Goal: Task Accomplishment & Management: Manage account settings

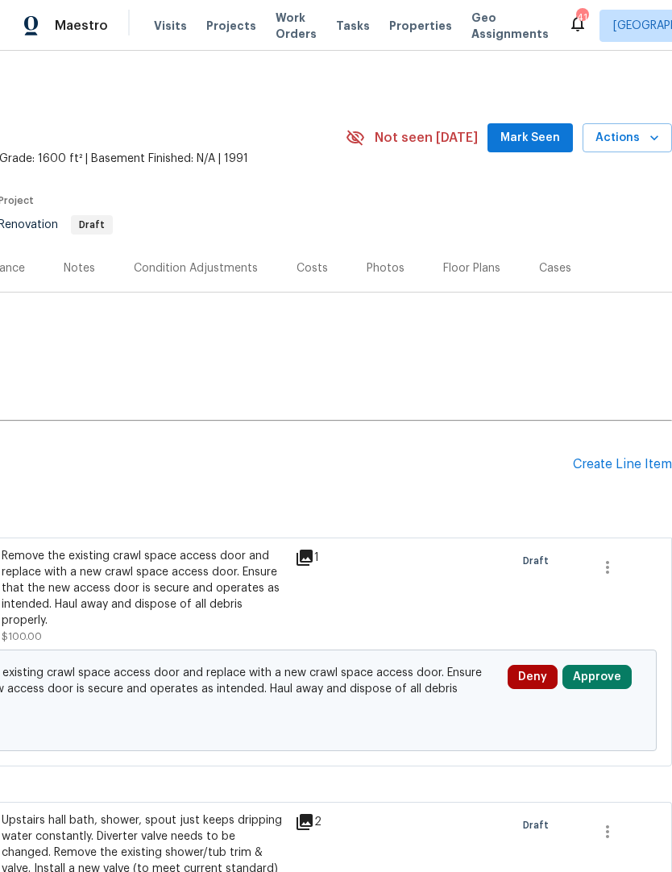
scroll to position [0, 238]
click at [82, 267] on div "Notes" at bounding box center [79, 268] width 31 height 16
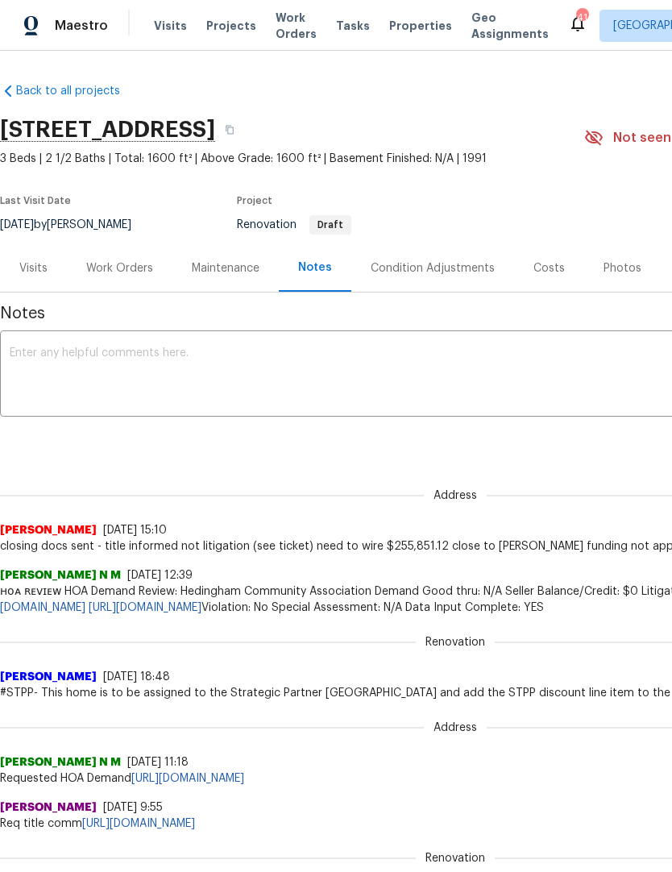
click at [133, 275] on div "Work Orders" at bounding box center [119, 268] width 67 height 16
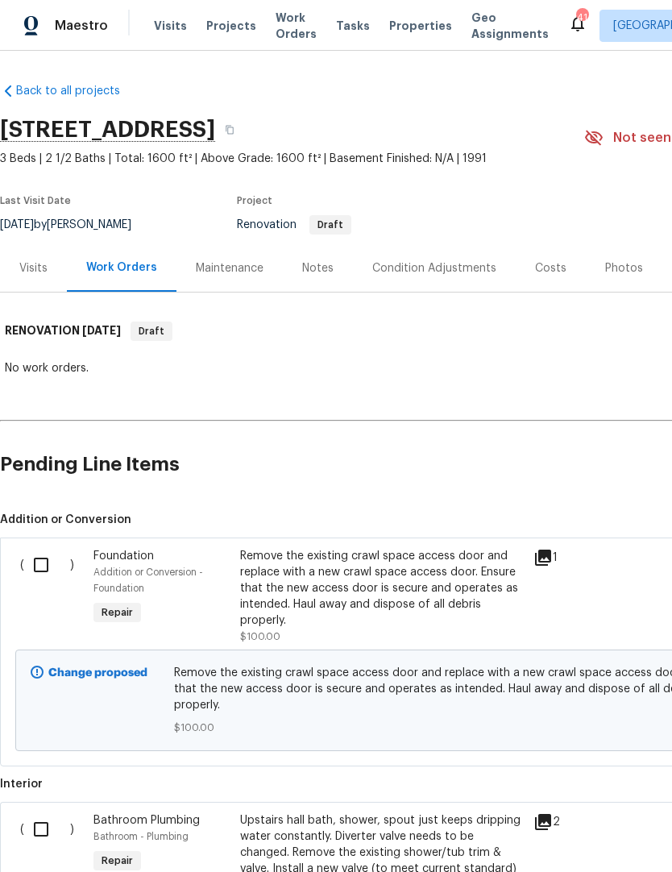
click at [58, 565] on input "checkbox" at bounding box center [47, 565] width 46 height 34
checkbox input "true"
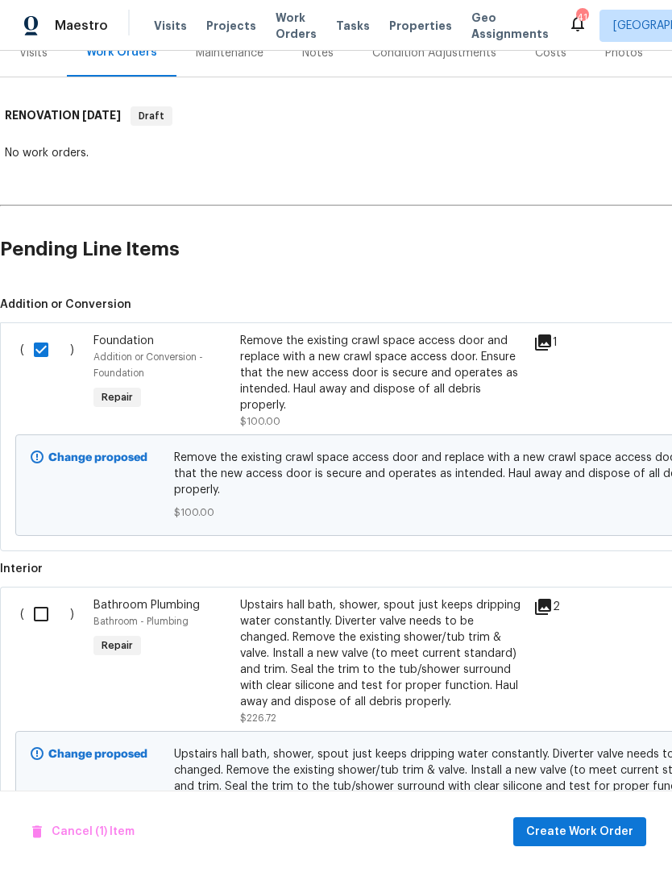
scroll to position [216, 0]
click at [52, 601] on input "checkbox" at bounding box center [47, 613] width 46 height 34
checkbox input "true"
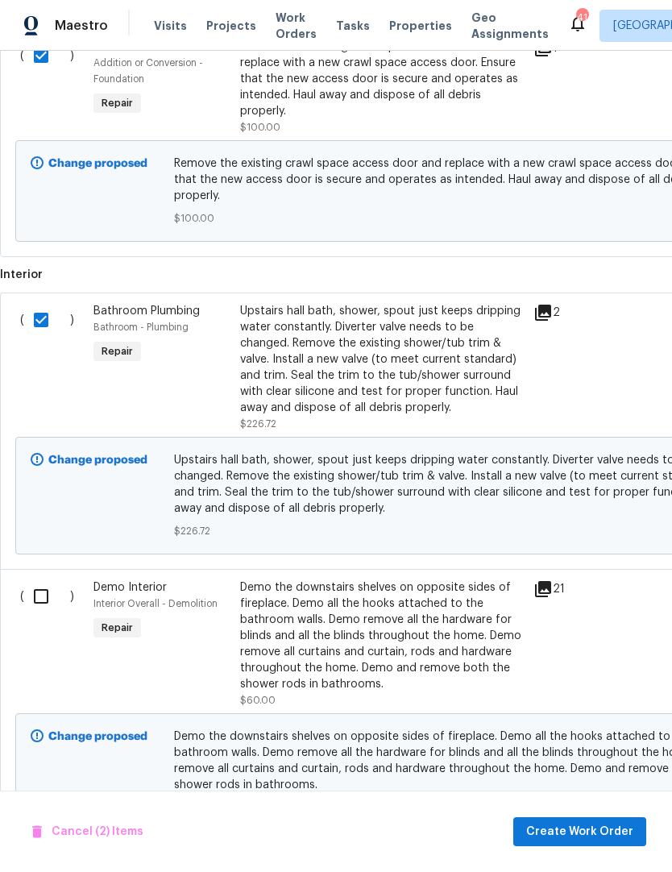
scroll to position [509, 0]
click at [45, 590] on input "checkbox" at bounding box center [47, 596] width 46 height 34
checkbox input "true"
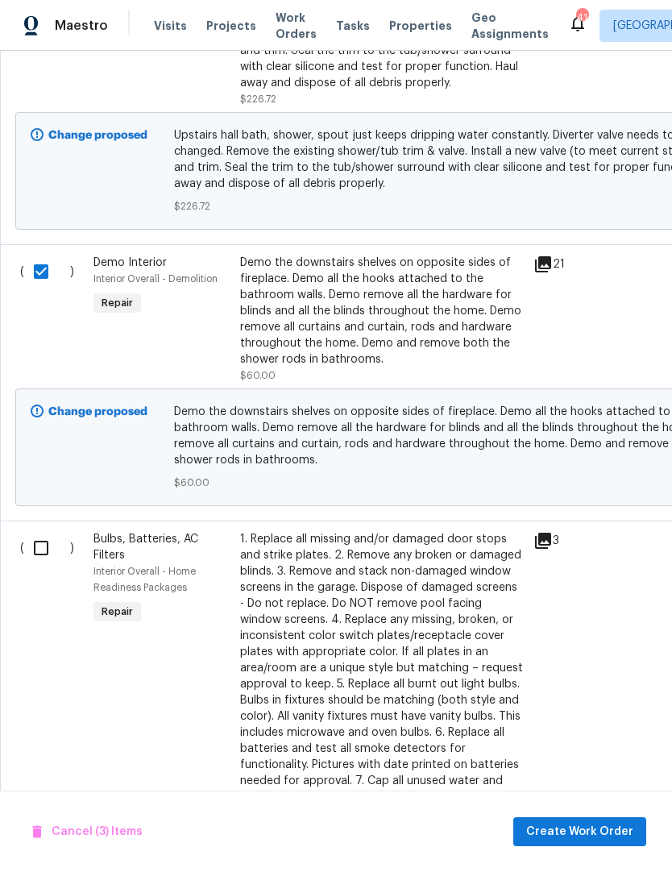
scroll to position [835, 0]
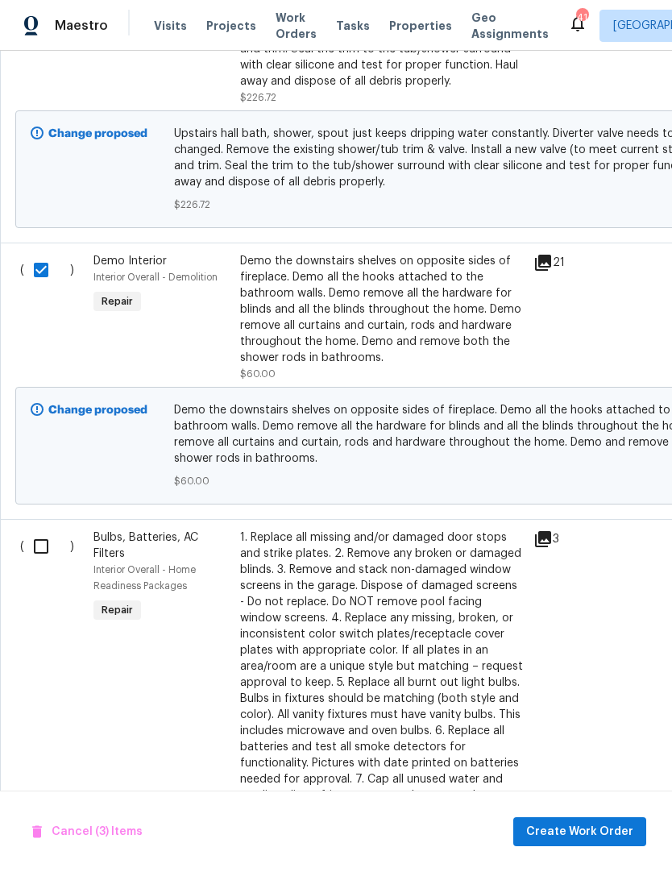
click at [46, 541] on input "checkbox" at bounding box center [47, 546] width 46 height 34
checkbox input "true"
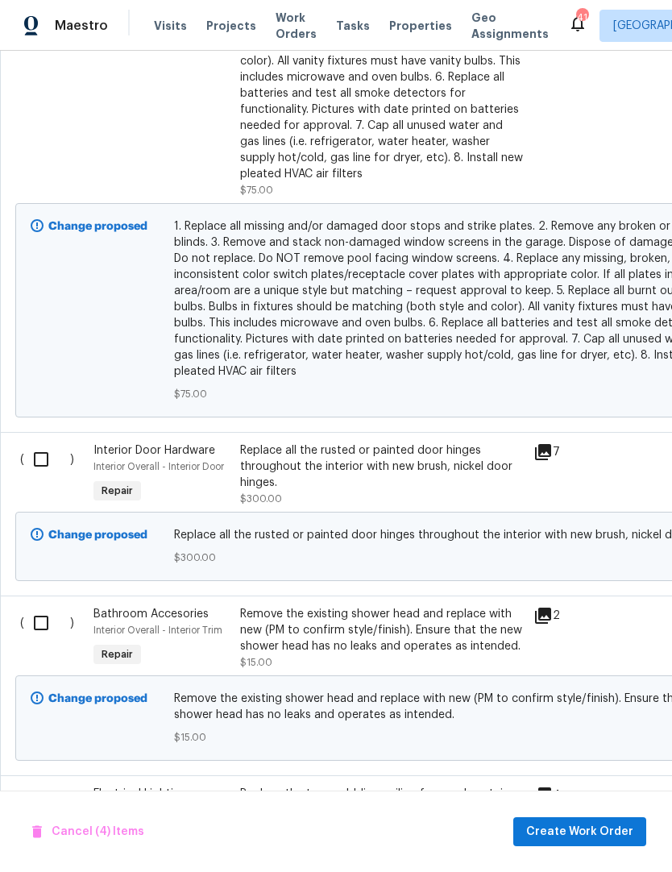
scroll to position [1492, 0]
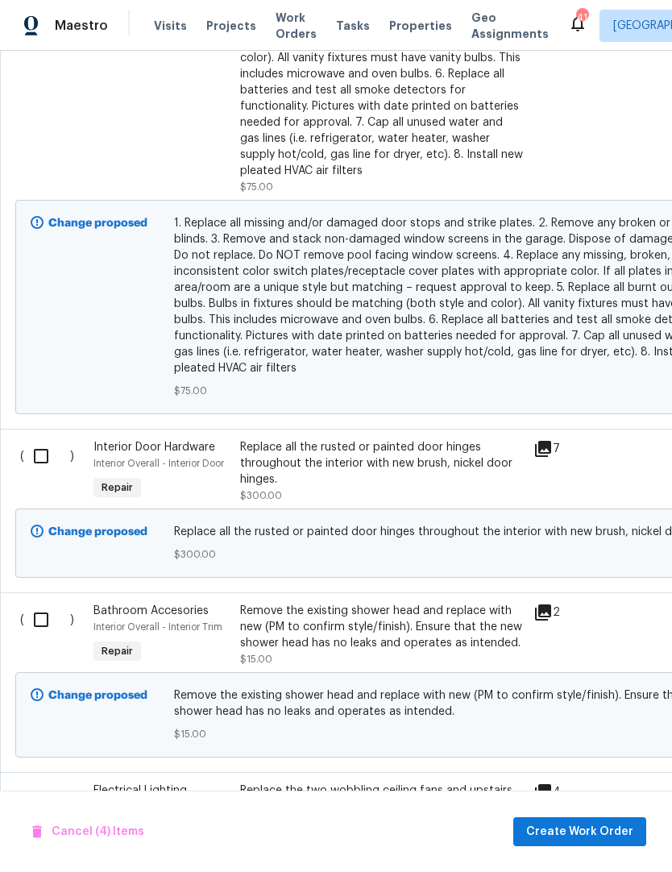
click at [50, 439] on input "checkbox" at bounding box center [47, 456] width 46 height 34
checkbox input "true"
click at [50, 609] on input "checkbox" at bounding box center [47, 620] width 46 height 34
checkbox input "true"
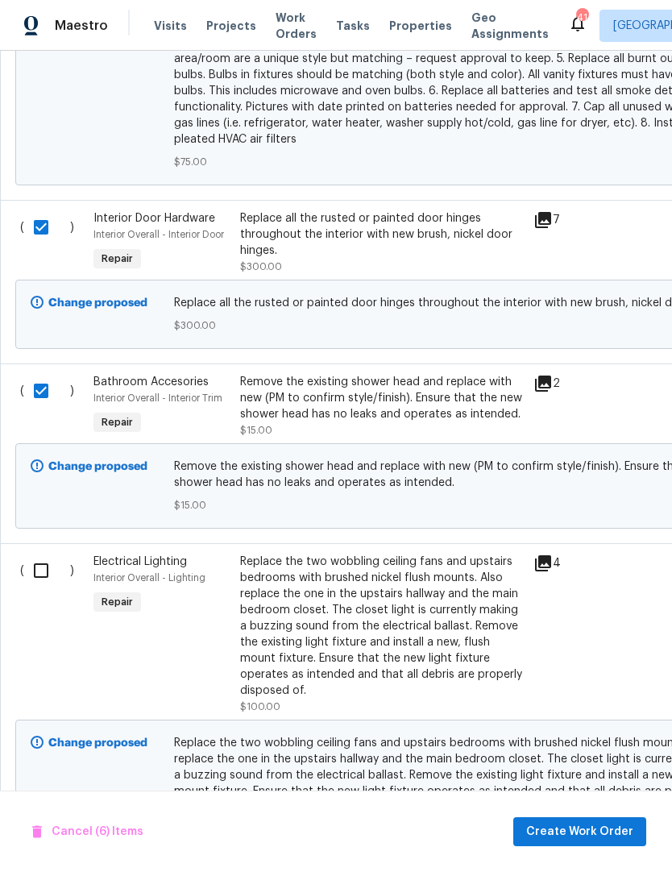
scroll to position [1715, 0]
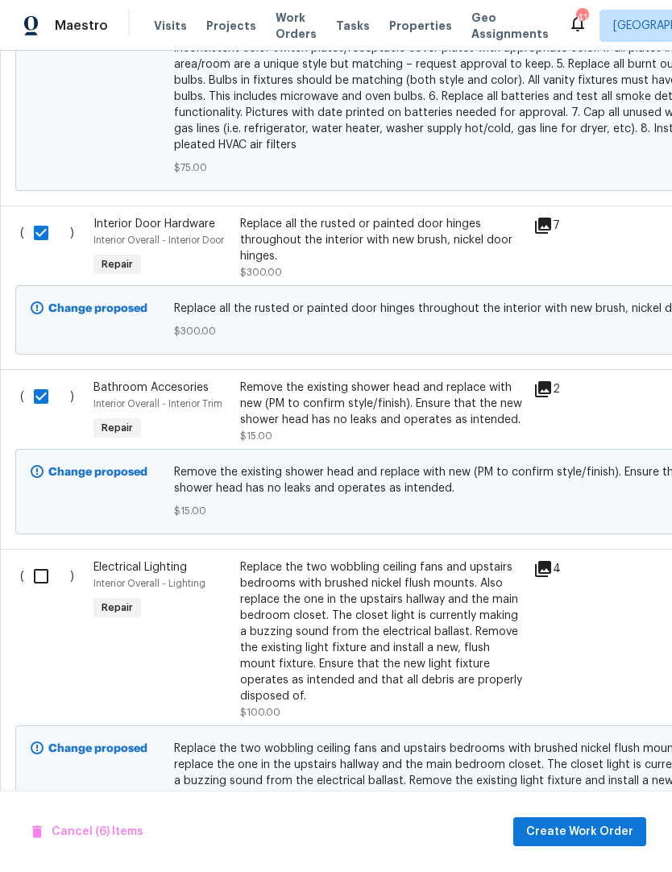
click at [53, 567] on input "checkbox" at bounding box center [47, 576] width 46 height 34
checkbox input "true"
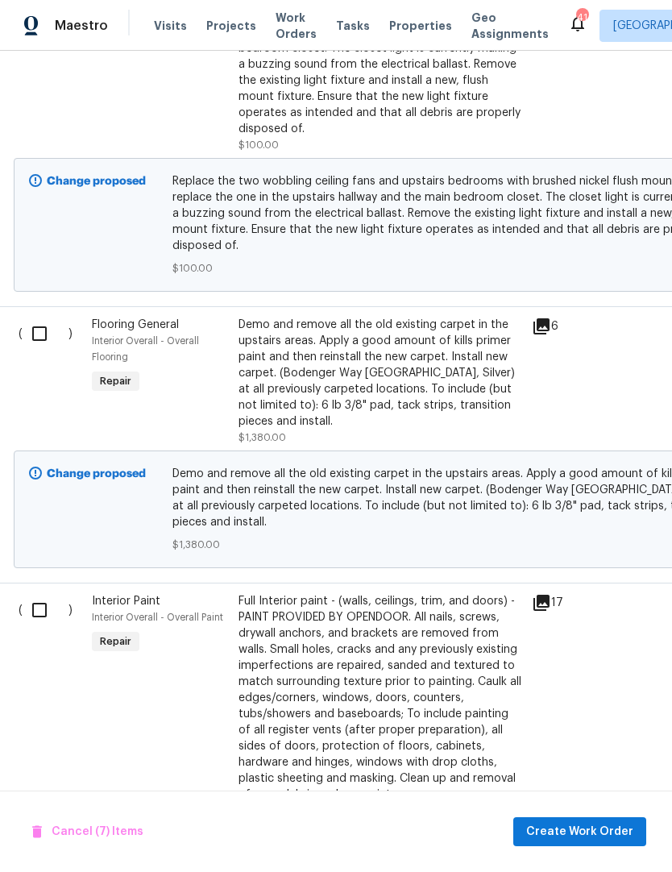
scroll to position [2333, 0]
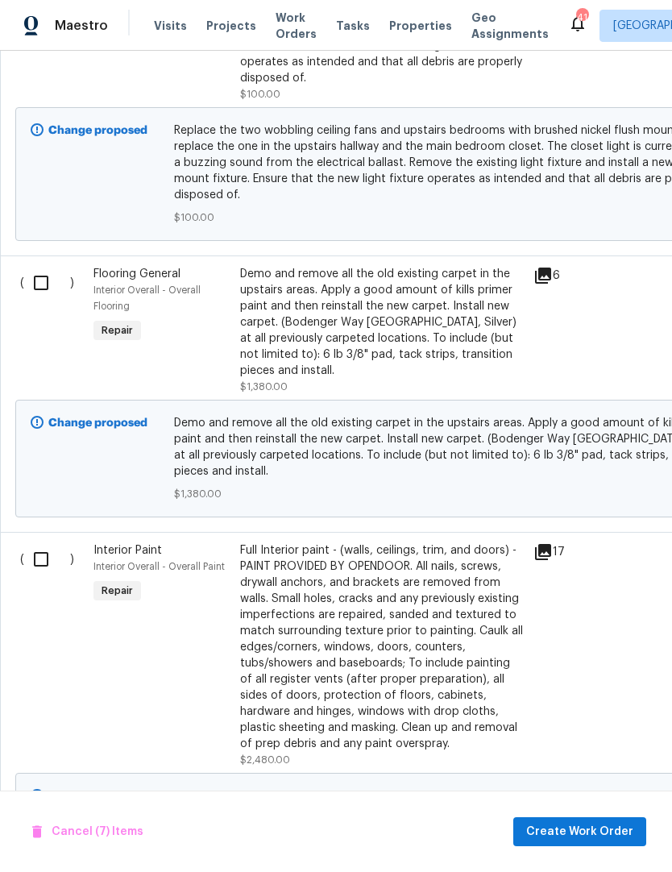
click at [55, 542] on input "checkbox" at bounding box center [47, 559] width 46 height 34
checkbox input "true"
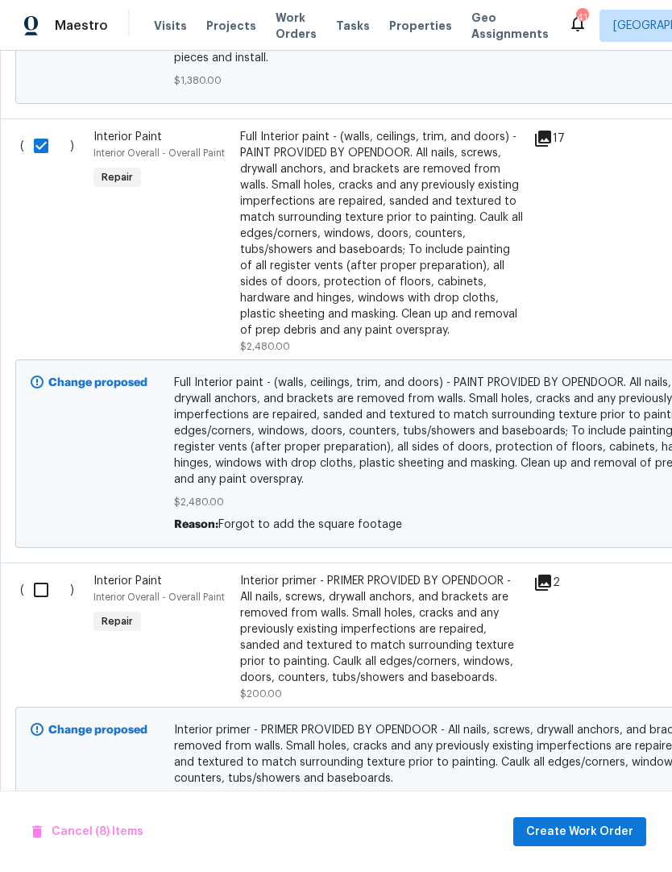
scroll to position [2746, 0]
click at [47, 573] on input "checkbox" at bounding box center [47, 590] width 46 height 34
checkbox input "true"
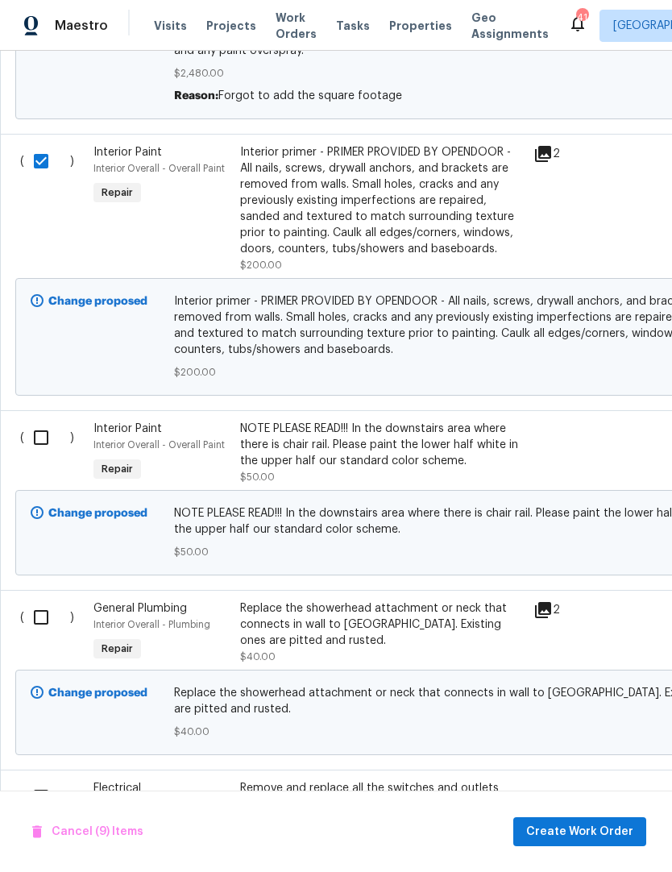
scroll to position [0, 0]
click at [53, 420] on input "checkbox" at bounding box center [47, 437] width 46 height 34
checkbox input "true"
click at [51, 600] on input "checkbox" at bounding box center [47, 617] width 46 height 34
checkbox input "true"
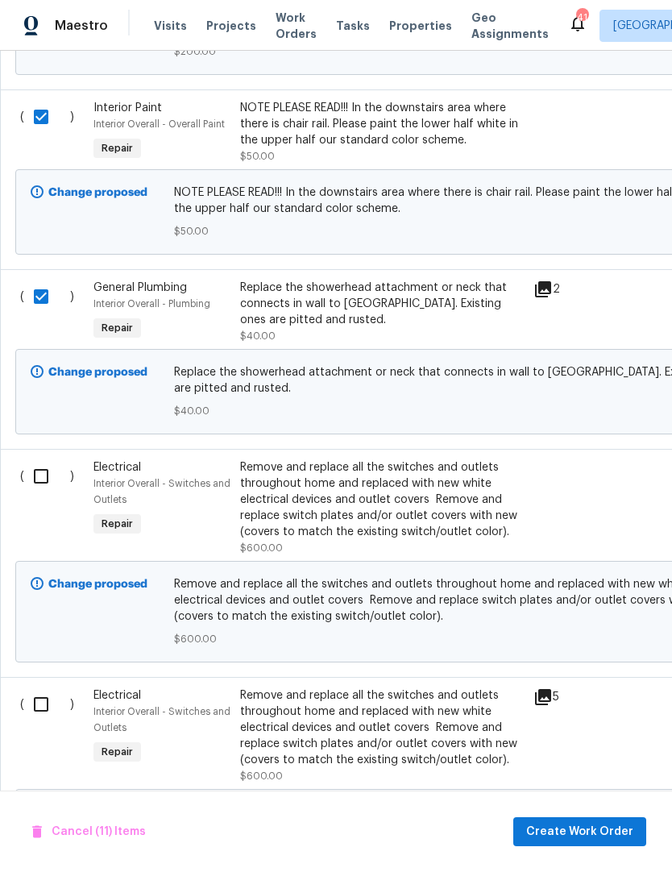
click at [58, 478] on div "( )" at bounding box center [51, 507] width 73 height 106
click at [52, 459] on input "checkbox" at bounding box center [47, 476] width 46 height 34
checkbox input "true"
click at [48, 687] on input "checkbox" at bounding box center [47, 704] width 46 height 34
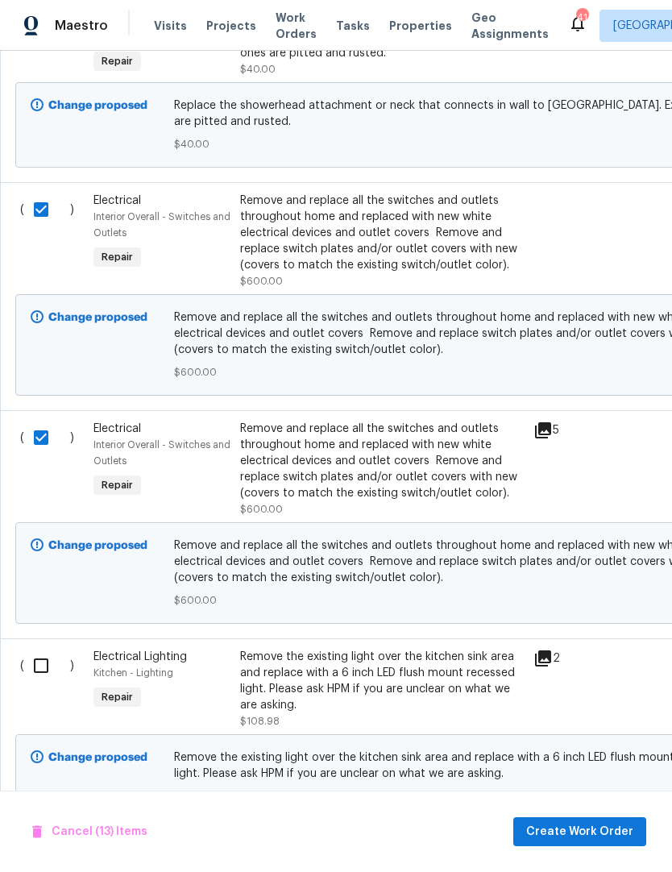
click at [56, 420] on input "checkbox" at bounding box center [47, 437] width 46 height 34
checkbox input "false"
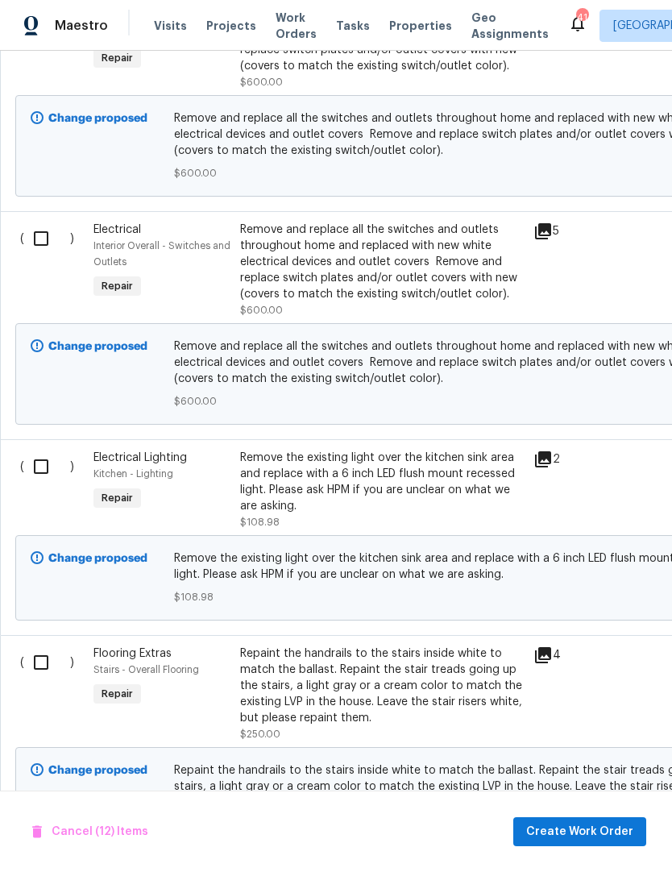
click at [41, 449] on input "checkbox" at bounding box center [47, 466] width 46 height 34
checkbox input "true"
click at [49, 645] on input "checkbox" at bounding box center [47, 662] width 46 height 34
checkbox input "true"
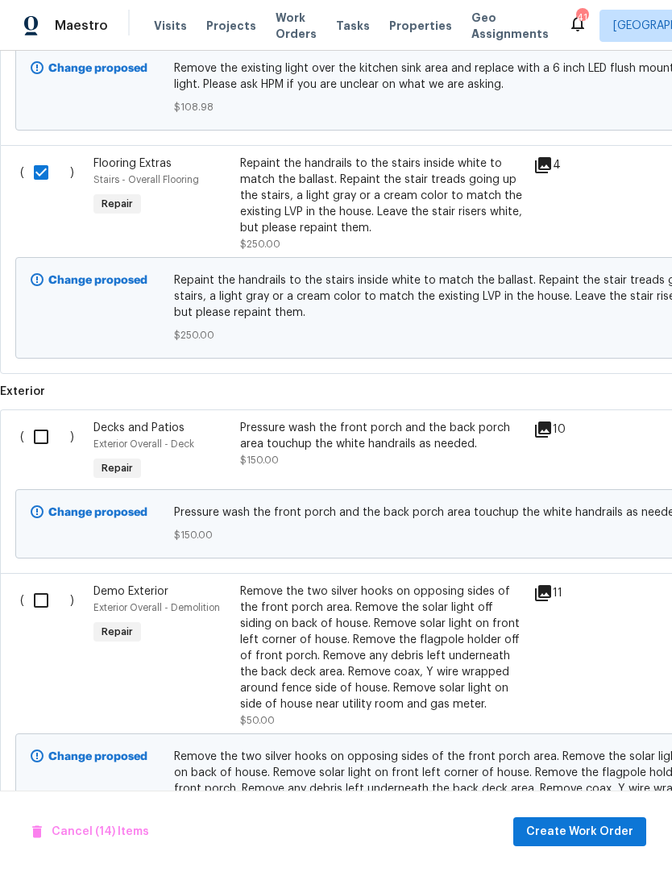
click at [48, 420] on input "checkbox" at bounding box center [47, 437] width 46 height 34
checkbox input "true"
click at [45, 583] on input "checkbox" at bounding box center [47, 600] width 46 height 34
checkbox input "true"
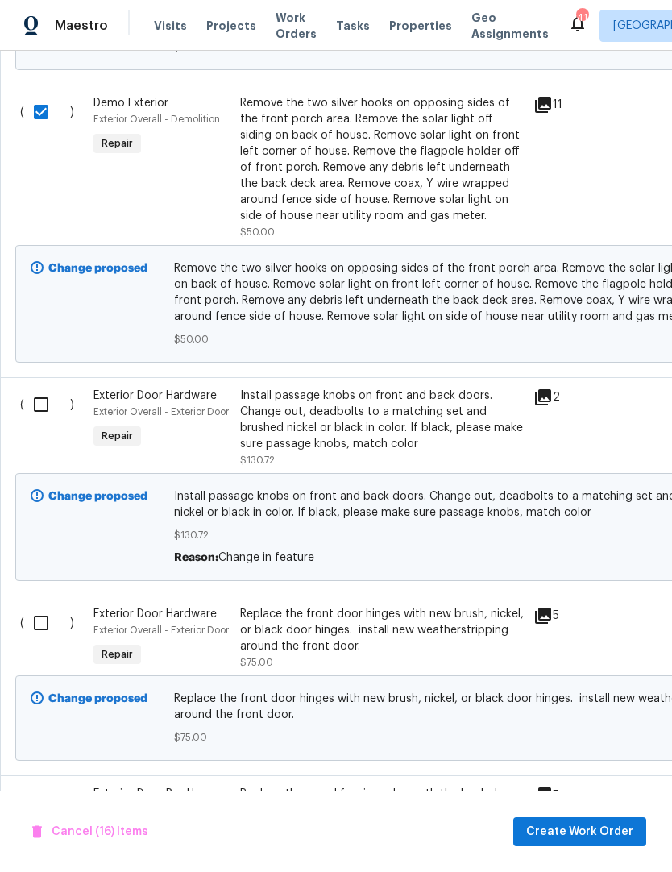
click at [34, 387] on input "checkbox" at bounding box center [47, 404] width 46 height 34
checkbox input "true"
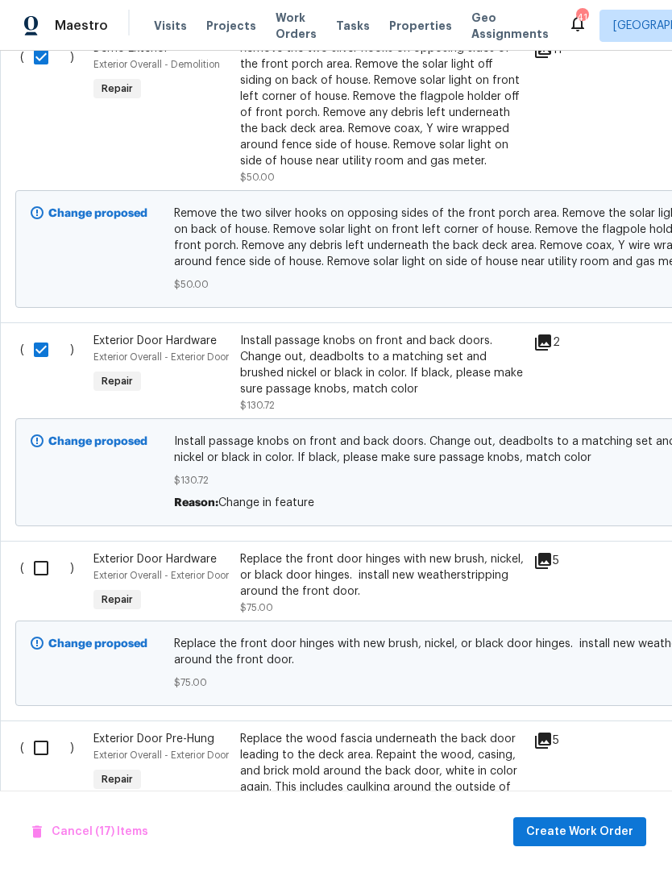
click at [52, 551] on input "checkbox" at bounding box center [47, 568] width 46 height 34
checkbox input "true"
click at [45, 742] on input "checkbox" at bounding box center [47, 748] width 46 height 34
checkbox input "true"
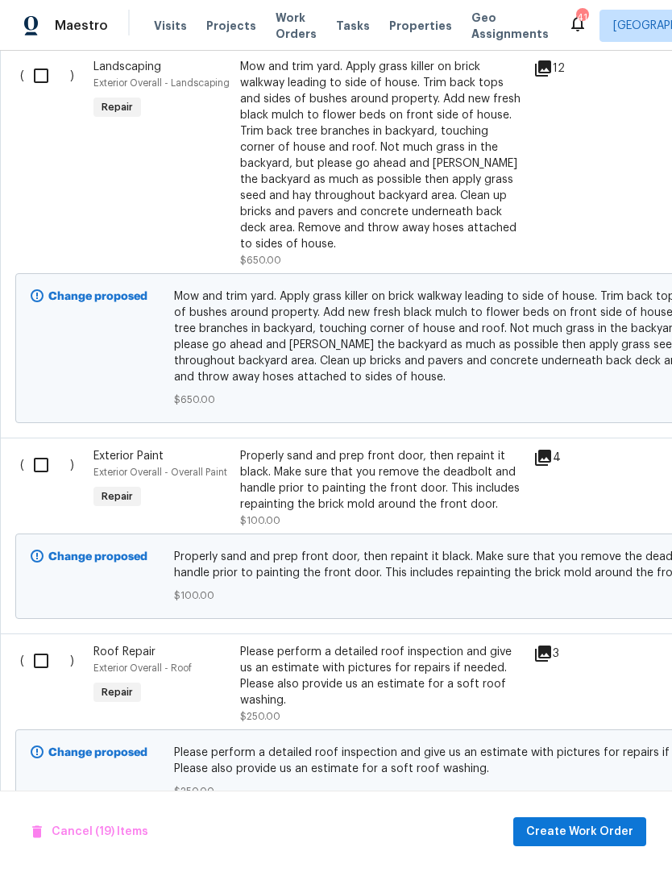
click at [45, 458] on input "checkbox" at bounding box center [47, 465] width 46 height 34
checkbox input "true"
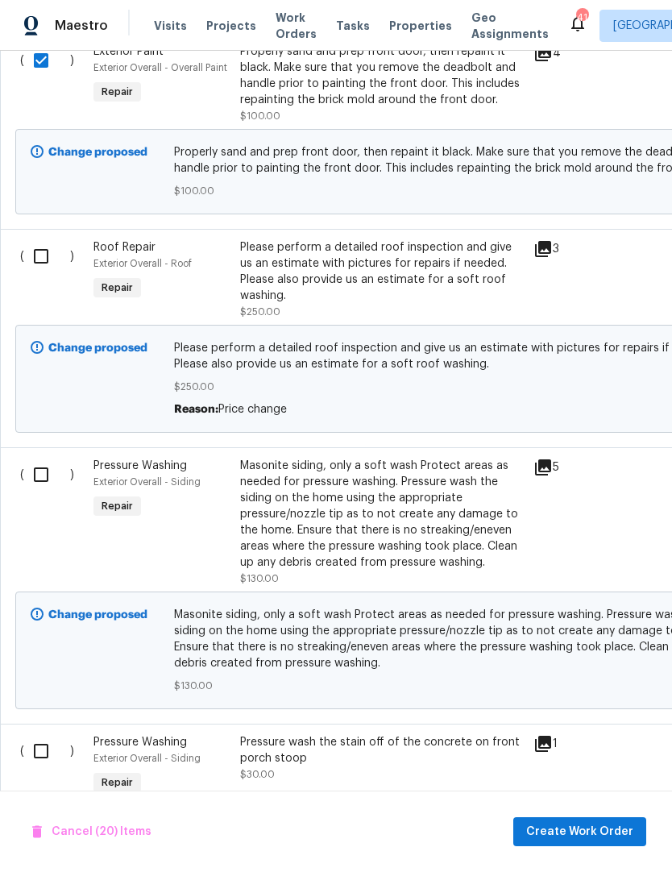
click at [93, 477] on span "Exterior Overall - Siding" at bounding box center [146, 482] width 107 height 10
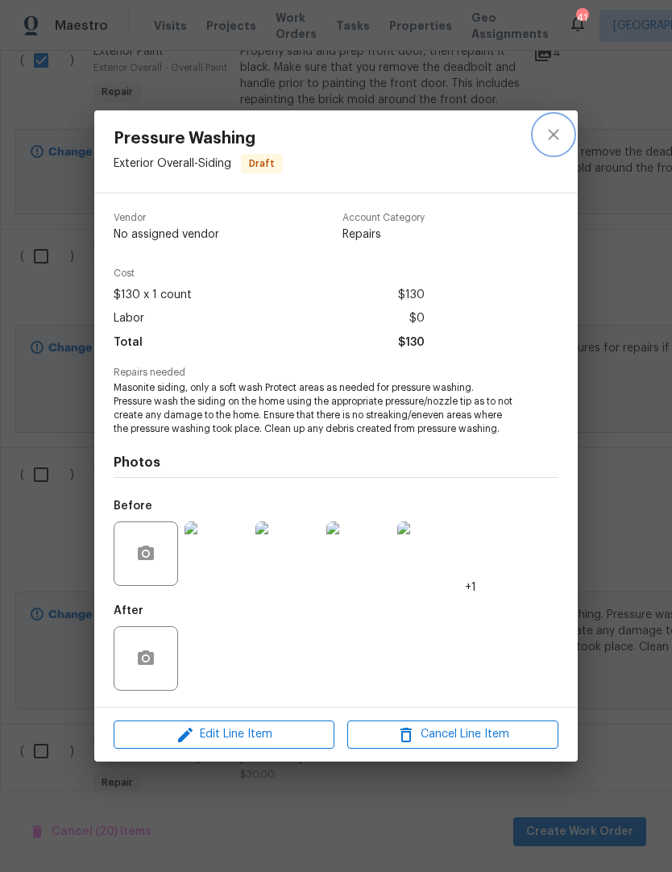
click at [559, 128] on icon "close" at bounding box center [553, 134] width 19 height 19
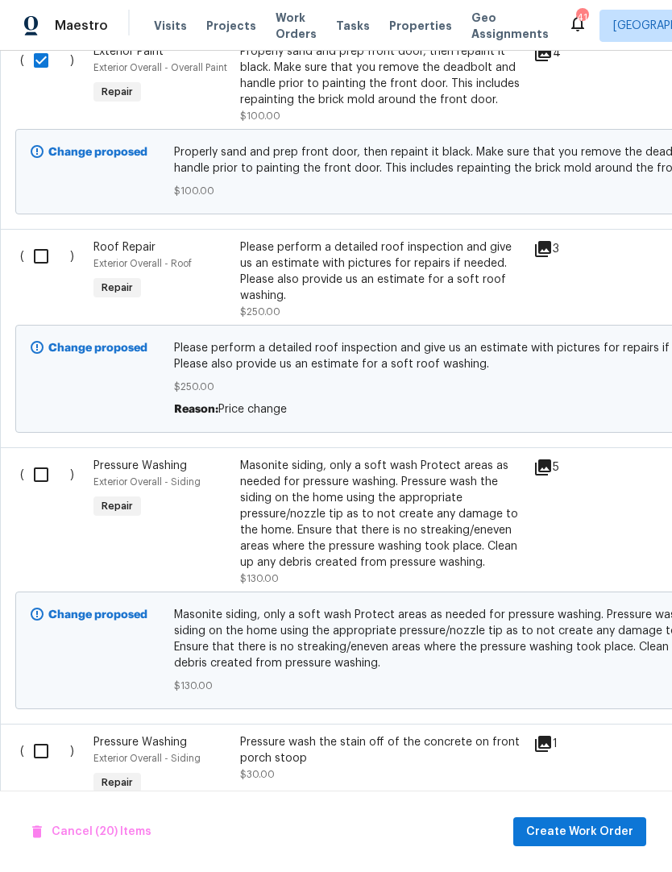
click at [47, 458] on input "checkbox" at bounding box center [47, 475] width 46 height 34
checkbox input "true"
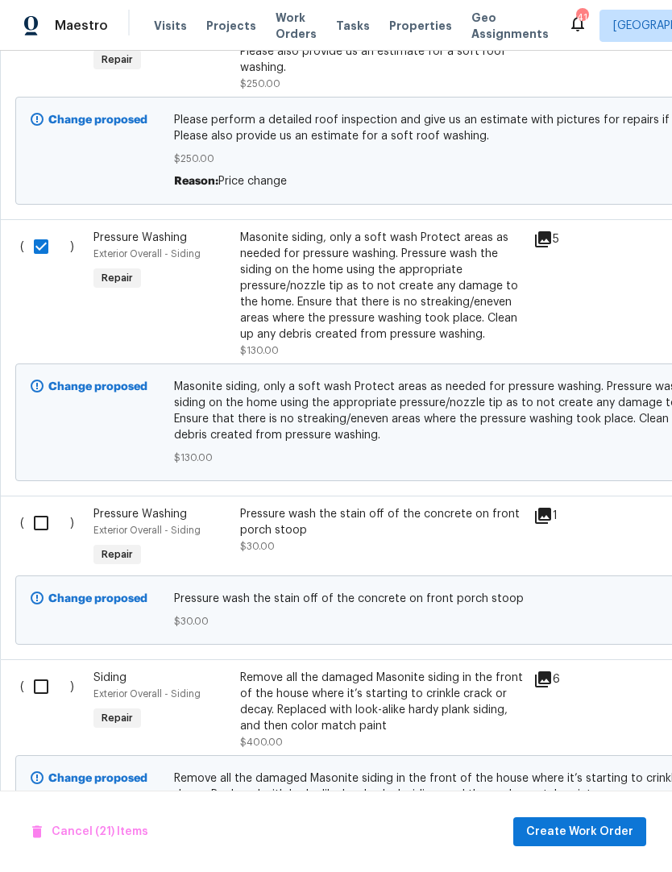
scroll to position [6542, 0]
click at [49, 506] on input "checkbox" at bounding box center [47, 523] width 46 height 34
checkbox input "true"
click at [53, 669] on input "checkbox" at bounding box center [47, 686] width 46 height 34
checkbox input "true"
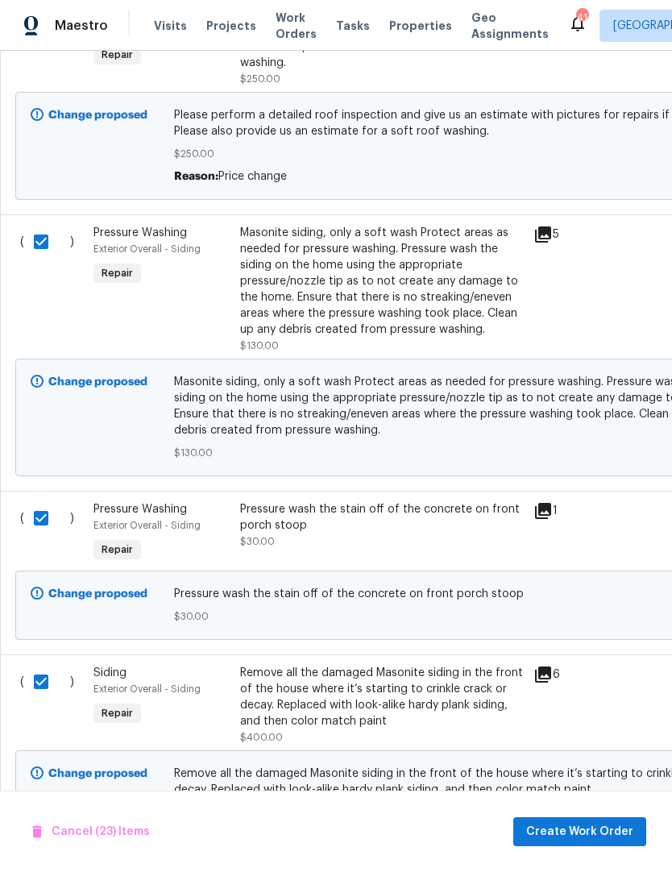
scroll to position [6546, 0]
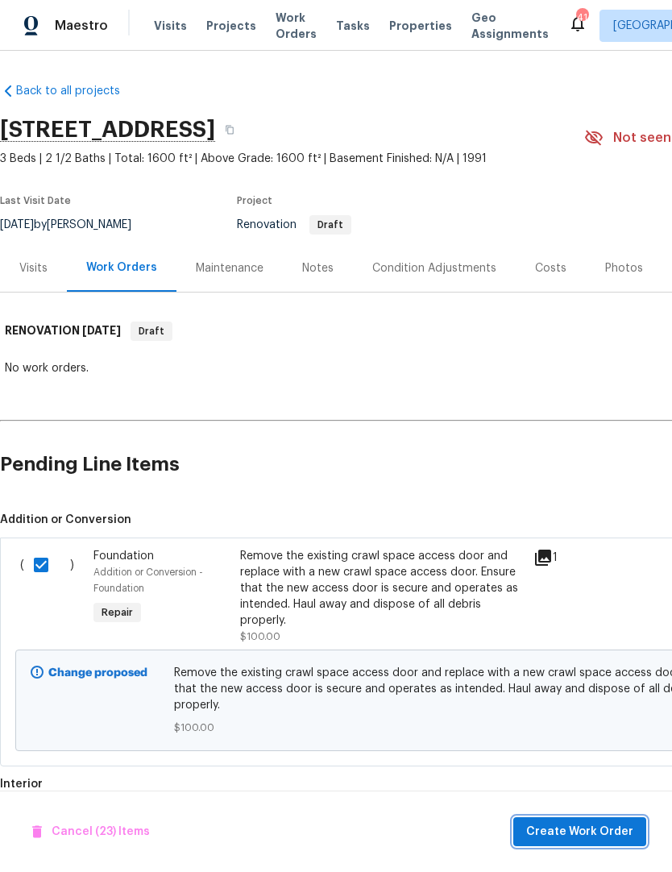
click at [603, 830] on span "Create Work Order" at bounding box center [579, 832] width 107 height 20
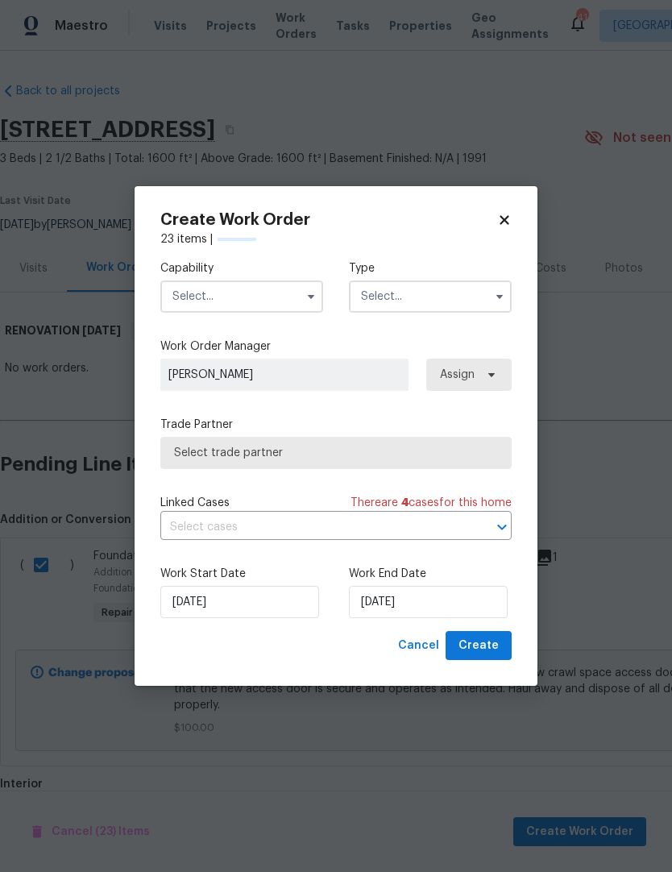
checkbox input "false"
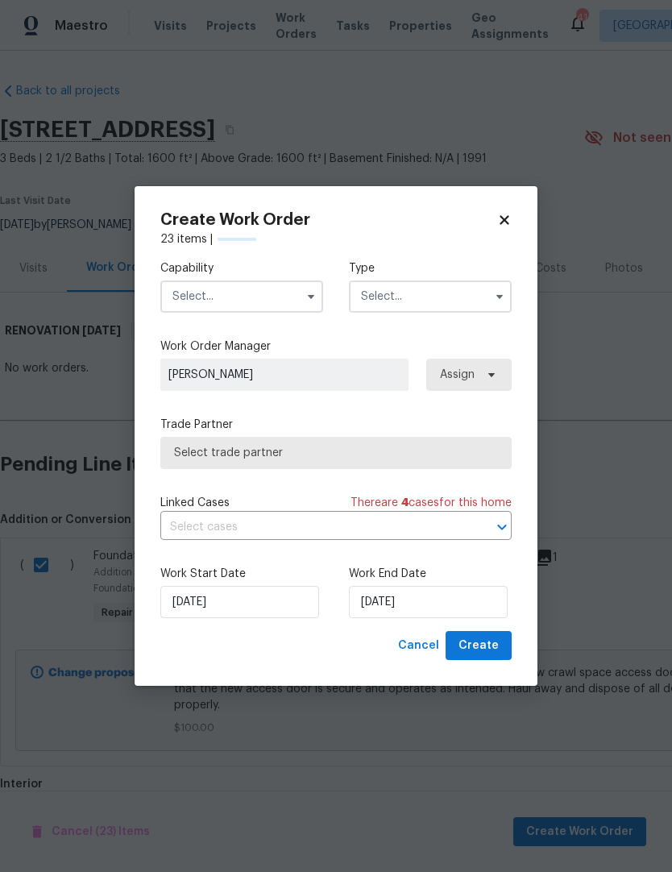
checkbox input "false"
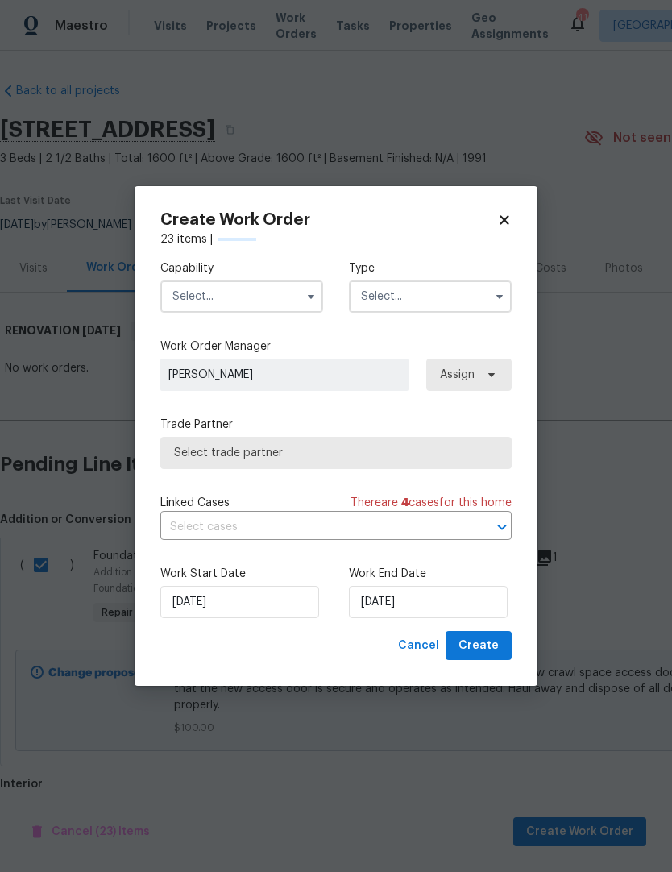
checkbox input "false"
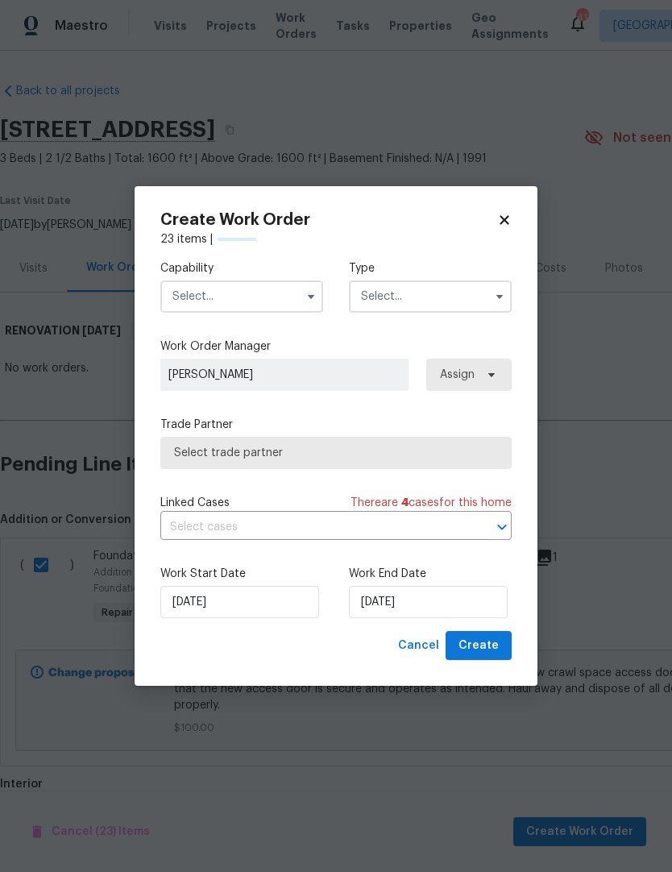
checkbox input "false"
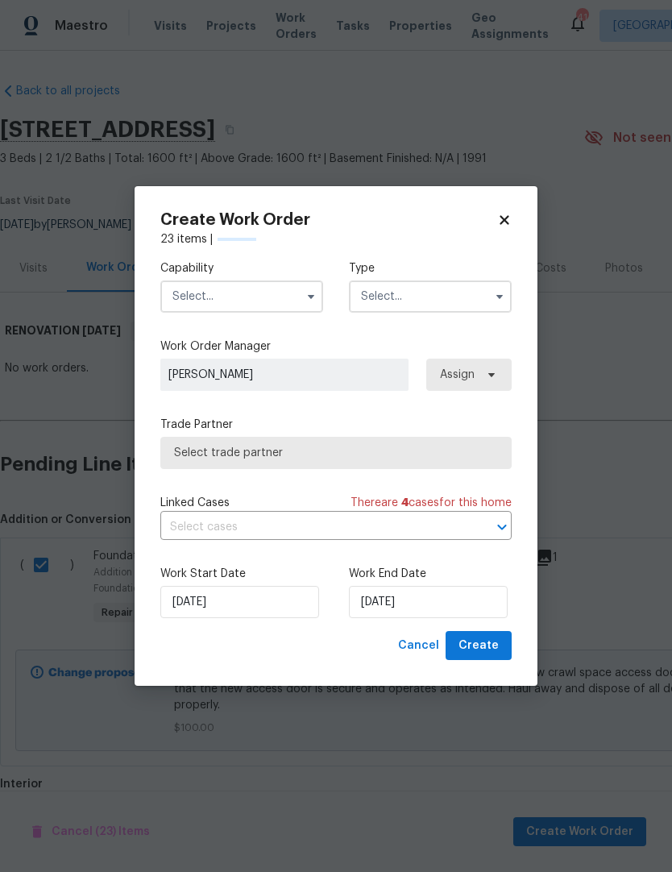
checkbox input "false"
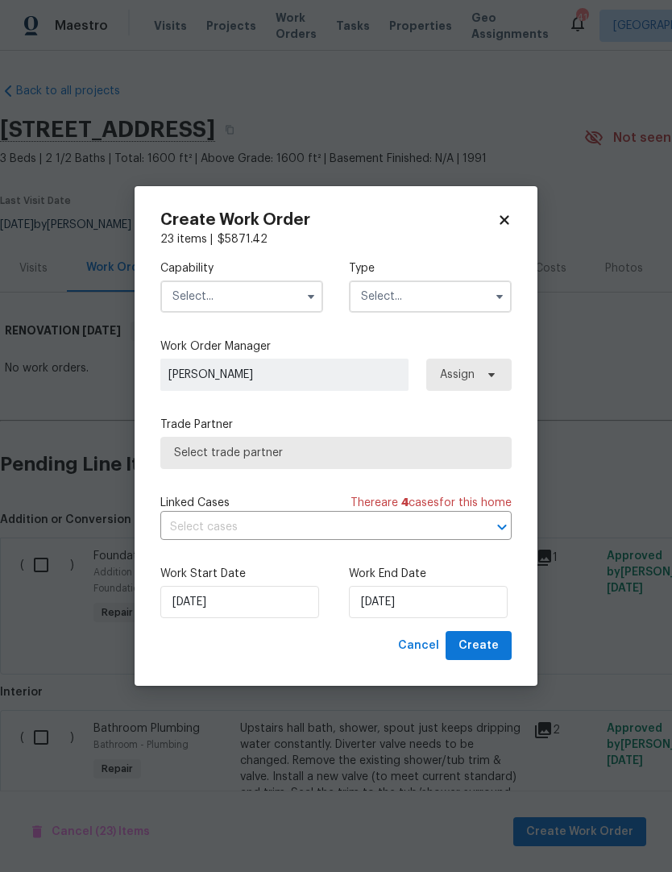
click at [296, 296] on input "text" at bounding box center [241, 296] width 163 height 32
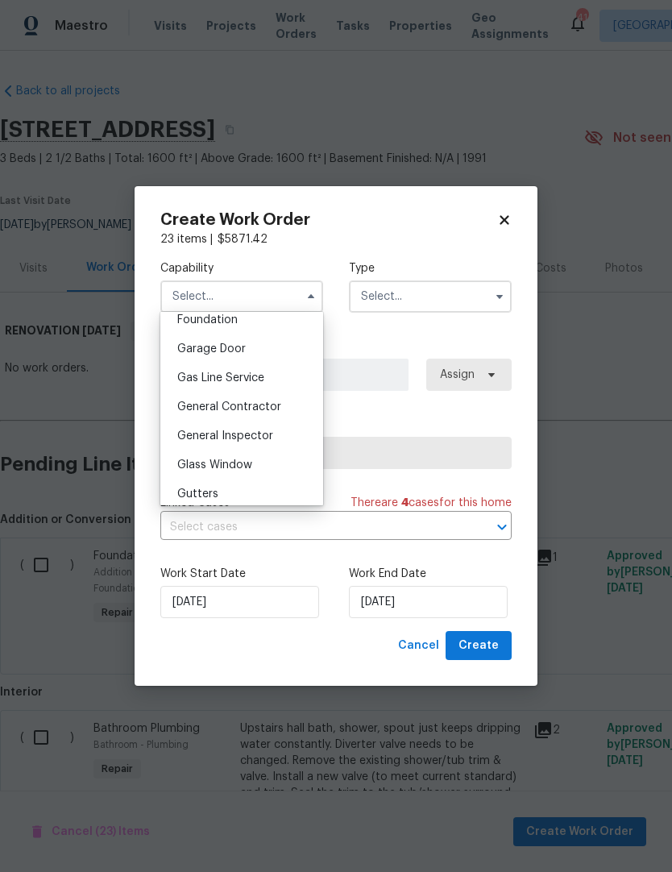
click at [263, 409] on span "General Contractor" at bounding box center [229, 406] width 104 height 11
type input "General Contractor"
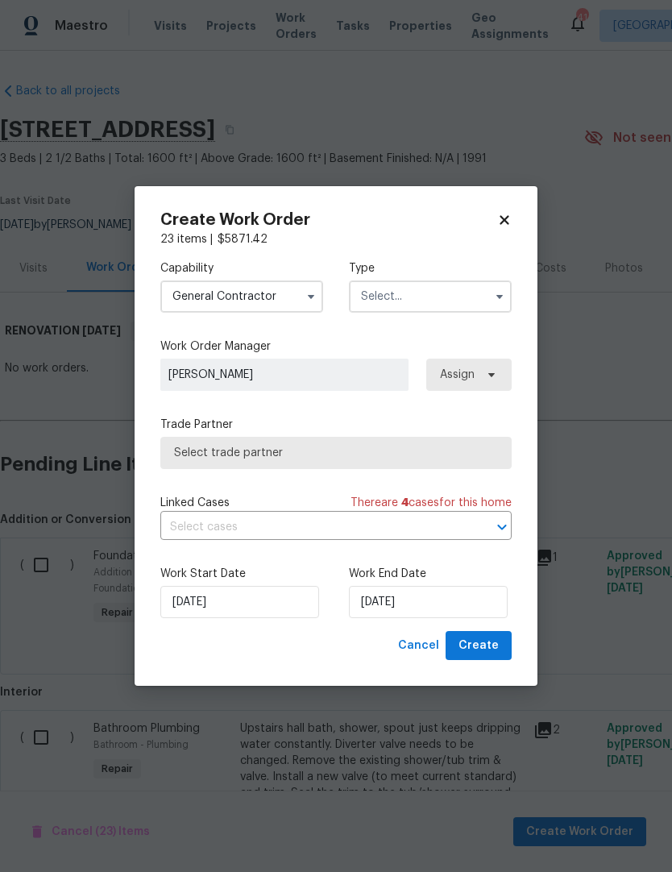
click at [407, 295] on input "text" at bounding box center [430, 296] width 163 height 32
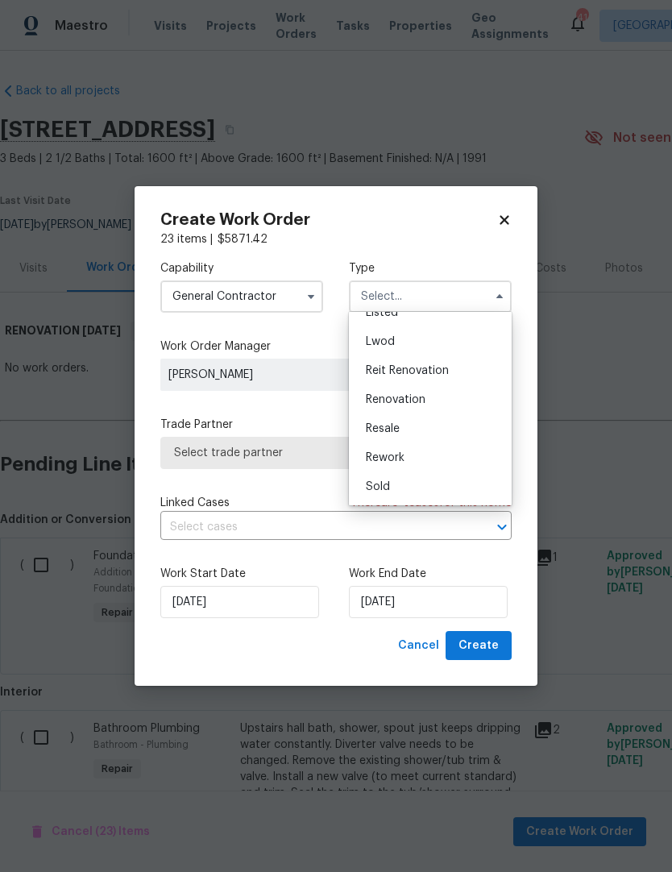
click at [424, 405] on div "Renovation" at bounding box center [430, 399] width 155 height 29
type input "Renovation"
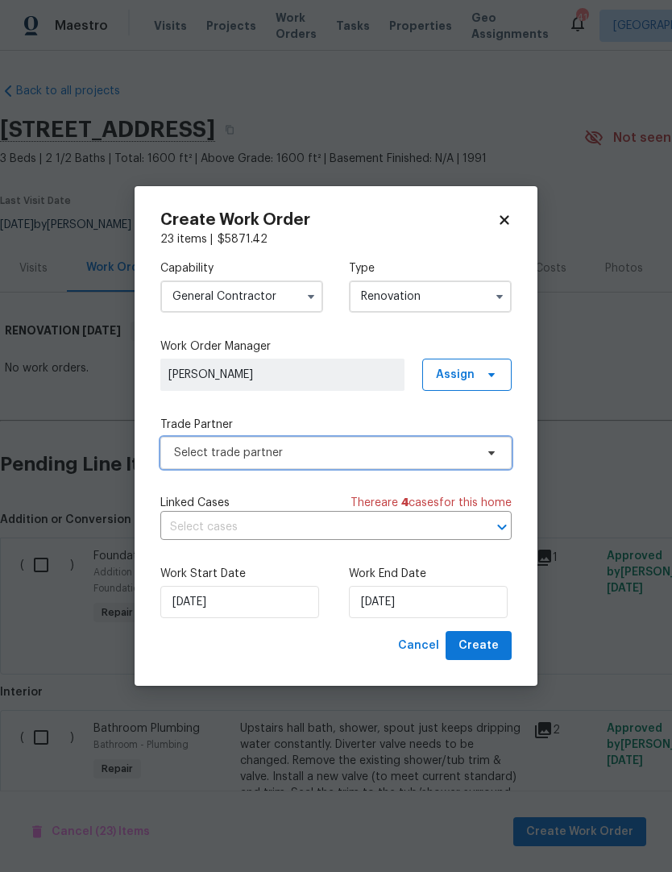
click at [407, 462] on span "Select trade partner" at bounding box center [335, 453] width 351 height 32
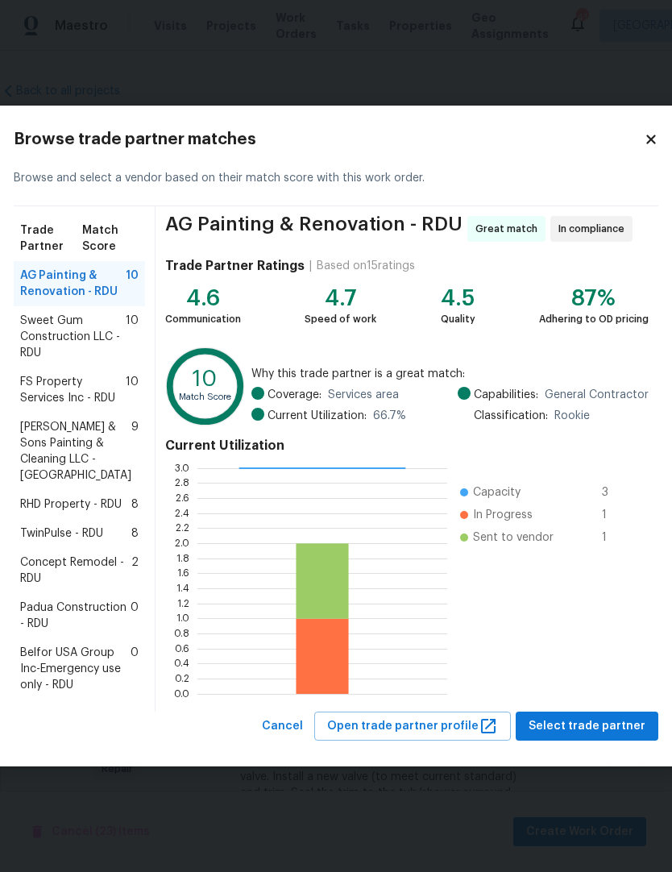
click at [81, 632] on span "Padua Construction - RDU" at bounding box center [75, 615] width 110 height 32
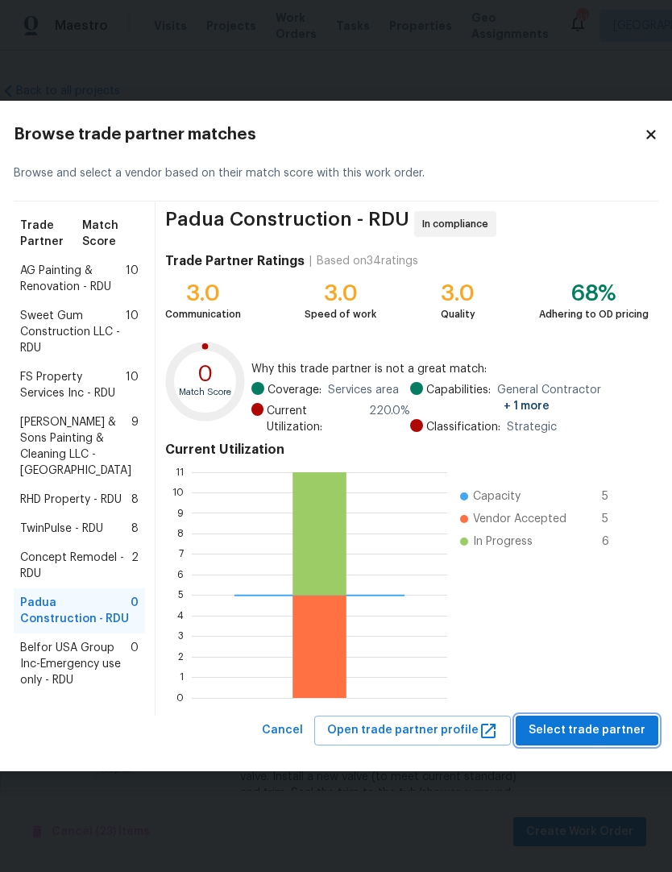
click at [588, 740] on span "Select trade partner" at bounding box center [586, 730] width 117 height 20
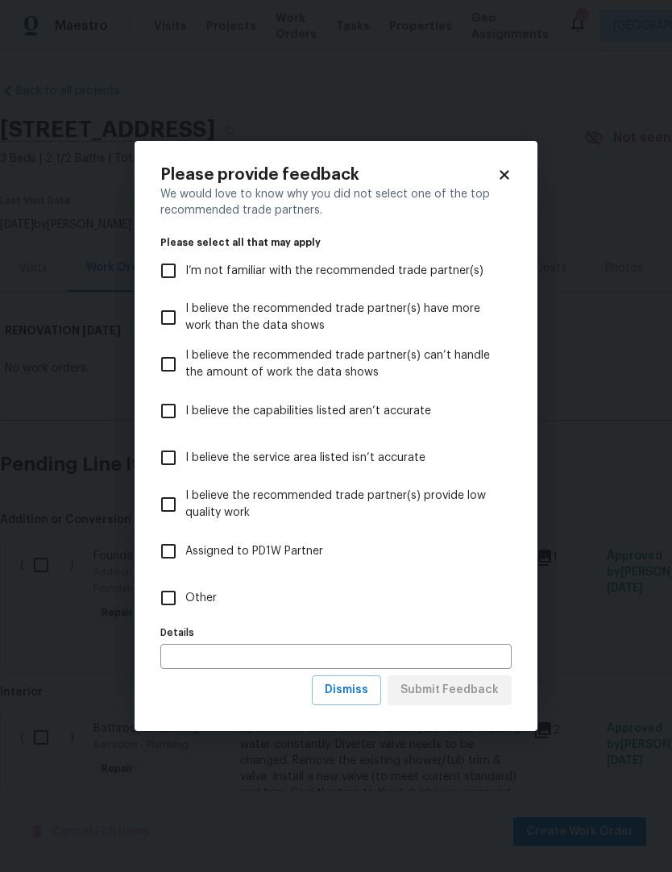
click at [172, 588] on input "Other" at bounding box center [168, 598] width 34 height 34
checkbox input "true"
click at [217, 652] on input "text" at bounding box center [335, 656] width 351 height 25
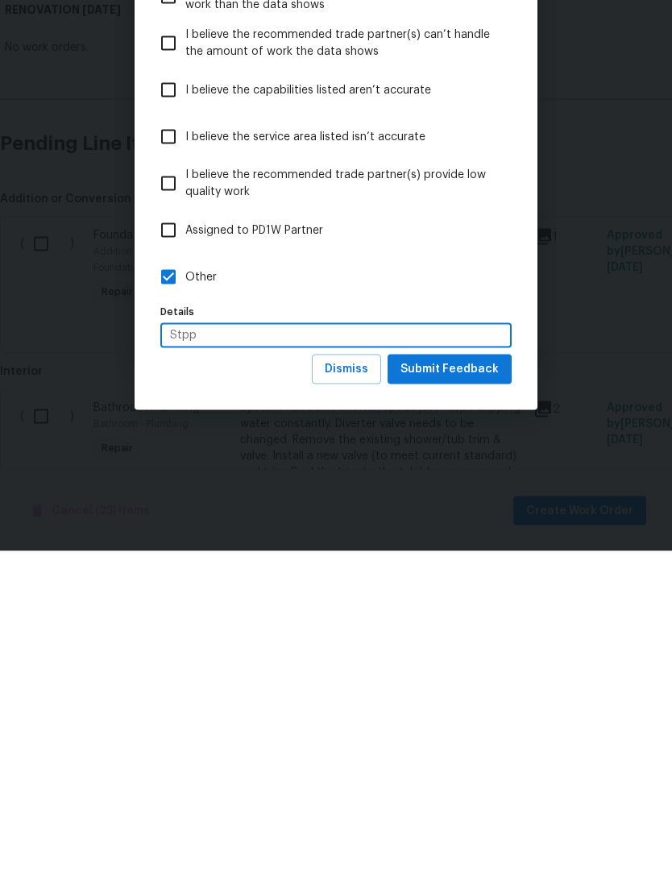
type input "Stpp"
click at [470, 680] on span "Submit Feedback" at bounding box center [449, 690] width 98 height 20
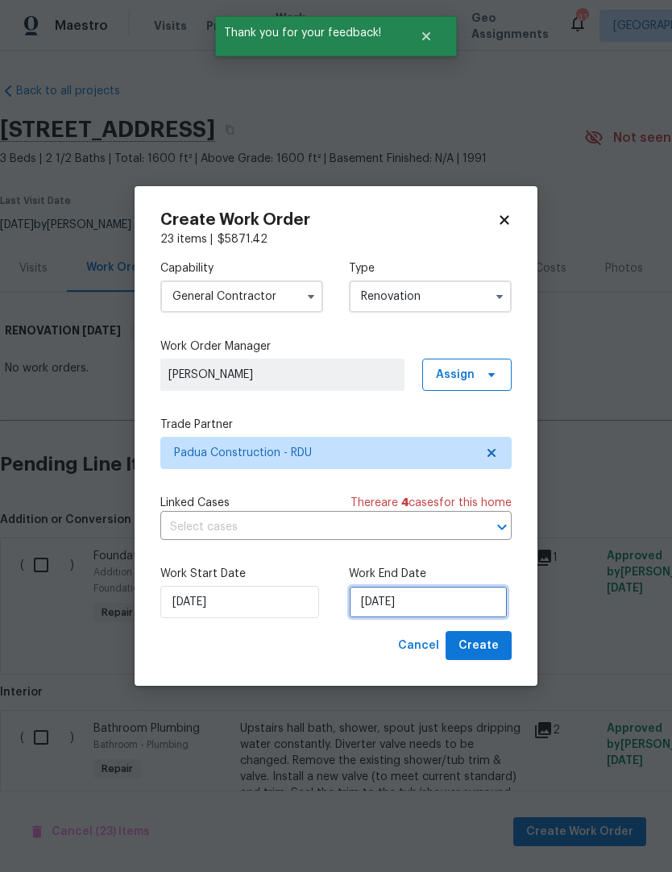
click at [412, 607] on input "[DATE]" at bounding box center [428, 602] width 159 height 32
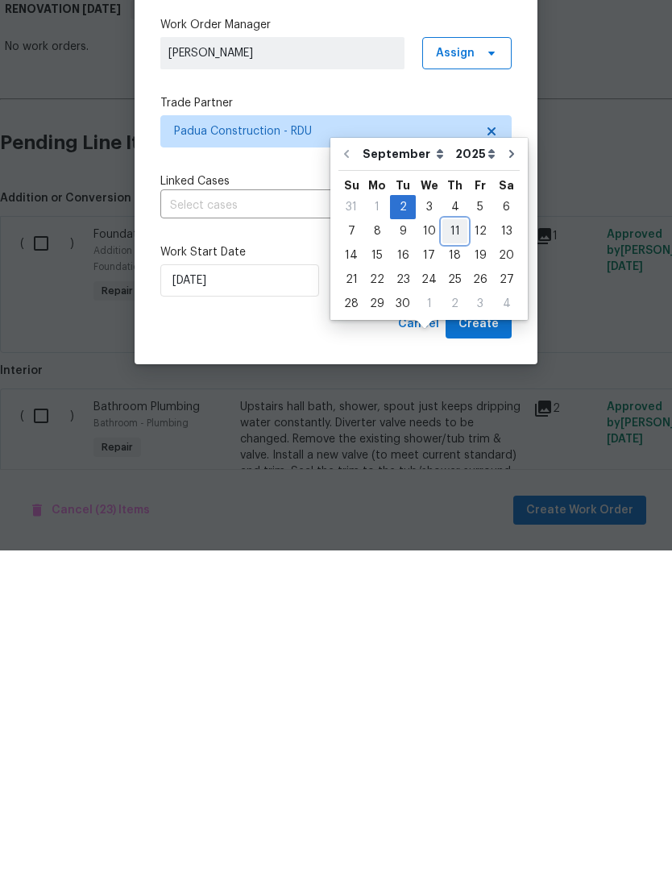
click at [459, 541] on div "11" at bounding box center [454, 552] width 25 height 23
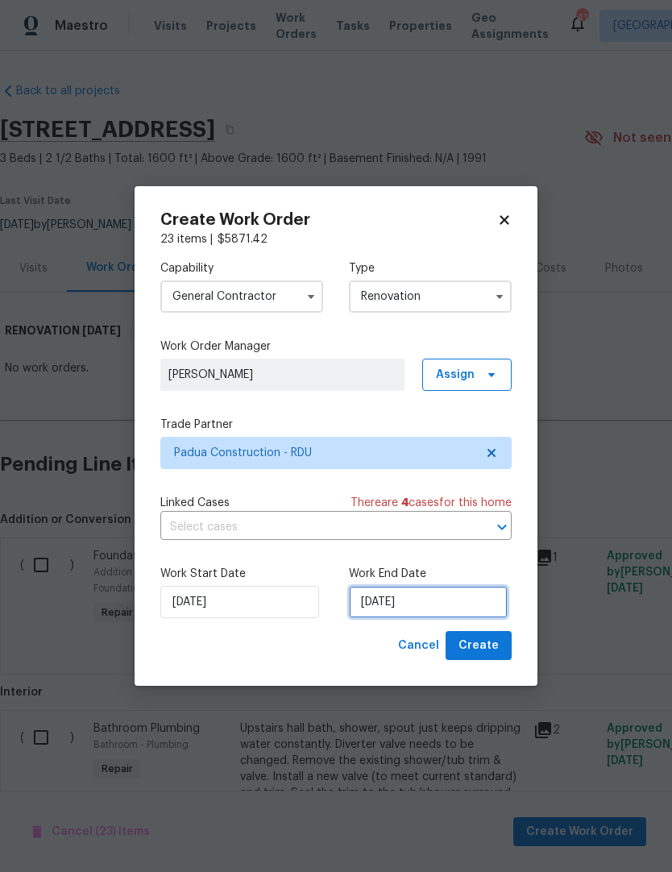
click at [437, 603] on input "9/11/2025" at bounding box center [428, 602] width 159 height 32
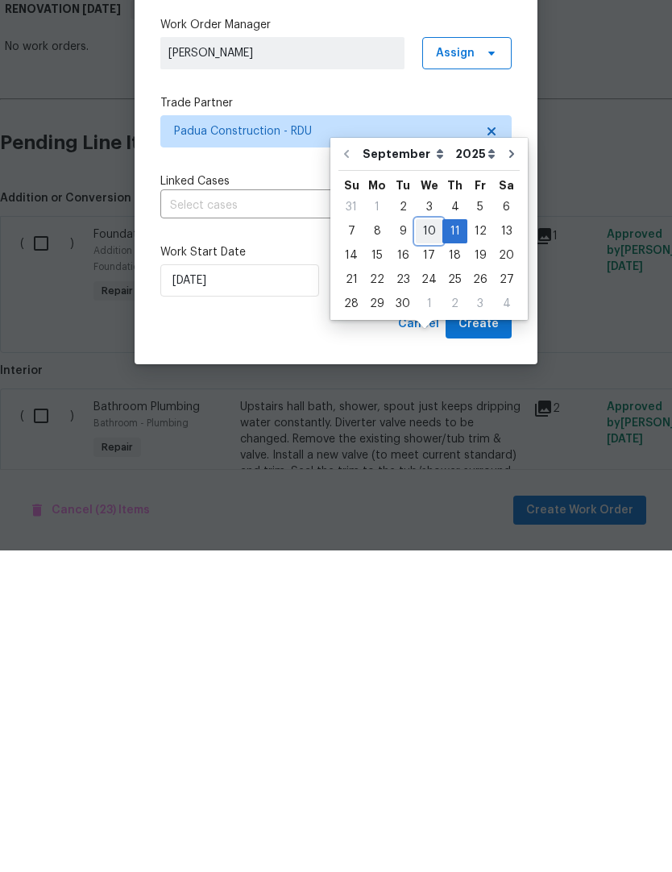
click at [421, 541] on div "10" at bounding box center [429, 552] width 27 height 23
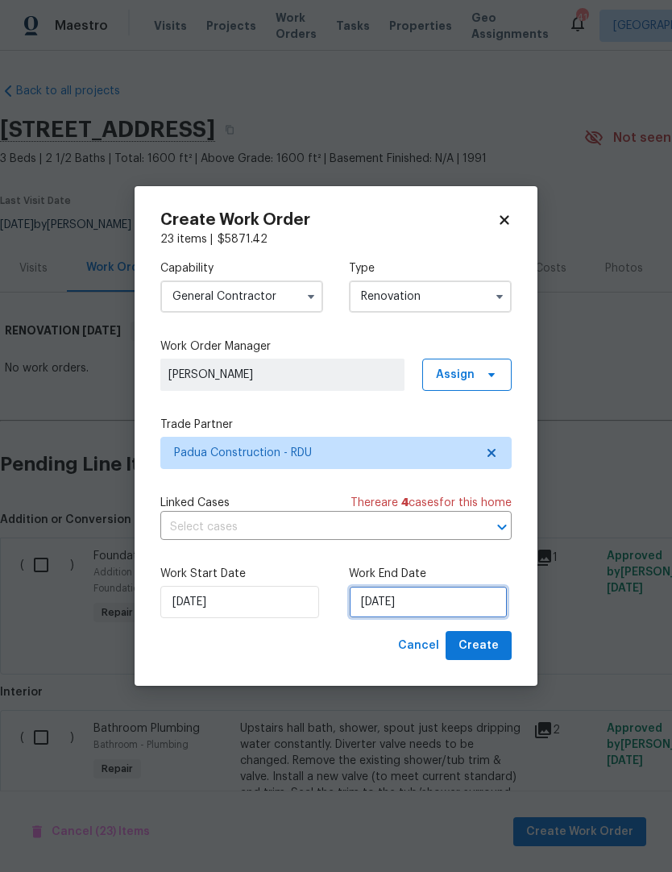
click at [443, 606] on input "9/10/2025" at bounding box center [428, 602] width 159 height 32
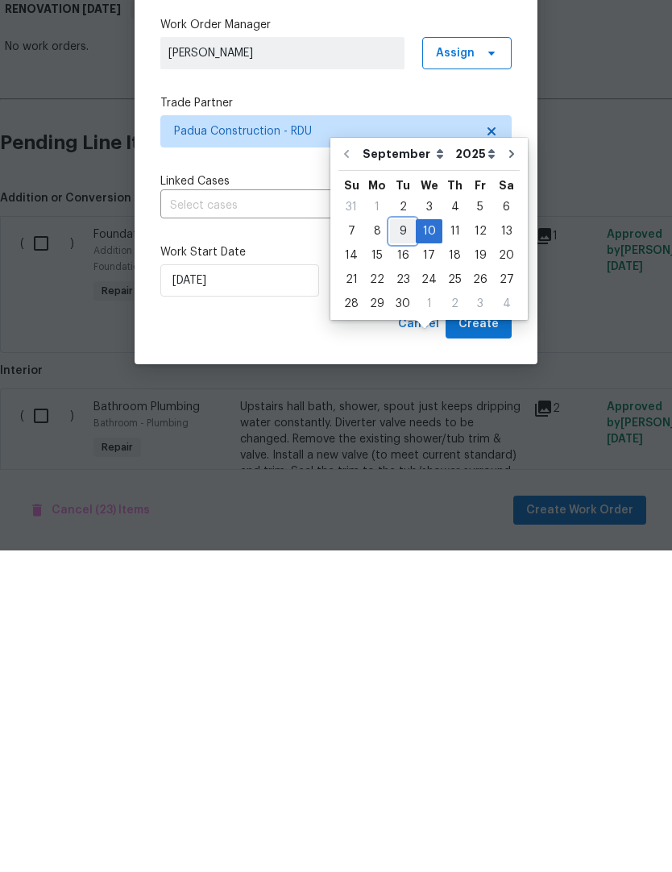
click at [393, 541] on div "9" at bounding box center [403, 552] width 26 height 23
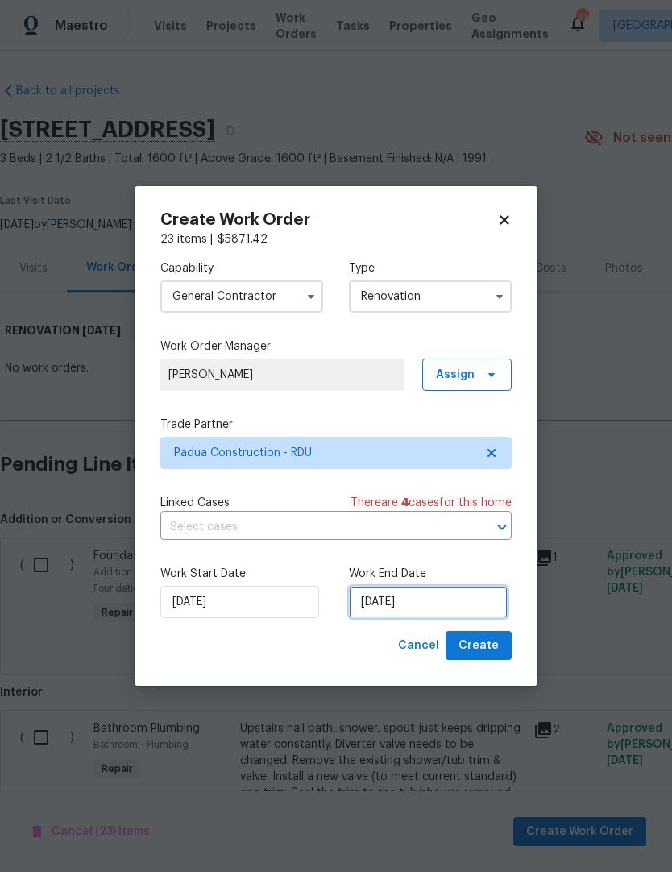
click at [390, 605] on input "9/9/2025" at bounding box center [428, 602] width 159 height 32
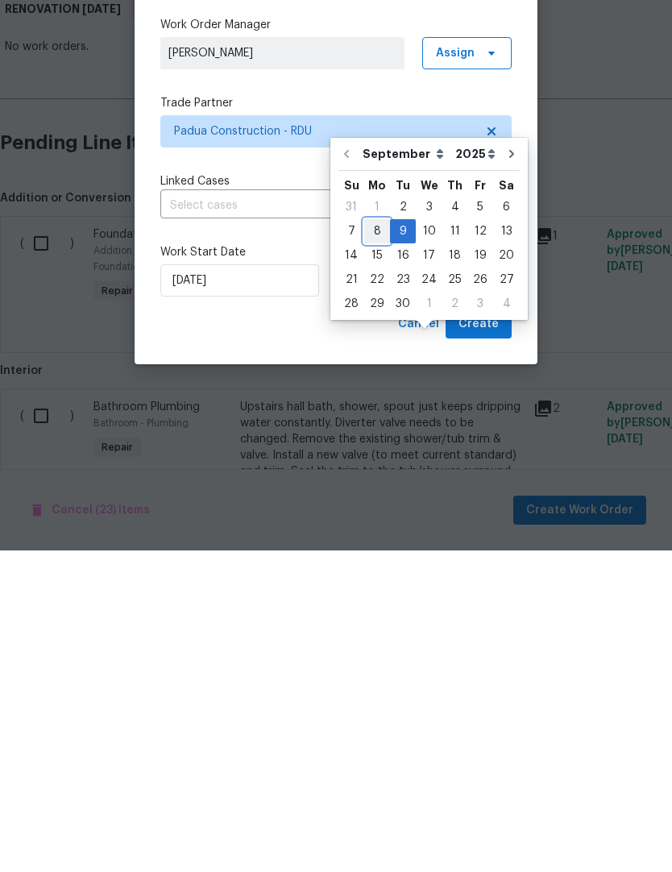
click at [378, 541] on div "8" at bounding box center [377, 552] width 26 height 23
type input "9/8/2025"
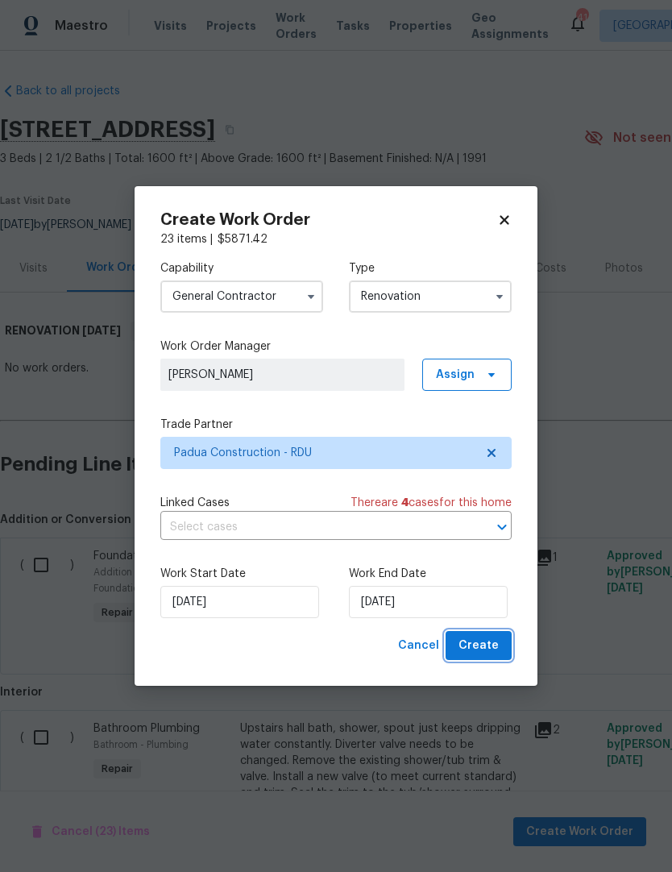
click at [497, 643] on span "Create" at bounding box center [478, 646] width 40 height 20
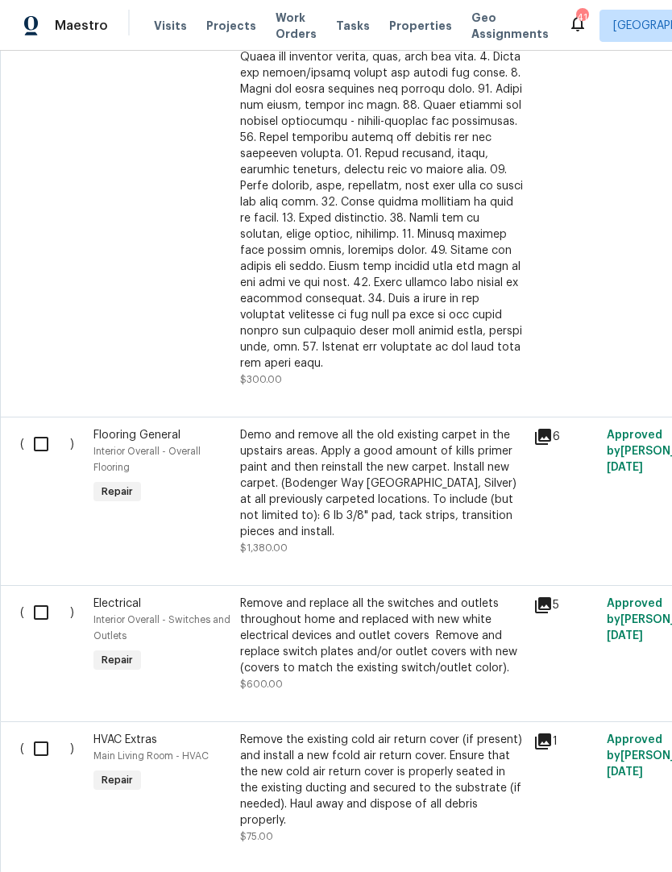
scroll to position [1453, 0]
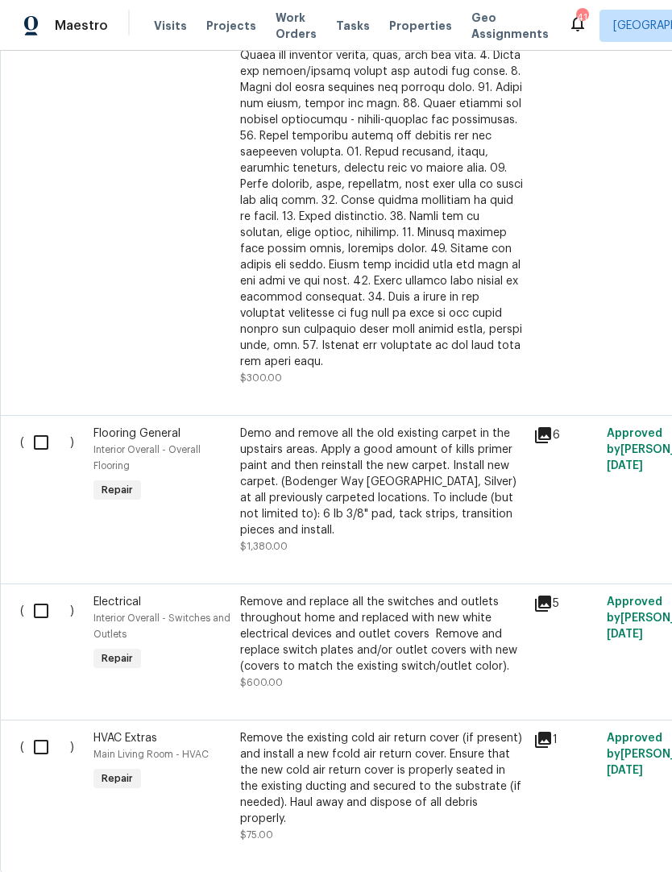
click at [47, 594] on input "checkbox" at bounding box center [47, 611] width 46 height 34
checkbox input "true"
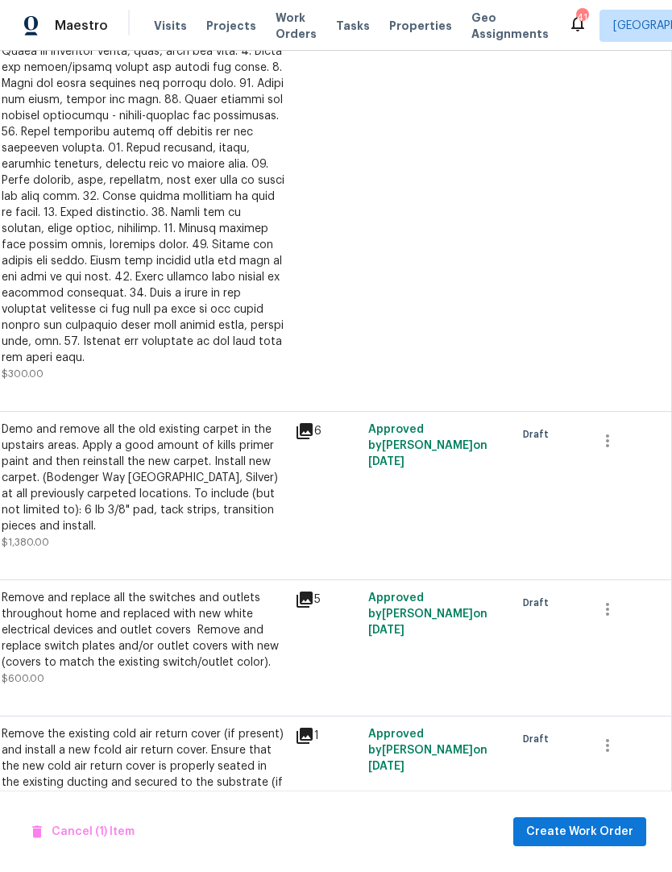
scroll to position [1457, 238]
click at [107, 828] on span "Cancel (1) Item" at bounding box center [83, 832] width 102 height 20
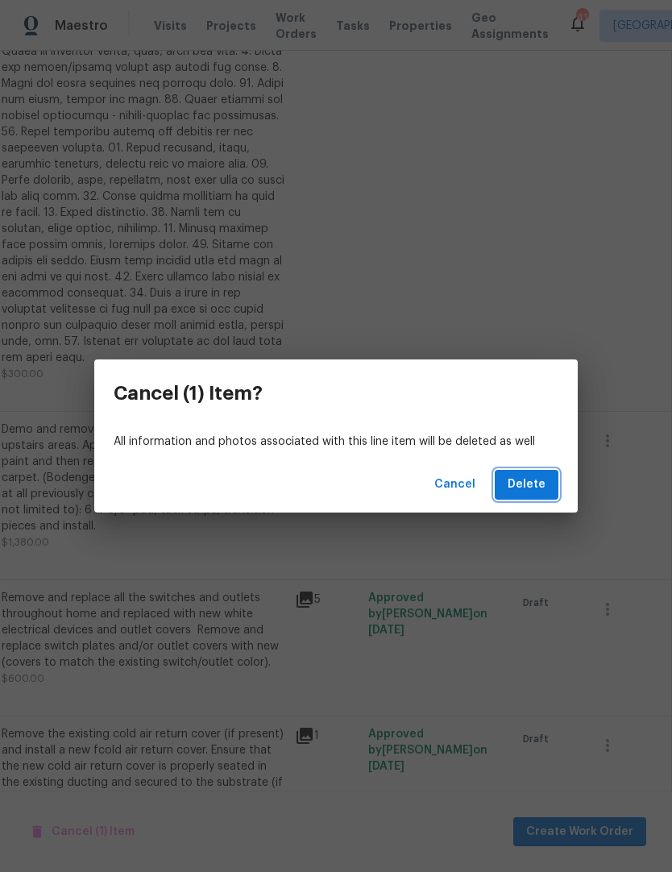
click at [557, 484] on button "Delete" at bounding box center [527, 485] width 64 height 30
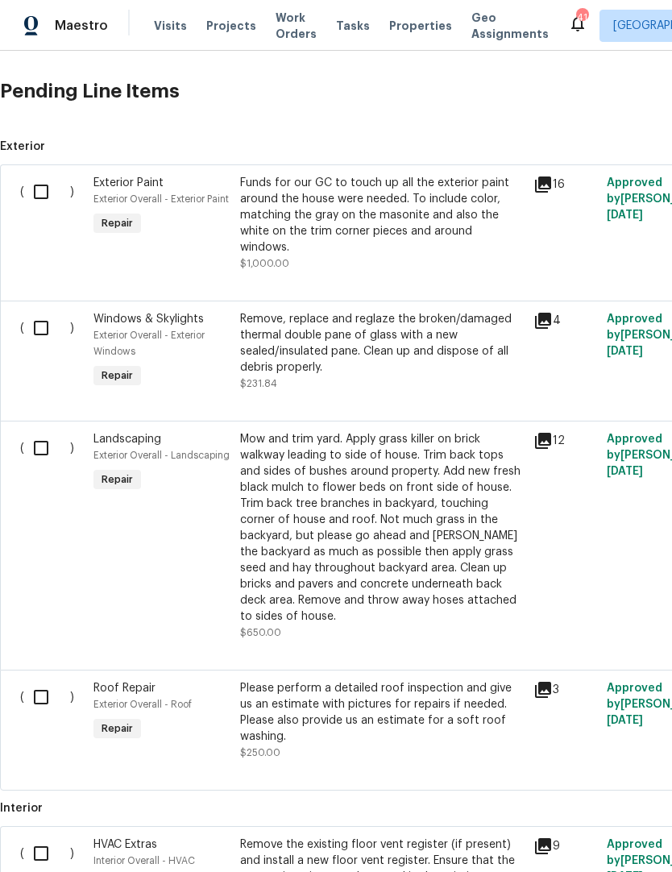
scroll to position [417, 0]
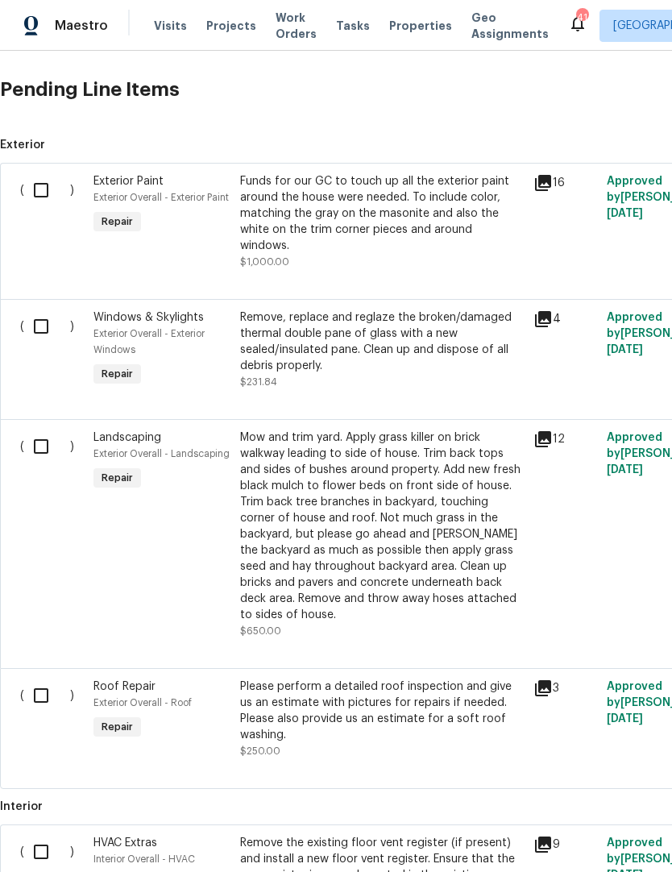
click at [42, 430] on input "checkbox" at bounding box center [47, 446] width 46 height 34
checkbox input "true"
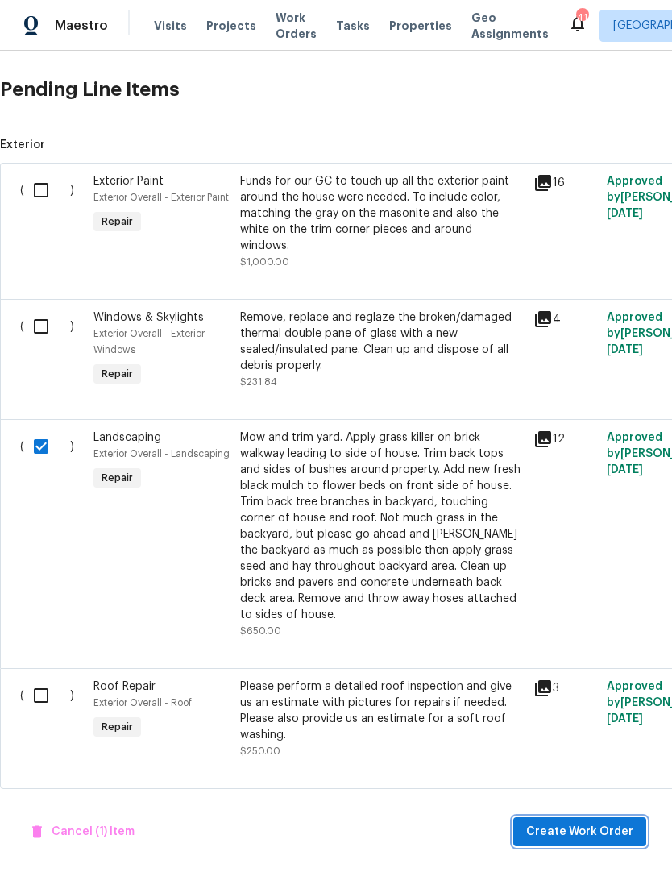
click at [587, 835] on span "Create Work Order" at bounding box center [579, 832] width 107 height 20
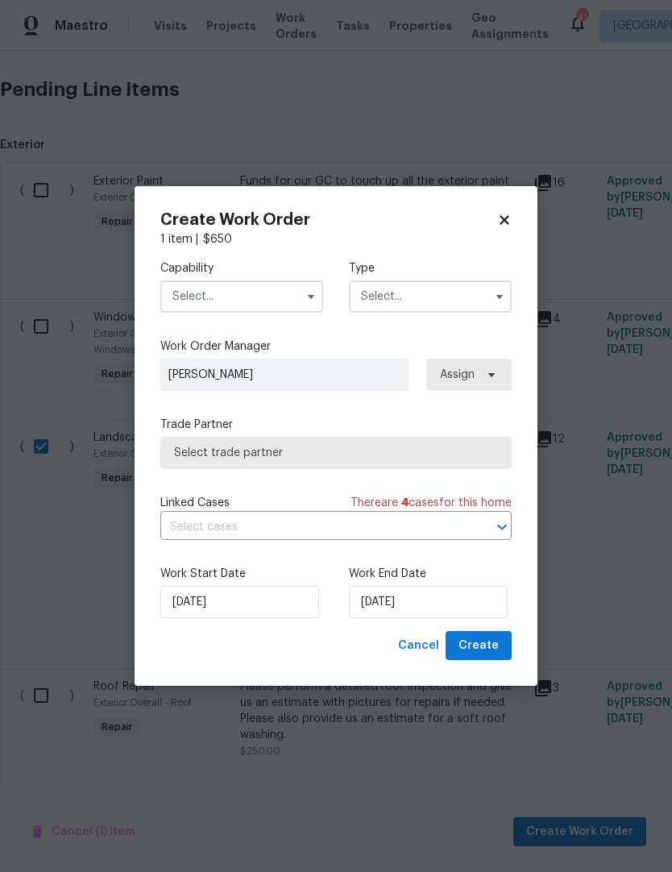
click at [268, 300] on input "text" at bounding box center [241, 296] width 163 height 32
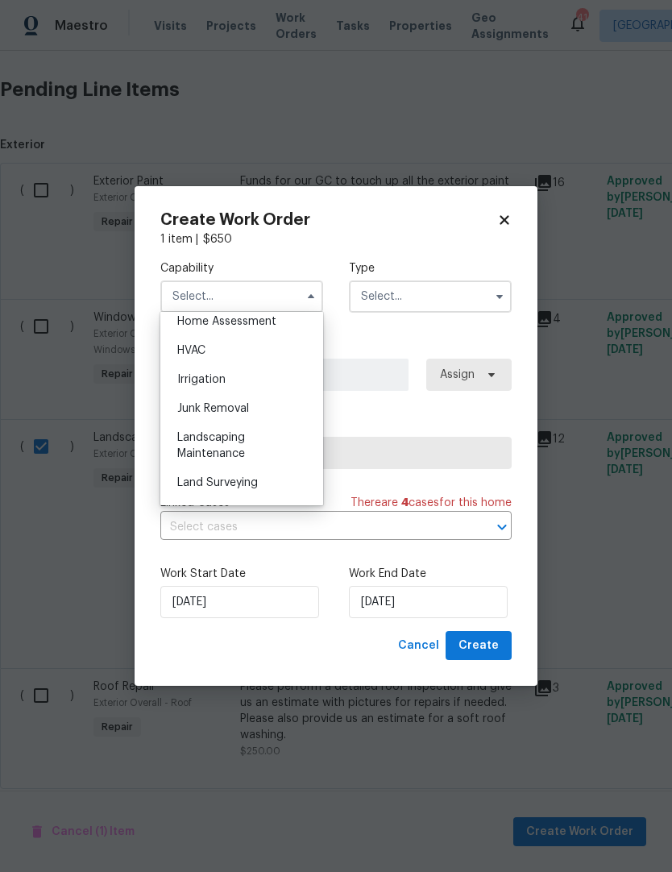
scroll to position [905, 0]
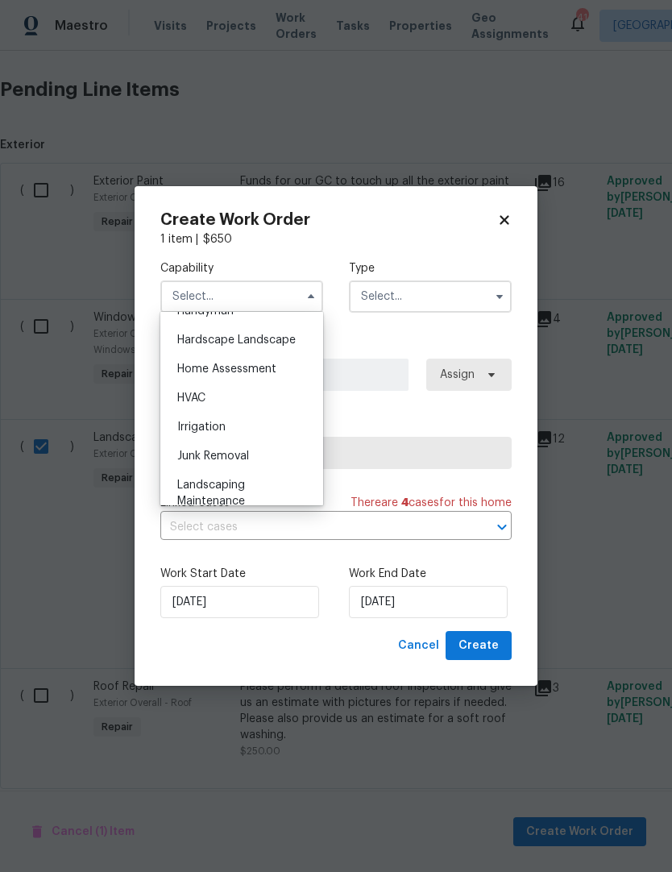
click at [288, 350] on div "Hardscape Landscape" at bounding box center [241, 339] width 155 height 29
type input "Hardscape Landscape"
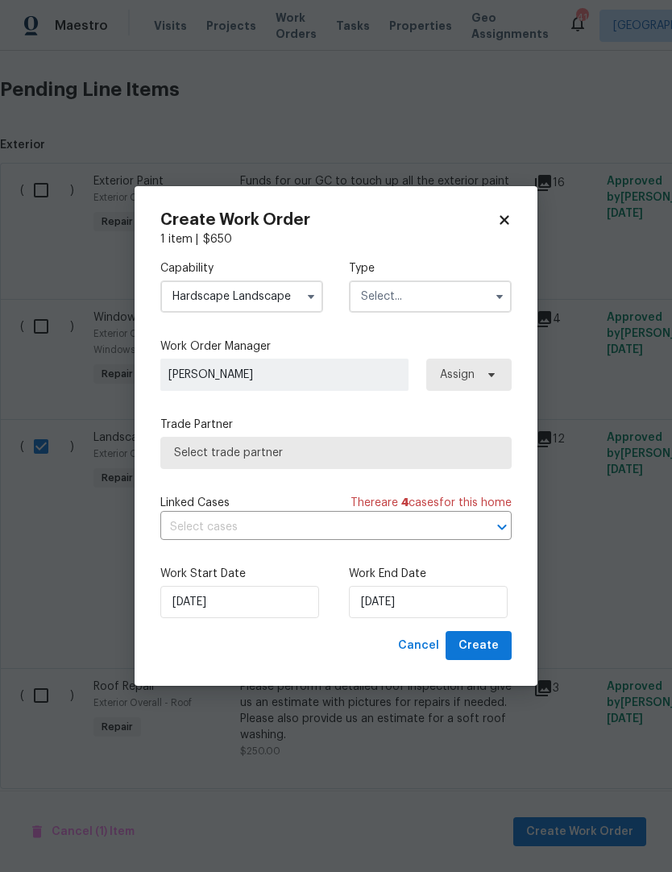
click at [399, 298] on input "text" at bounding box center [430, 296] width 163 height 32
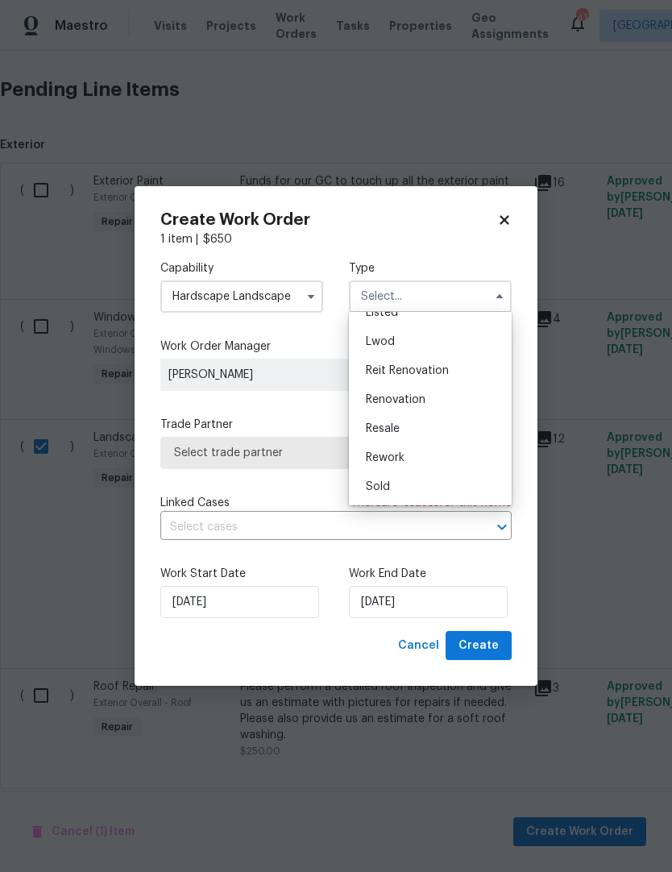
scroll to position [145, 0]
click at [422, 422] on span "Renovation" at bounding box center [396, 417] width 60 height 11
type input "Renovation"
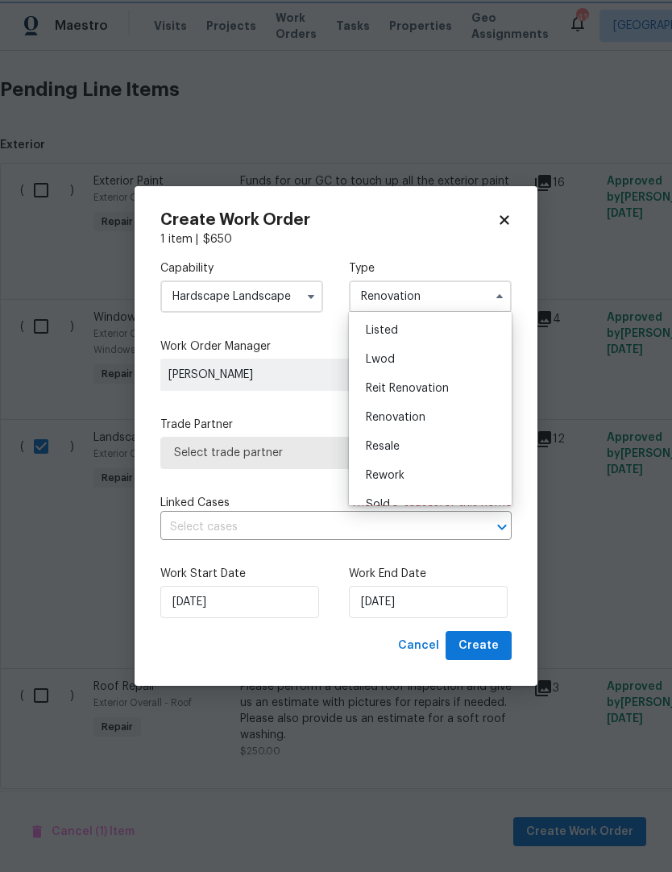
scroll to position [0, 0]
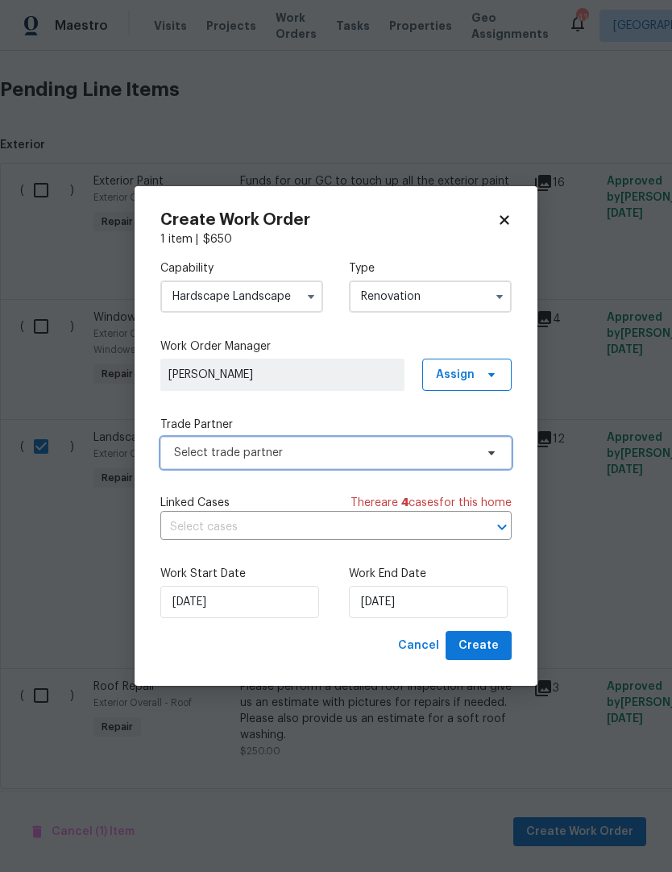
click at [397, 460] on span "Select trade partner" at bounding box center [335, 453] width 351 height 32
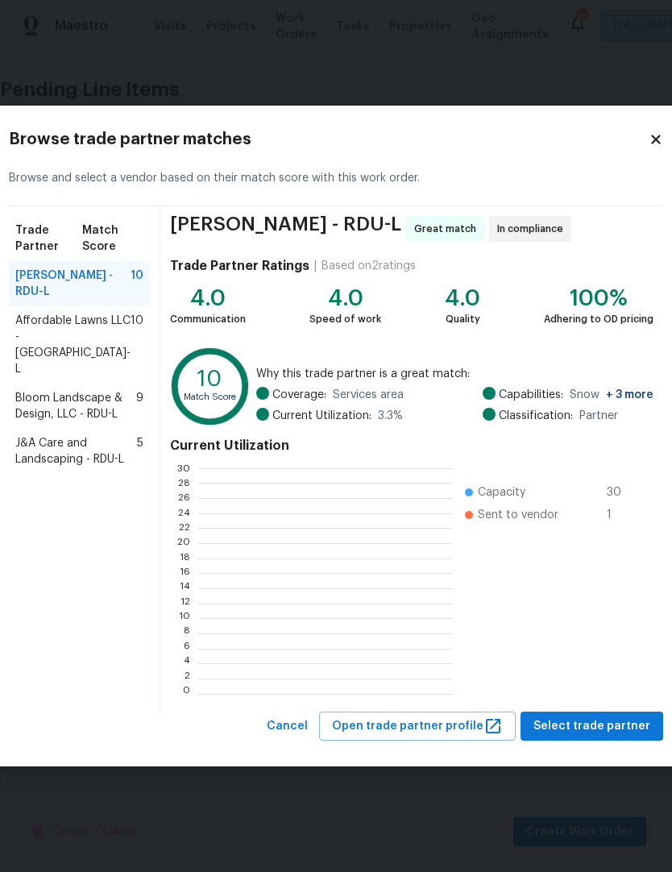
scroll to position [226, 253]
click at [72, 422] on span "Bloom Landscape & Design, LLC - RDU-L" at bounding box center [75, 406] width 121 height 32
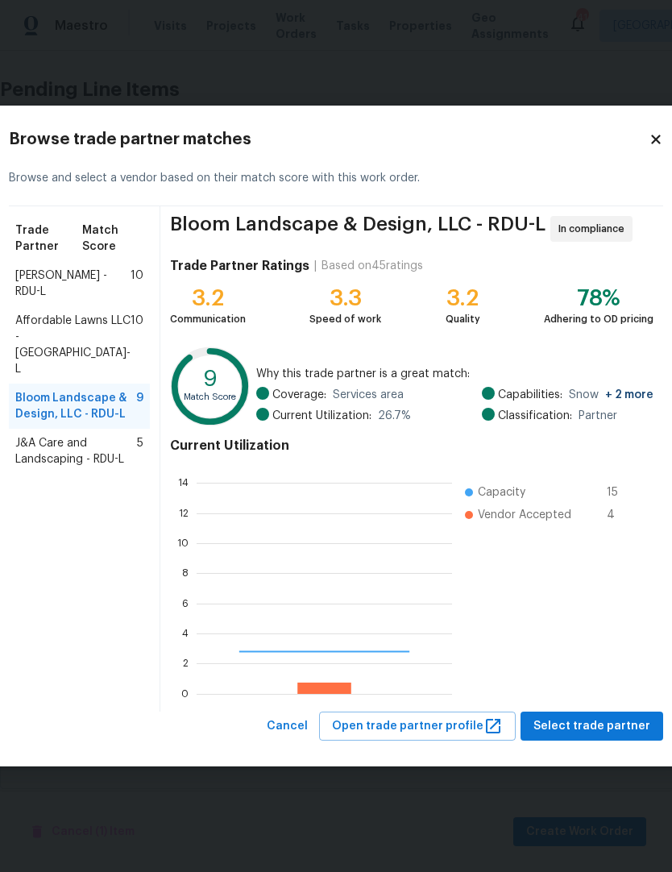
scroll to position [226, 255]
click at [89, 355] on span "Affordable Lawns LLC - RDU-L" at bounding box center [72, 345] width 115 height 64
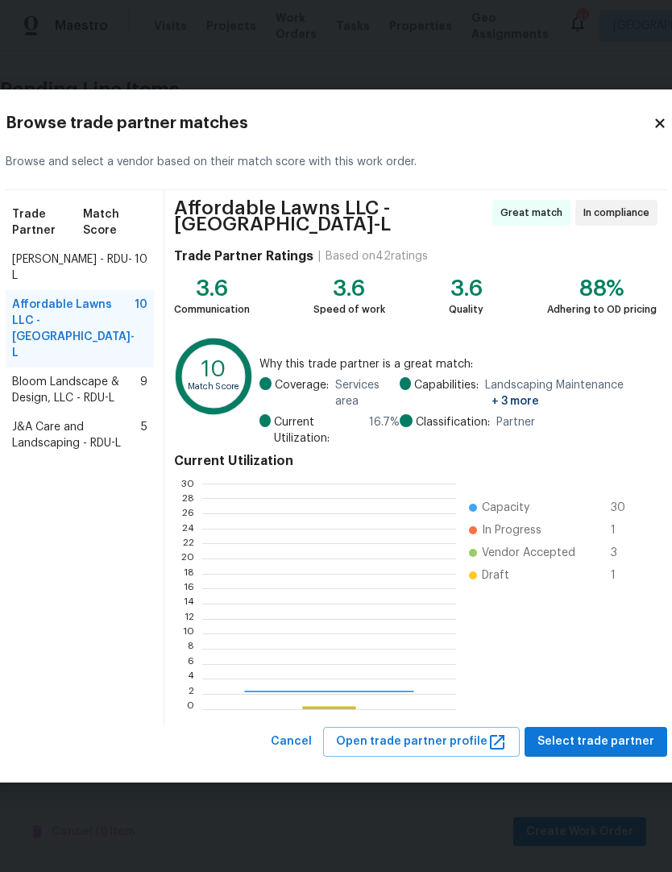
scroll to position [226, 253]
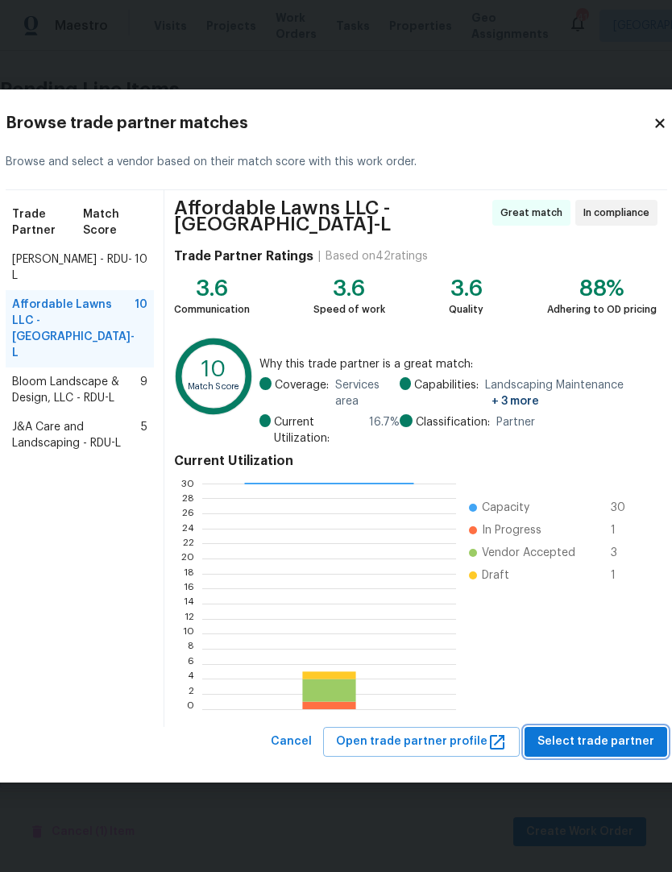
click at [599, 735] on span "Select trade partner" at bounding box center [595, 741] width 117 height 20
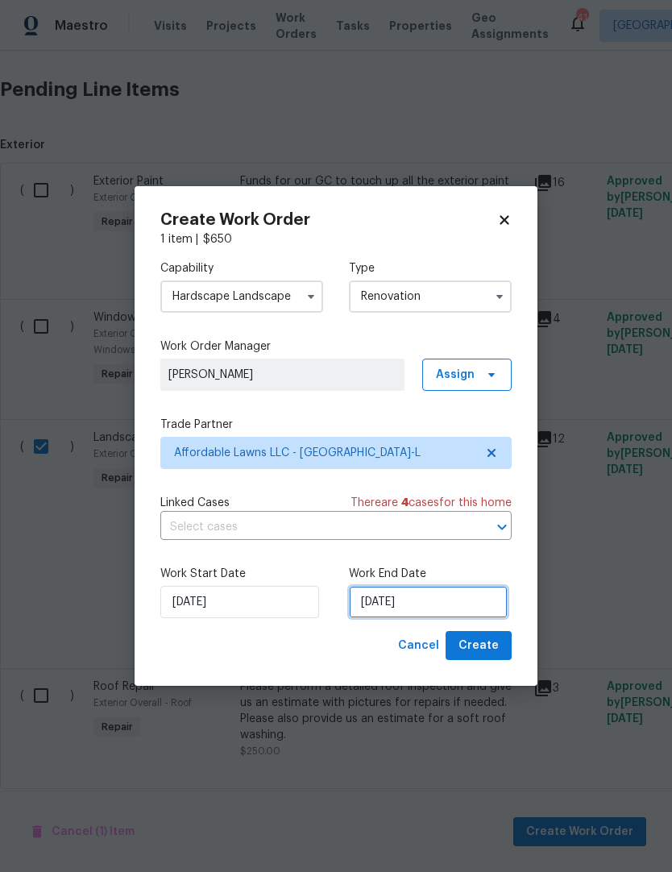
click at [397, 605] on input "[DATE]" at bounding box center [428, 602] width 159 height 32
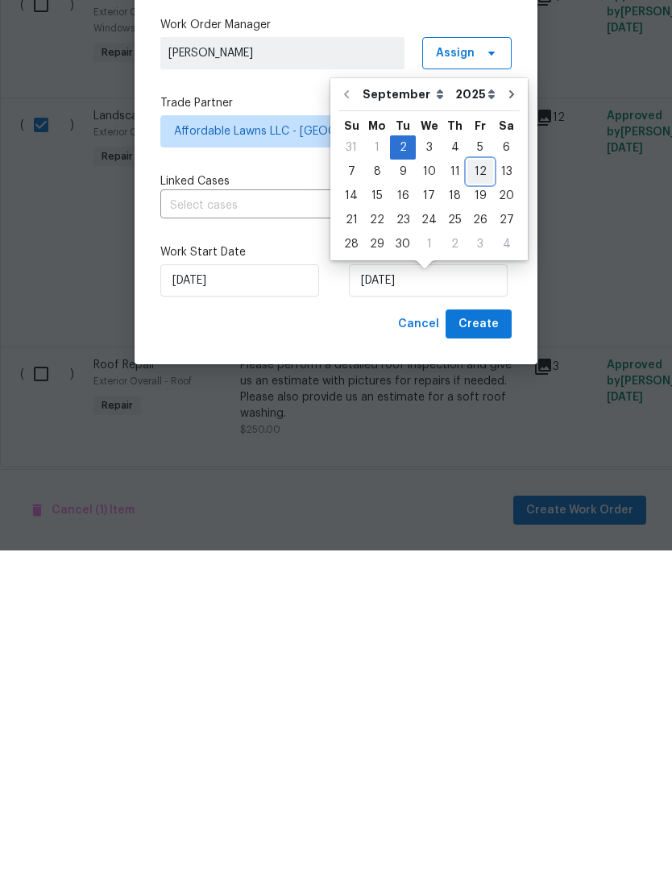
click at [472, 482] on div "12" at bounding box center [480, 493] width 26 height 23
type input "9/12/2025"
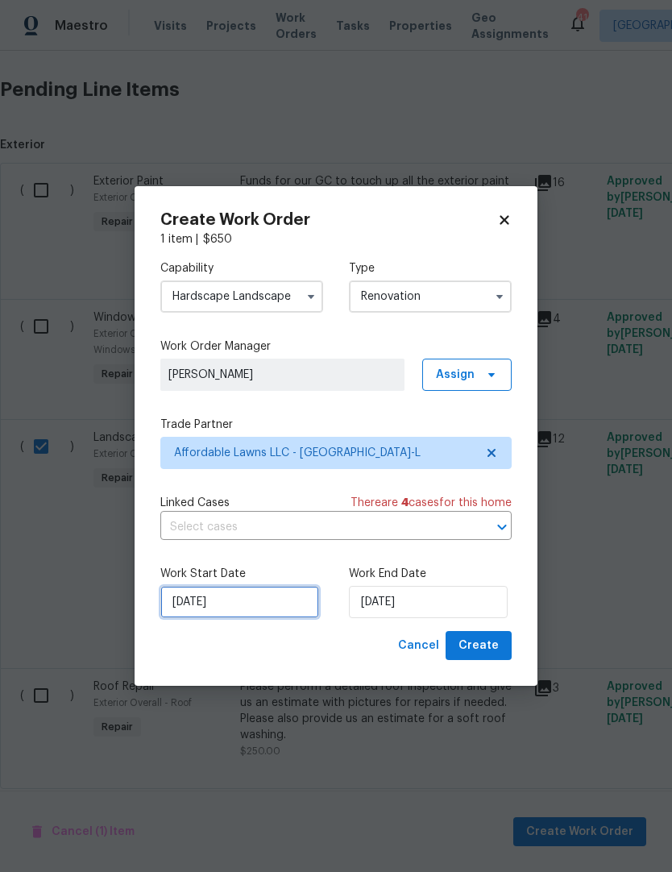
click at [241, 608] on input "[DATE]" at bounding box center [239, 602] width 159 height 32
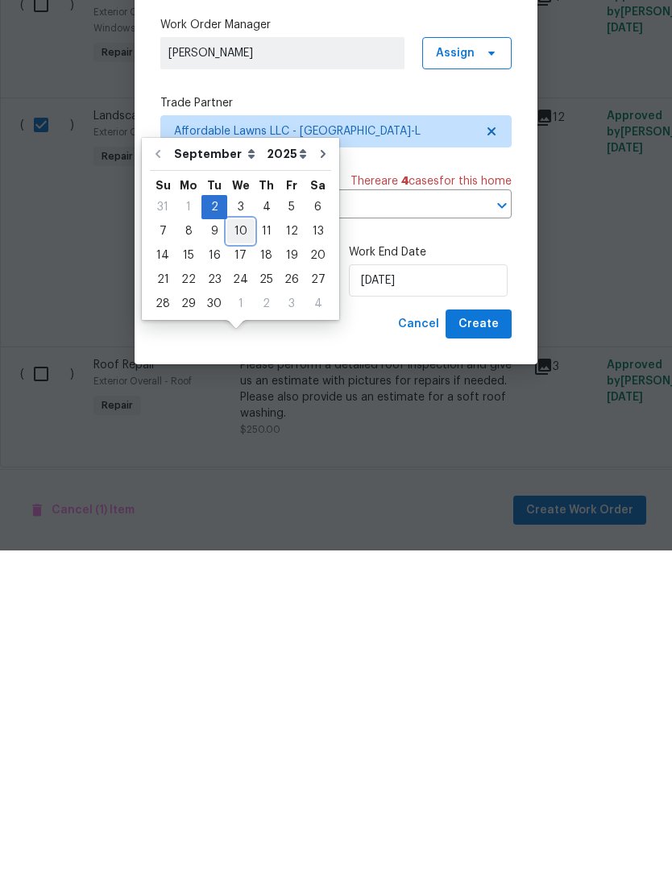
click at [234, 541] on div "10" at bounding box center [240, 552] width 27 height 23
type input "9/10/2025"
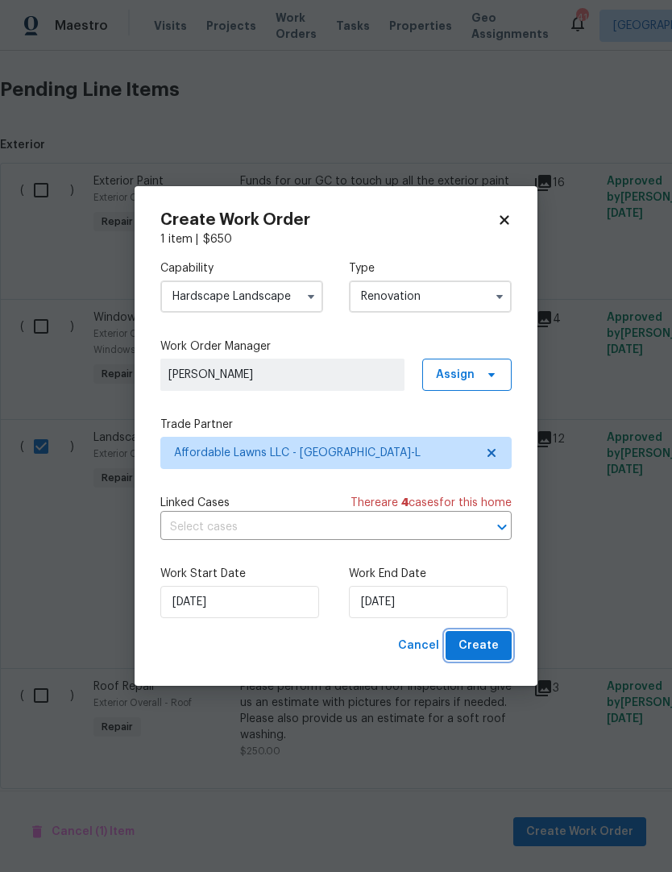
click at [497, 648] on span "Create" at bounding box center [478, 646] width 40 height 20
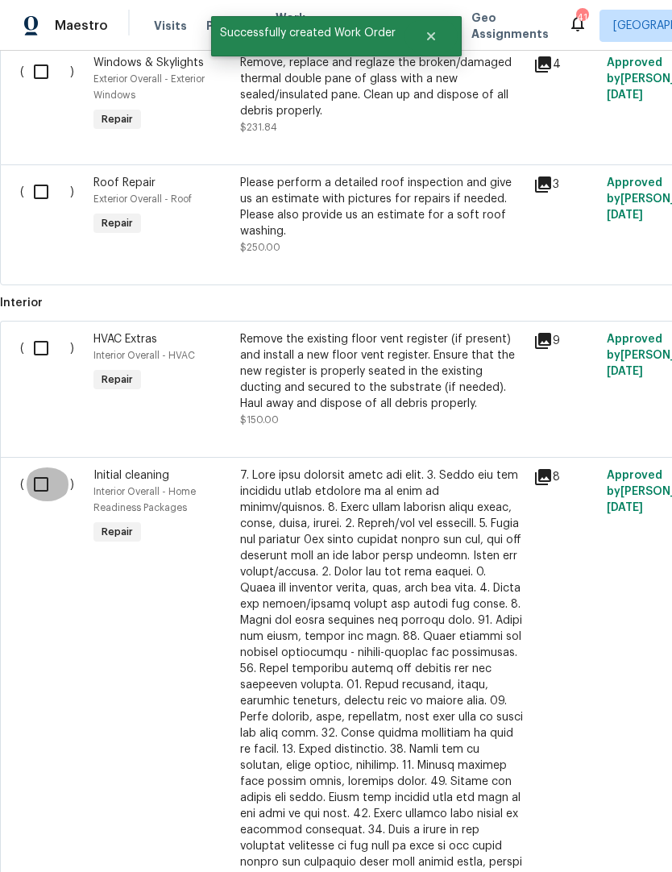
click at [39, 467] on input "checkbox" at bounding box center [47, 484] width 46 height 34
checkbox input "true"
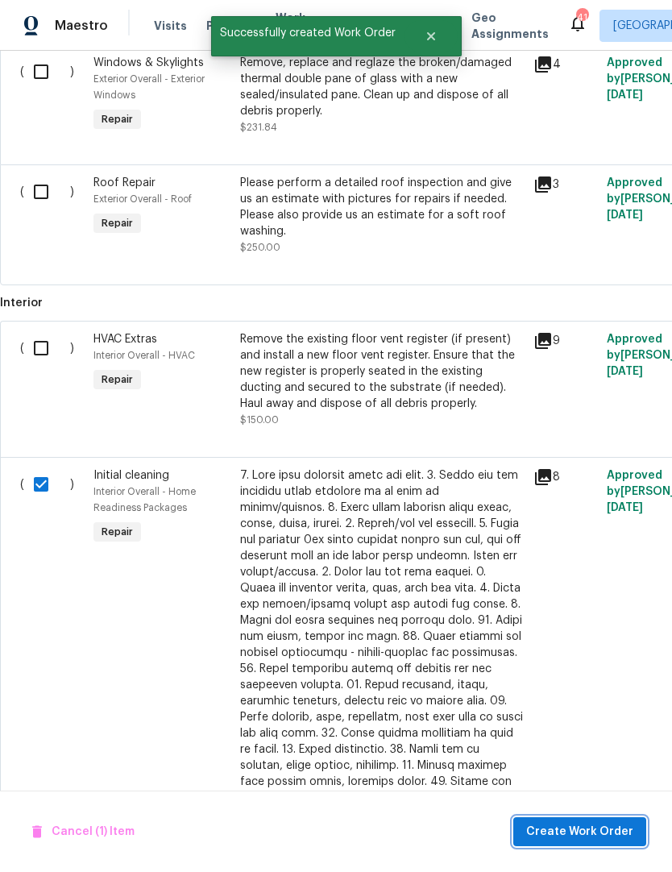
click at [579, 817] on button "Create Work Order" at bounding box center [579, 832] width 133 height 30
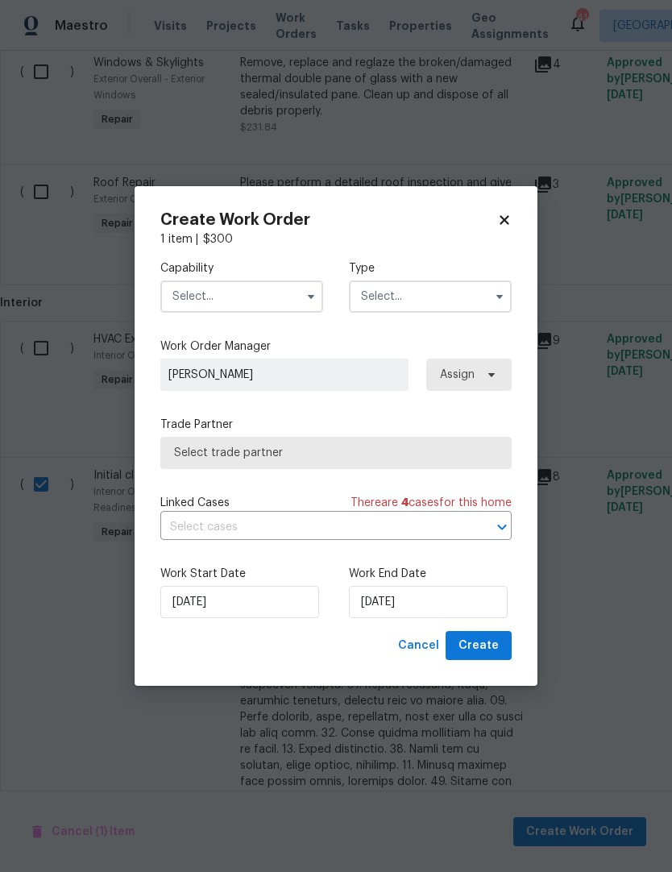
click at [259, 304] on input "text" at bounding box center [241, 296] width 163 height 32
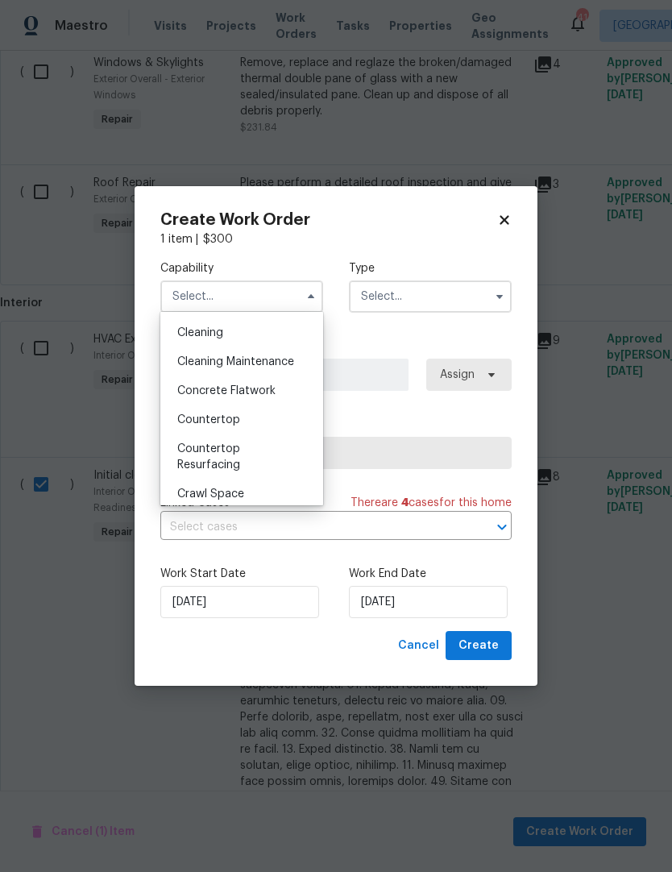
scroll to position [229, 0]
click at [239, 335] on div "Cleaning" at bounding box center [241, 333] width 155 height 29
type input "Cleaning"
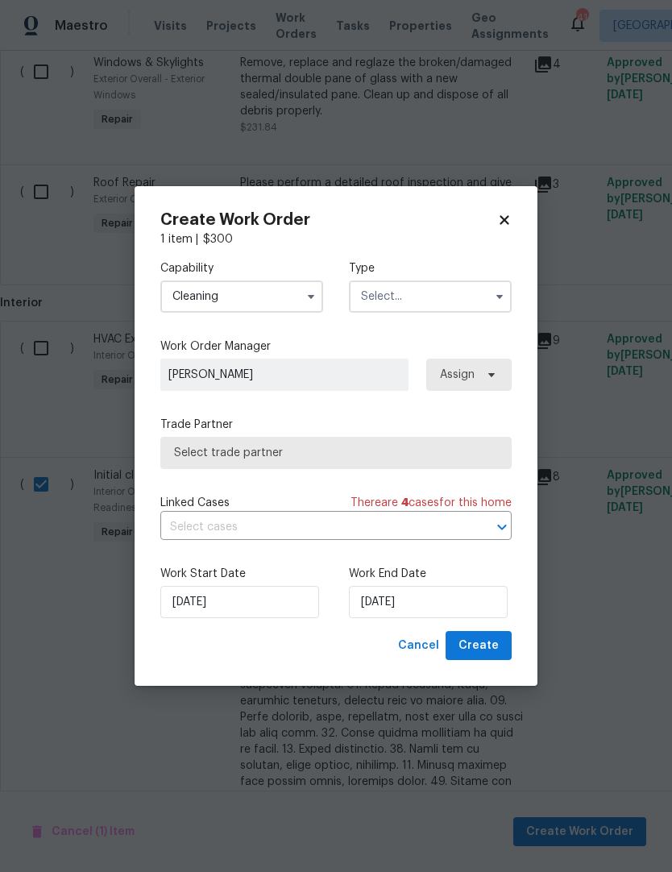
click at [408, 296] on input "text" at bounding box center [430, 296] width 163 height 32
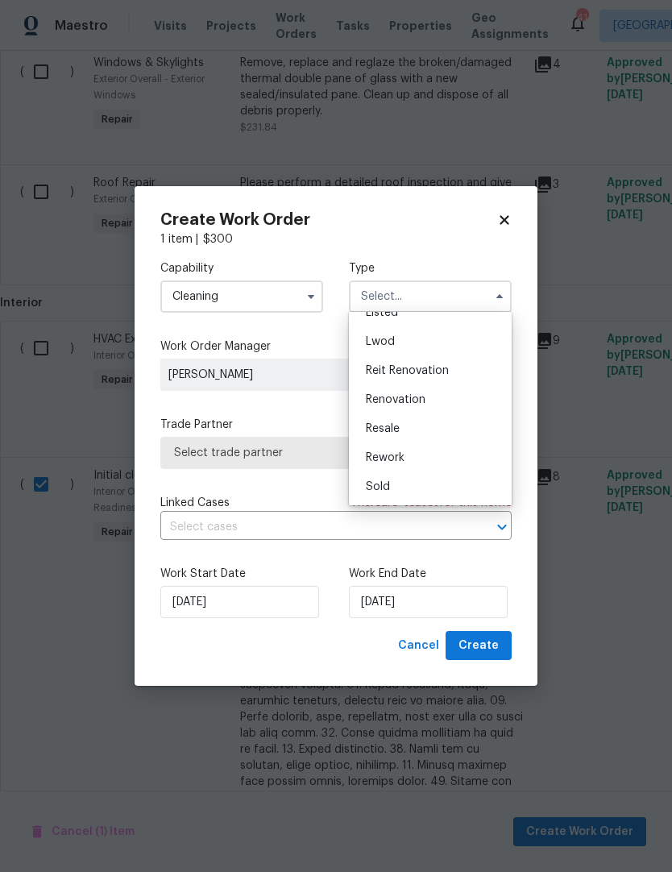
scroll to position [163, 0]
click at [406, 402] on span "Renovation" at bounding box center [396, 399] width 60 height 11
type input "Renovation"
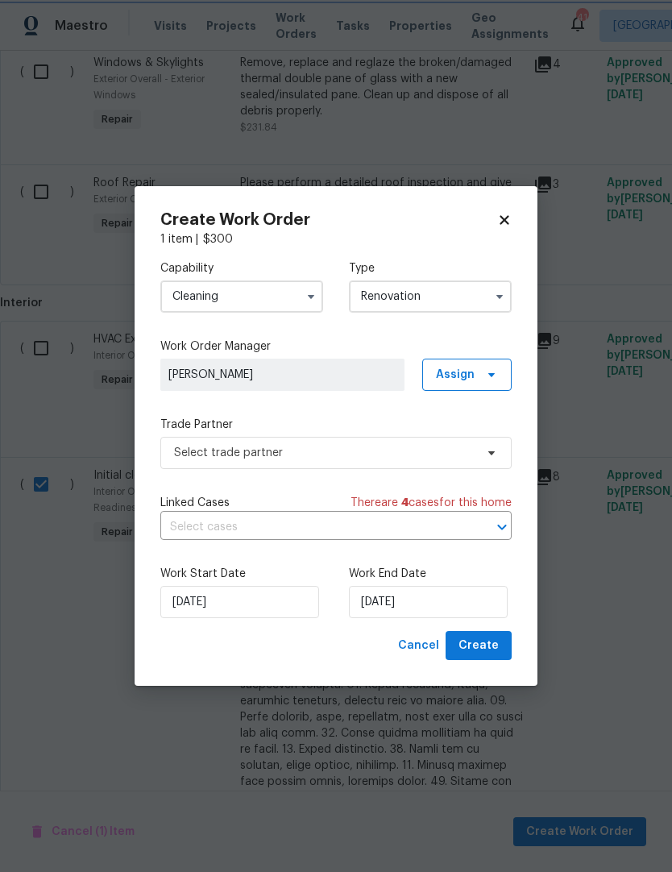
scroll to position [0, 0]
click at [403, 420] on label "Trade Partner" at bounding box center [335, 424] width 351 height 16
click at [367, 451] on span "Select trade partner" at bounding box center [324, 453] width 300 height 16
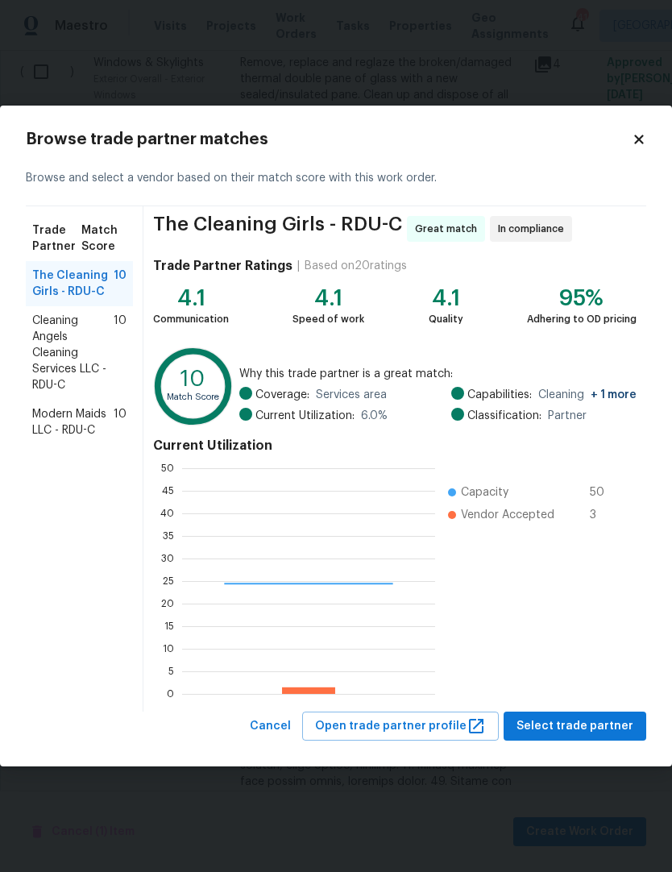
scroll to position [226, 253]
click at [97, 330] on span "Cleaning Angels Cleaning Services LLC - RDU-C" at bounding box center [72, 353] width 81 height 81
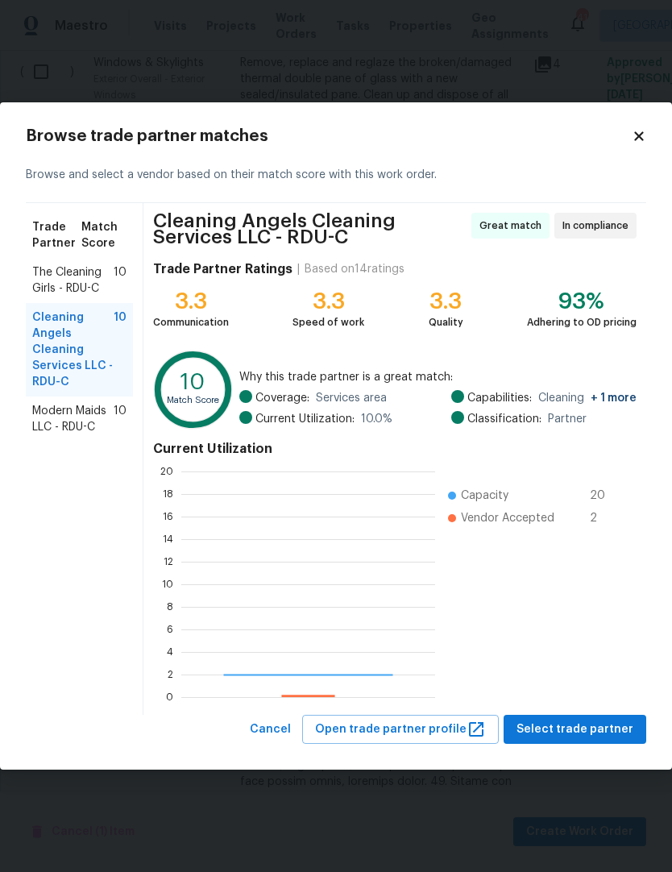
scroll to position [226, 254]
click at [66, 417] on span "Modern Maids LLC - RDU-C" at bounding box center [72, 419] width 81 height 32
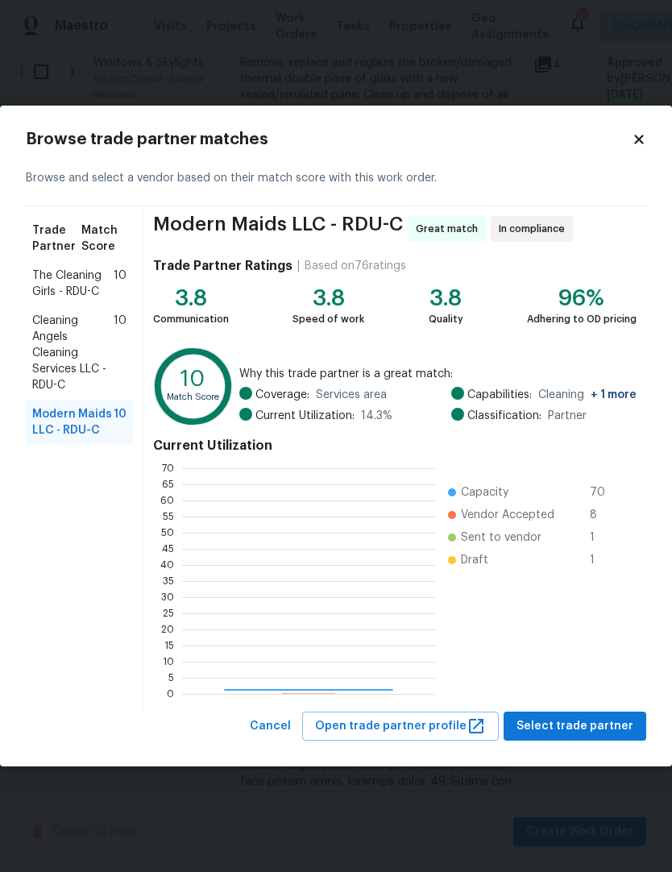
scroll to position [226, 253]
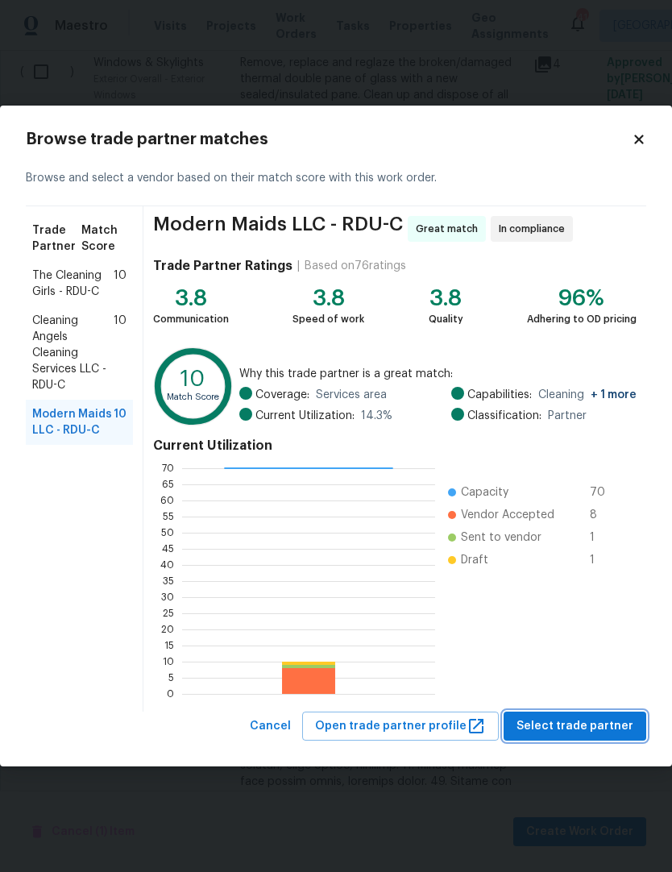
click at [615, 724] on span "Select trade partner" at bounding box center [574, 726] width 117 height 20
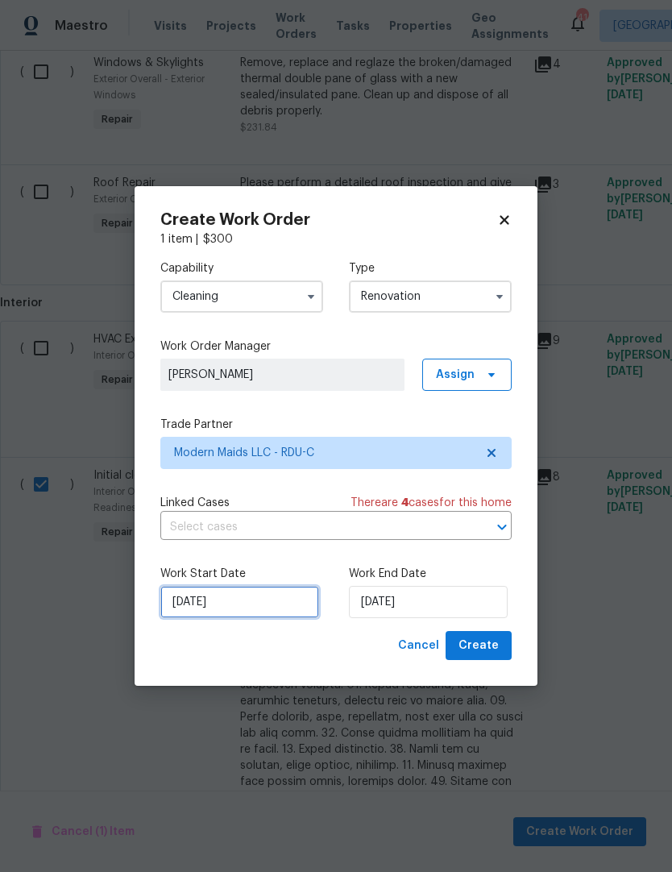
click at [263, 605] on input "[DATE]" at bounding box center [239, 602] width 159 height 32
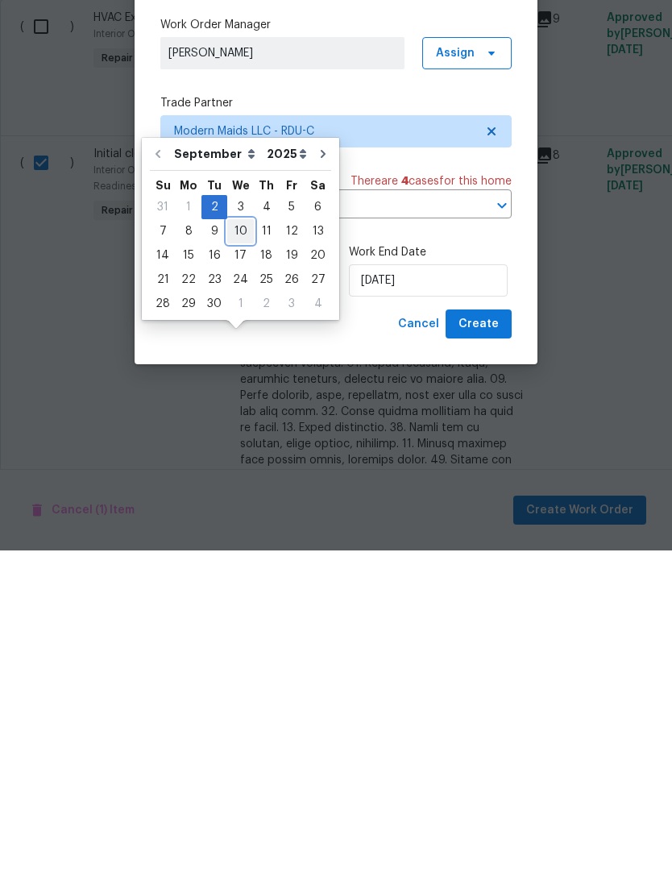
click at [234, 541] on div "10" at bounding box center [240, 552] width 27 height 23
type input "9/10/2025"
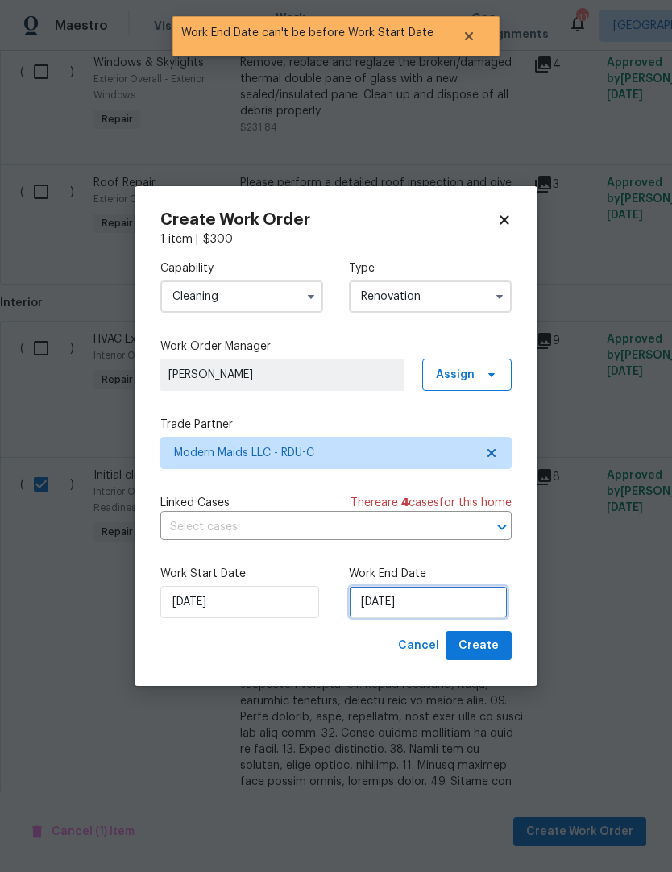
click at [462, 610] on input "9/10/2025" at bounding box center [428, 602] width 159 height 32
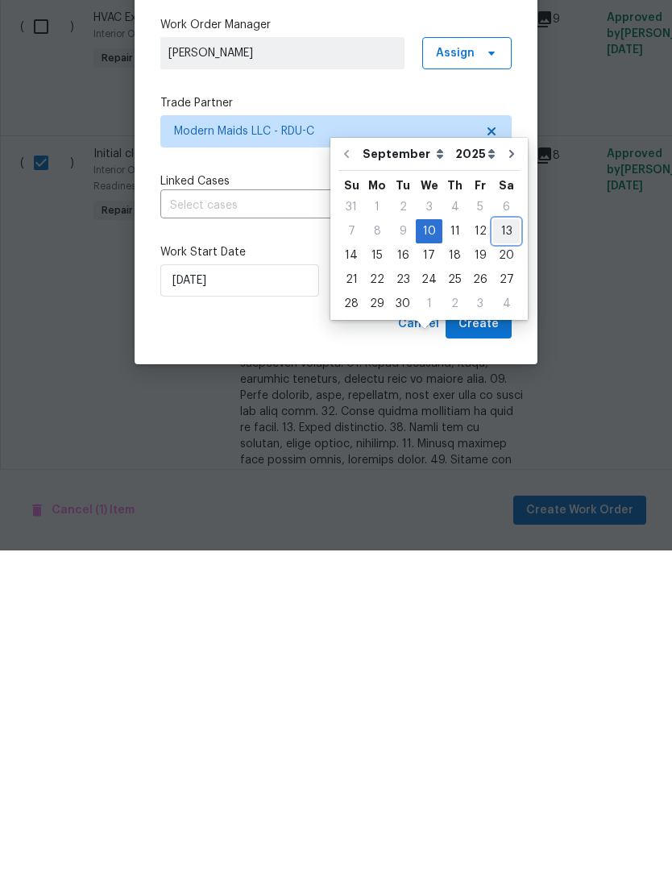
click at [506, 541] on div "13" at bounding box center [506, 552] width 27 height 23
type input "9/13/2025"
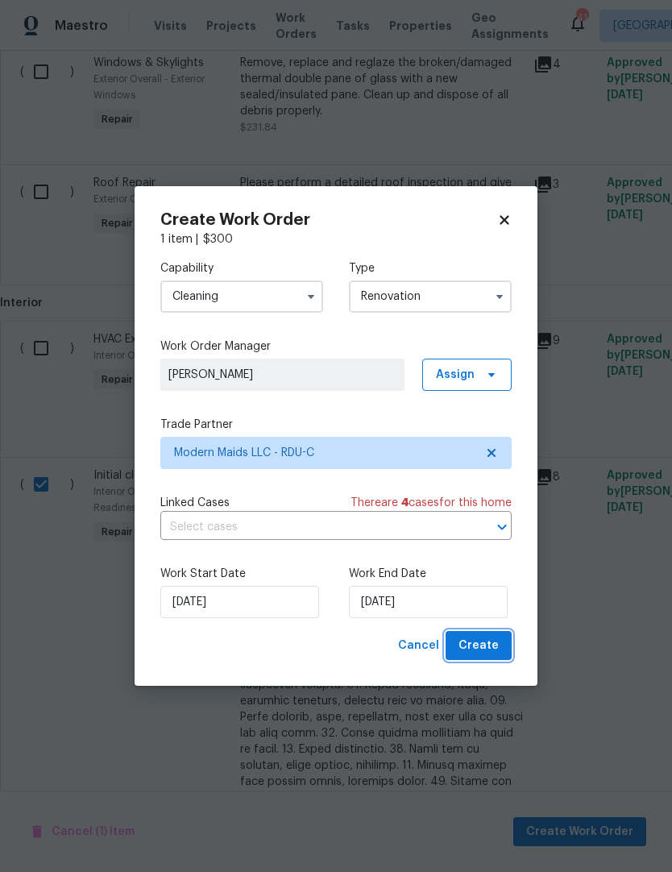
click at [489, 648] on span "Create" at bounding box center [478, 646] width 40 height 20
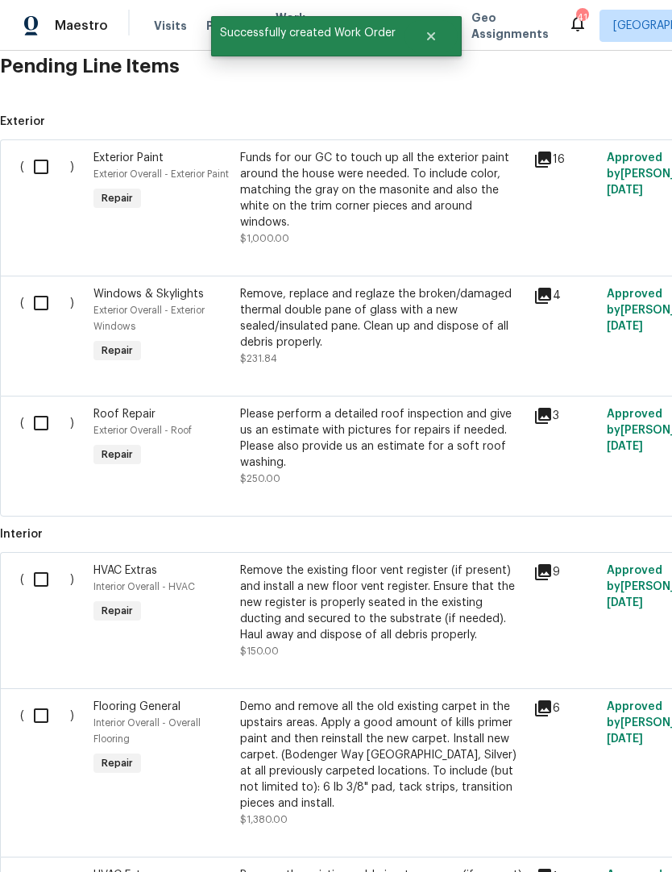
scroll to position [558, 0]
click at [47, 406] on input "checkbox" at bounding box center [47, 423] width 46 height 34
checkbox input "true"
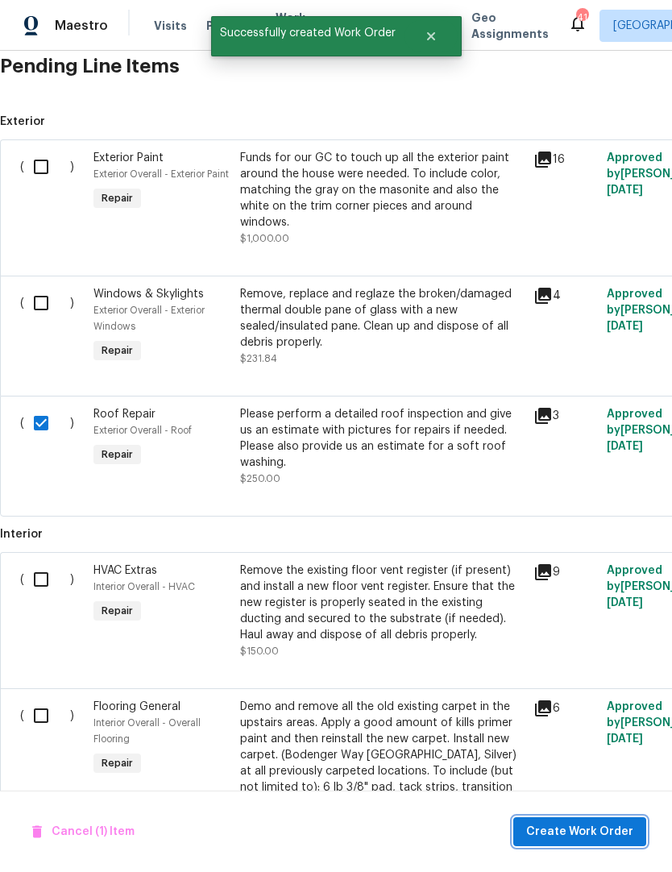
click at [597, 837] on span "Create Work Order" at bounding box center [579, 832] width 107 height 20
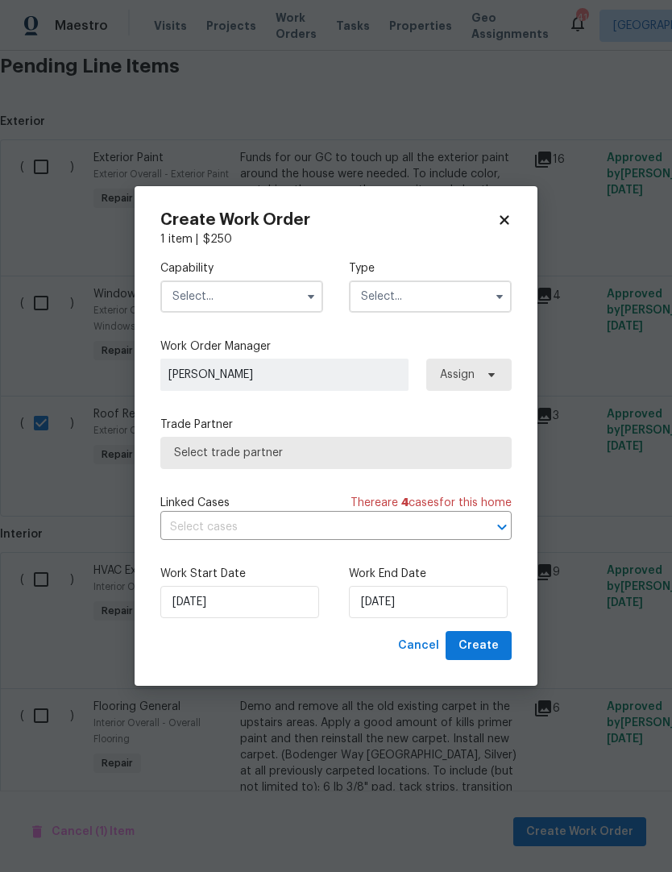
click at [274, 281] on input "text" at bounding box center [241, 296] width 163 height 32
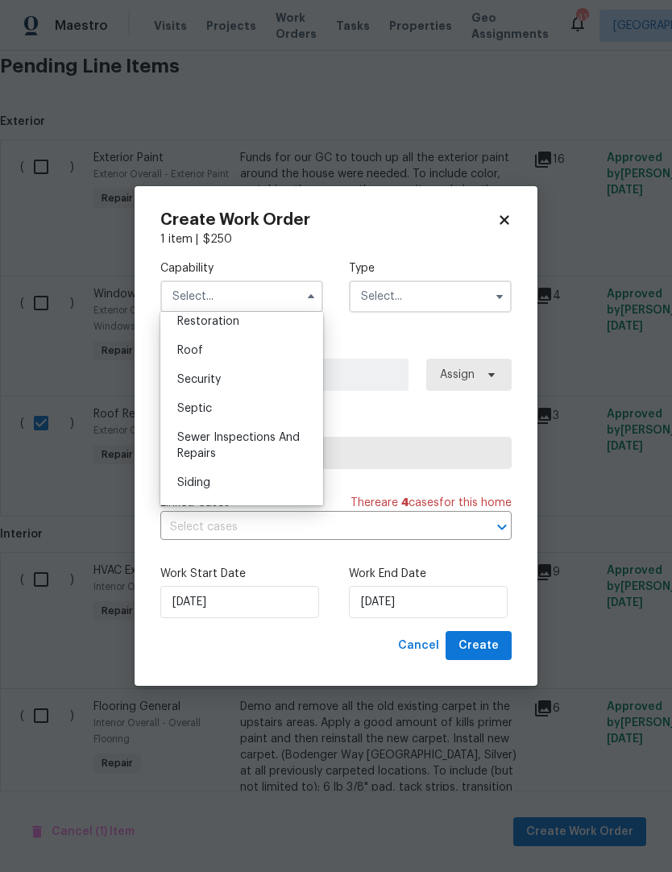
scroll to position [1593, 0]
click at [242, 383] on div "Roof" at bounding box center [241, 380] width 155 height 29
type input "Roof"
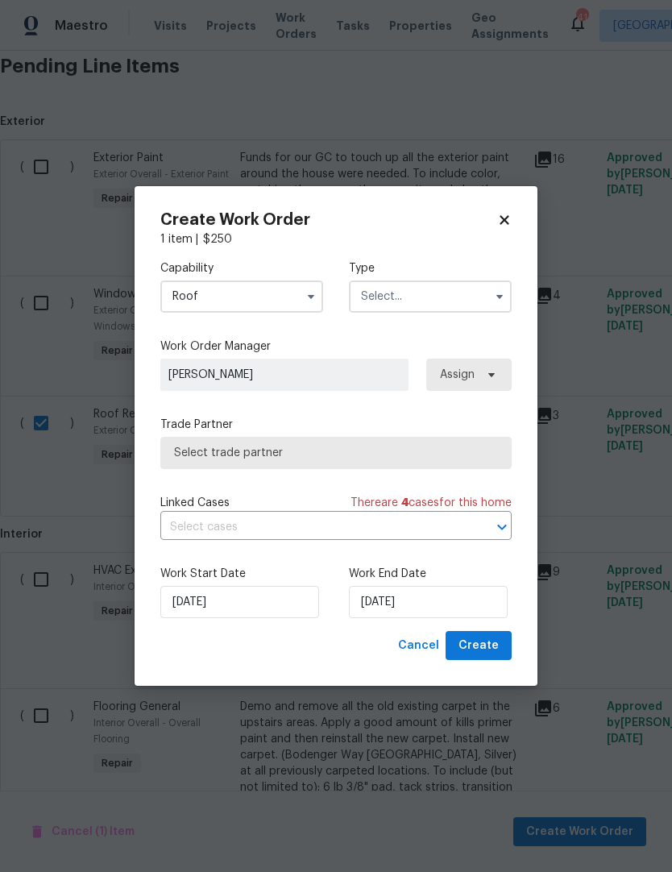
click at [403, 303] on input "text" at bounding box center [430, 296] width 163 height 32
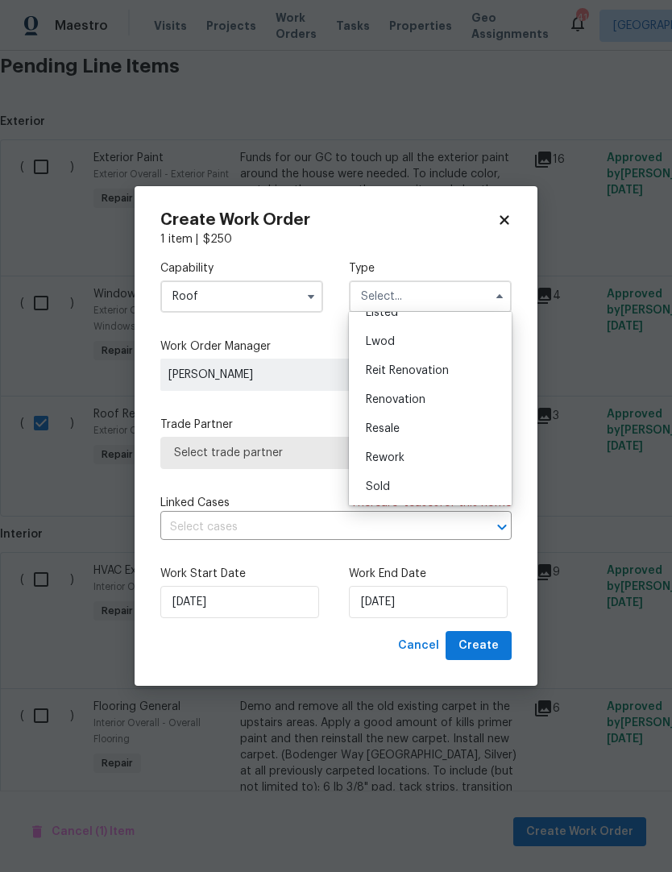
scroll to position [163, 0]
click at [408, 401] on span "Renovation" at bounding box center [396, 399] width 60 height 11
type input "Renovation"
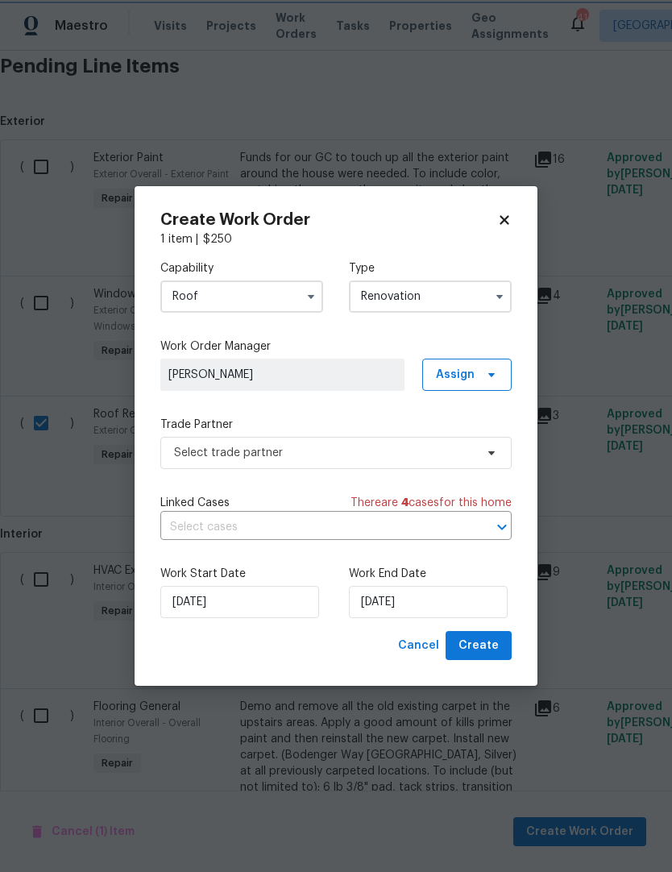
scroll to position [0, 0]
click at [364, 450] on span "Select trade partner" at bounding box center [324, 453] width 300 height 16
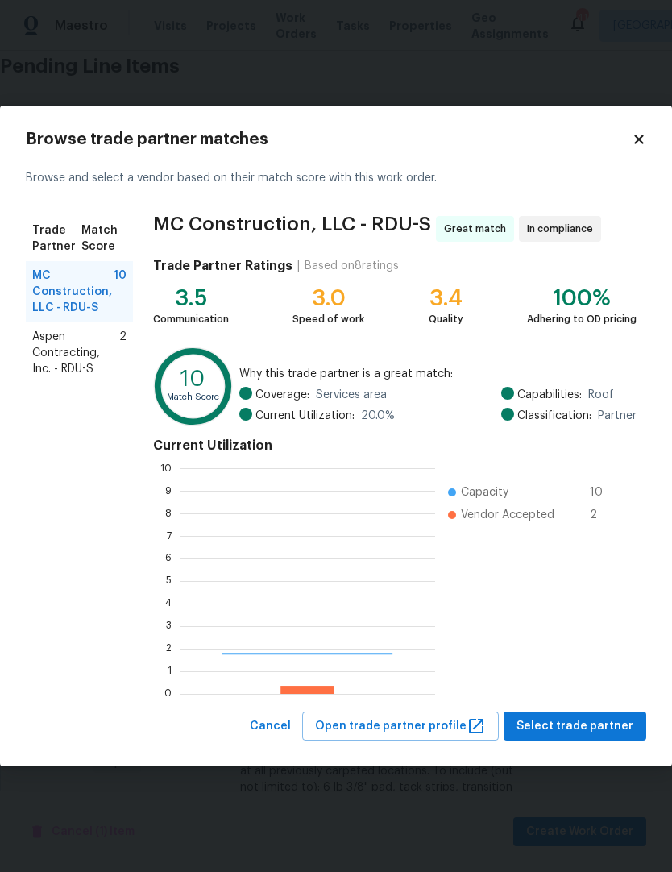
scroll to position [226, 255]
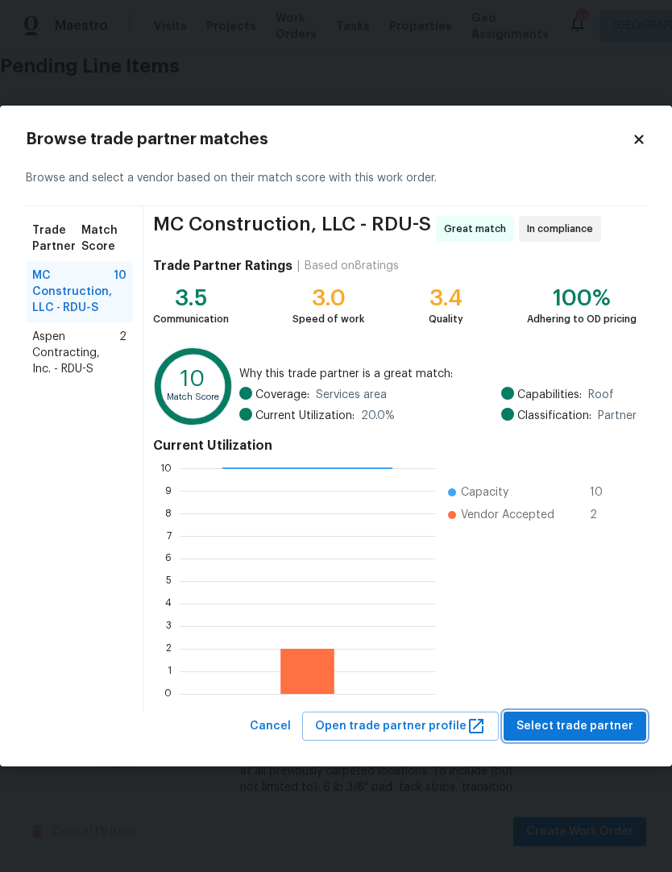
click at [599, 723] on span "Select trade partner" at bounding box center [574, 726] width 117 height 20
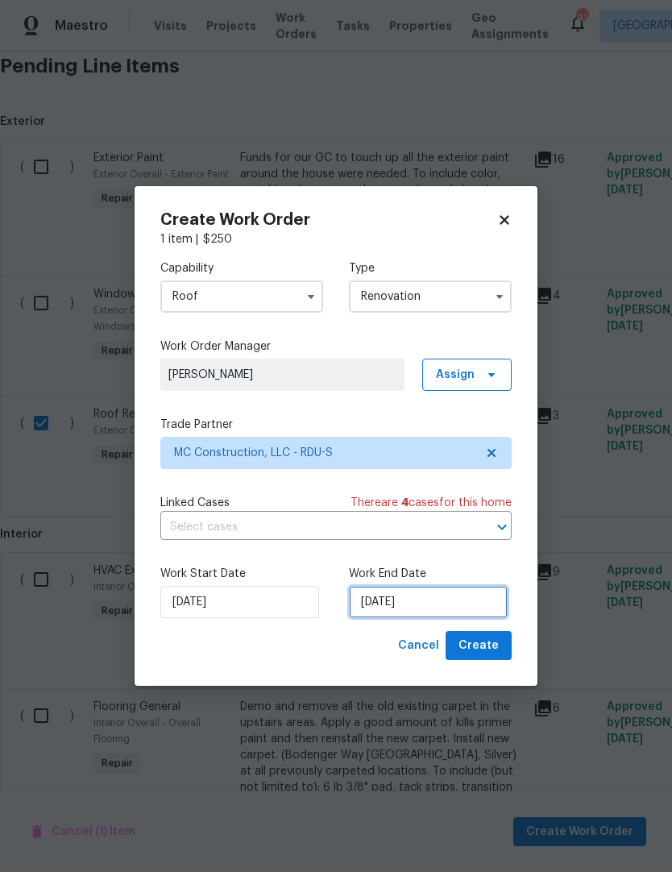
click at [396, 603] on input "[DATE]" at bounding box center [428, 602] width 159 height 32
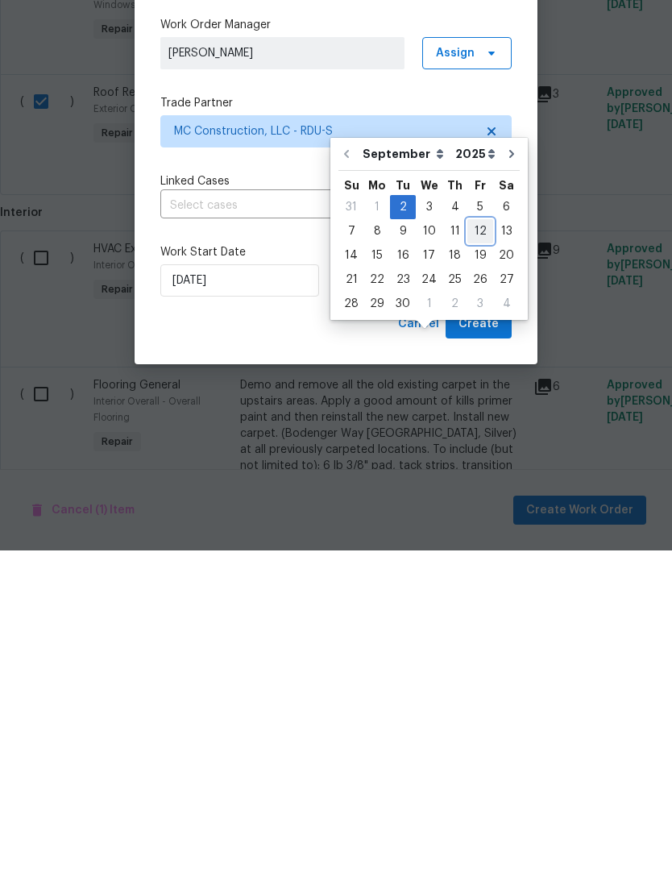
click at [478, 541] on div "12" at bounding box center [480, 552] width 26 height 23
type input "9/12/2025"
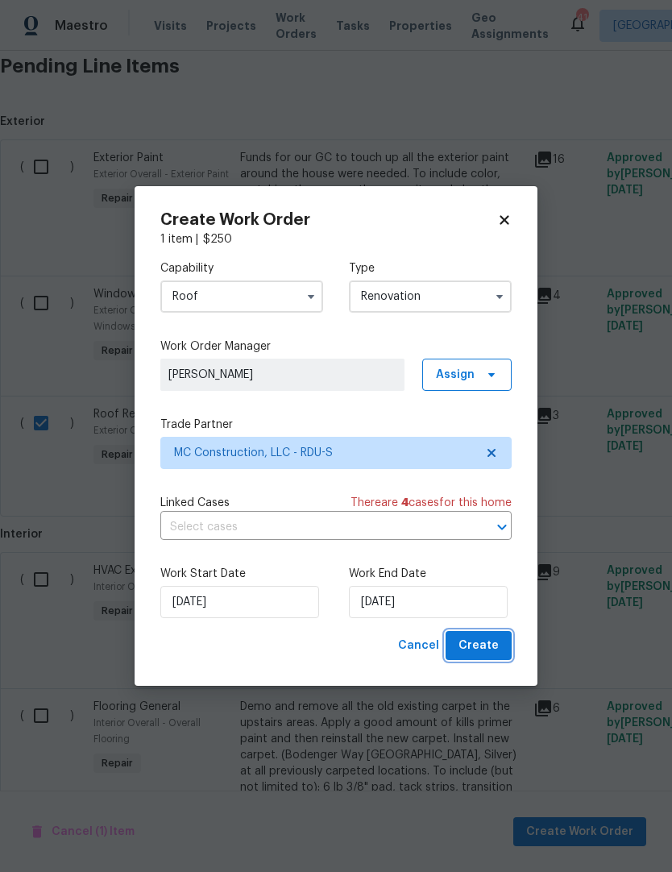
click at [489, 642] on span "Create" at bounding box center [478, 646] width 40 height 20
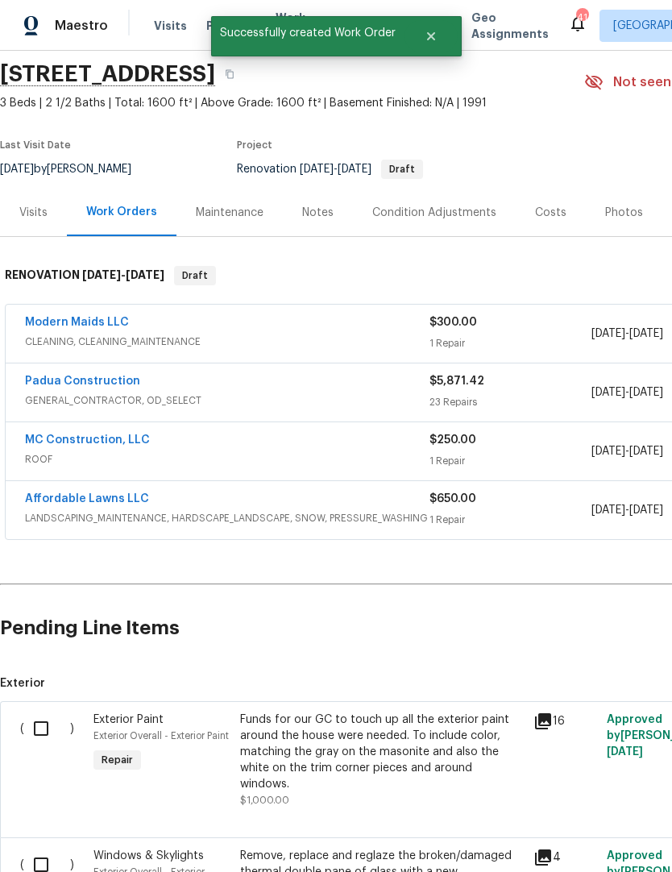
scroll to position [54, 0]
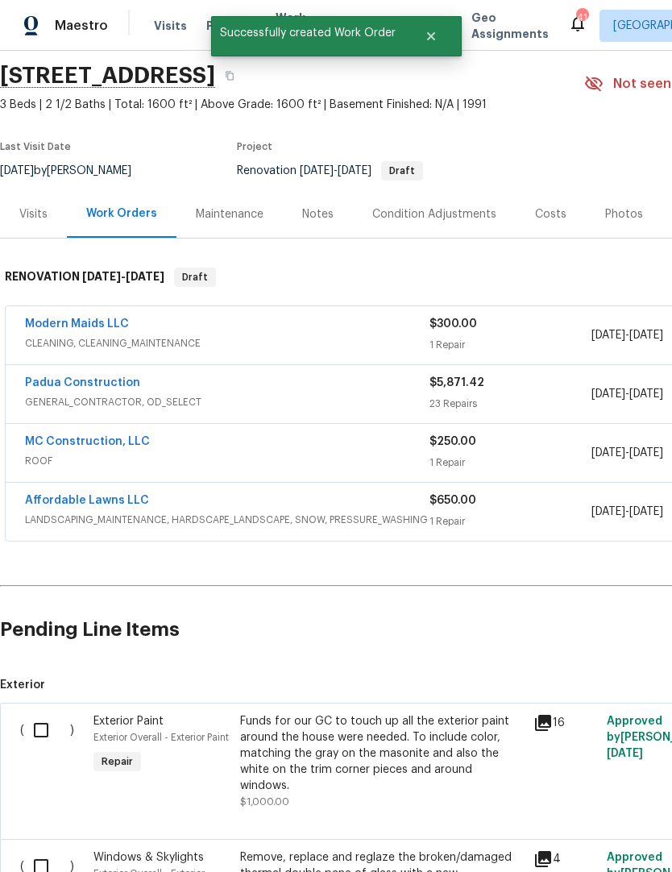
click at [110, 377] on link "Padua Construction" at bounding box center [82, 382] width 115 height 11
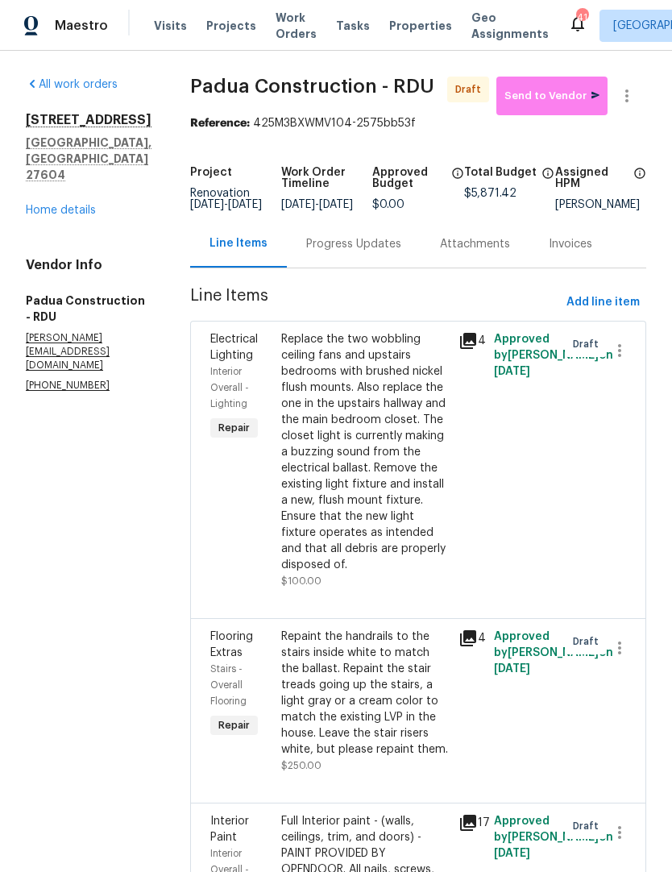
click at [343, 252] on div "Progress Updates" at bounding box center [353, 244] width 95 height 16
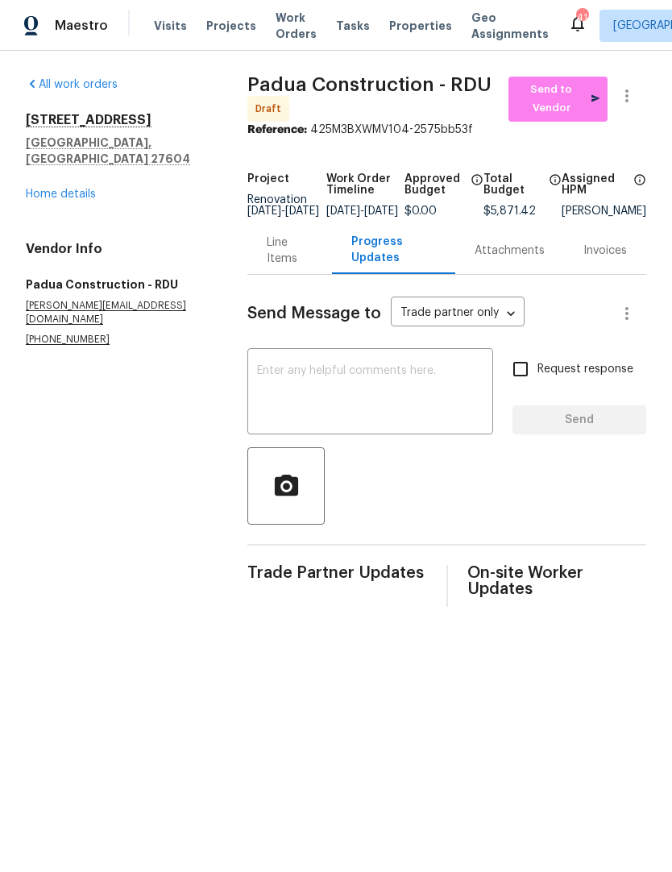
click at [370, 410] on textarea at bounding box center [370, 393] width 226 height 56
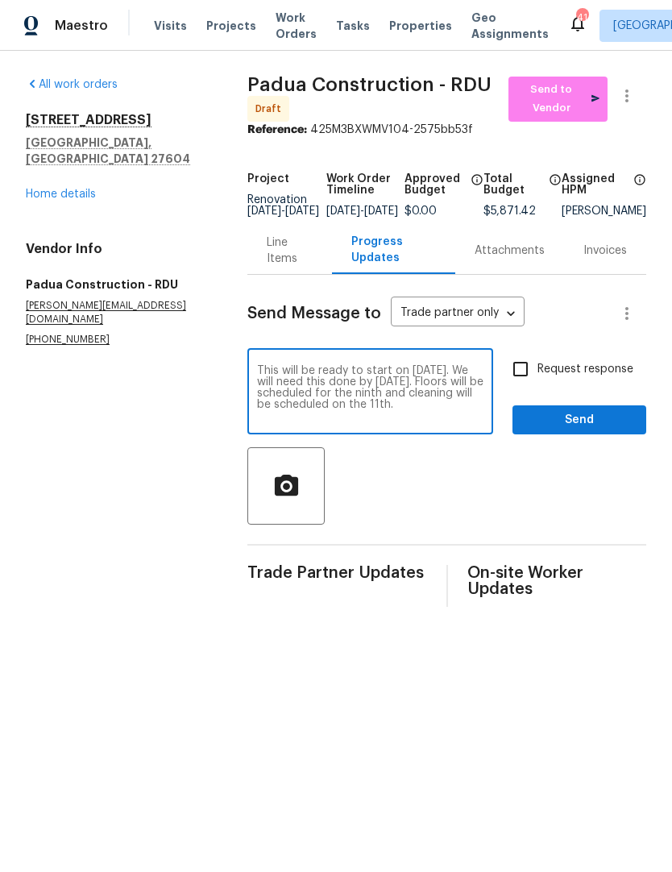
type textarea "This will be ready to start on September 2. We will need this done by September…"
click at [537, 370] on input "Request response" at bounding box center [520, 369] width 34 height 34
checkbox input "true"
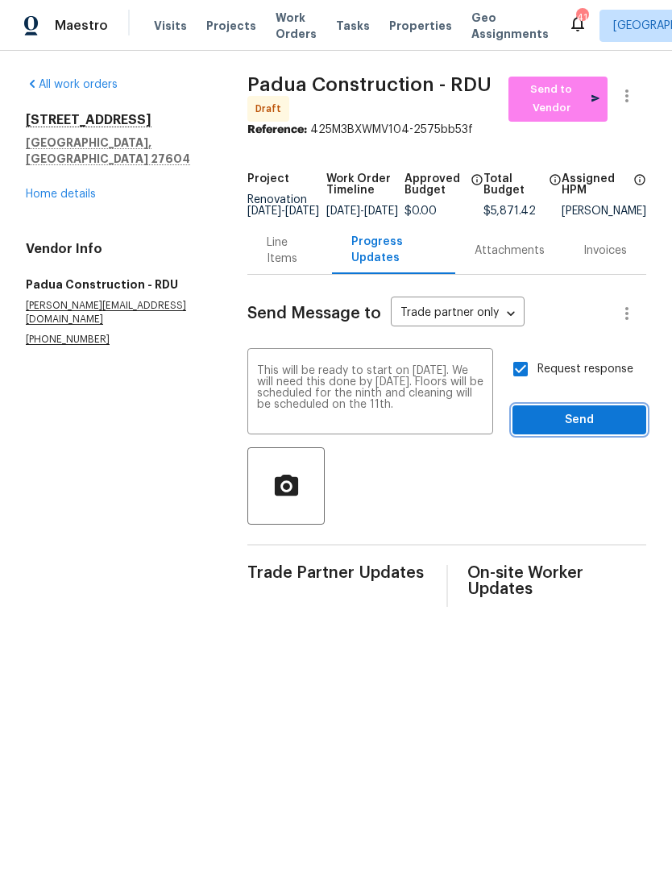
click at [570, 430] on span "Send" at bounding box center [579, 420] width 108 height 20
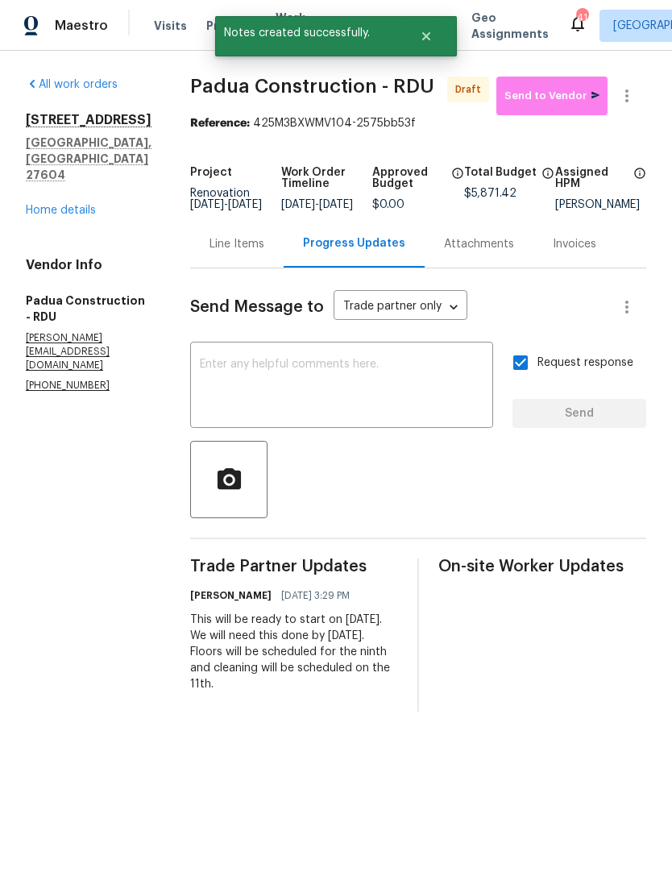
click at [454, 396] on textarea at bounding box center [342, 386] width 284 height 56
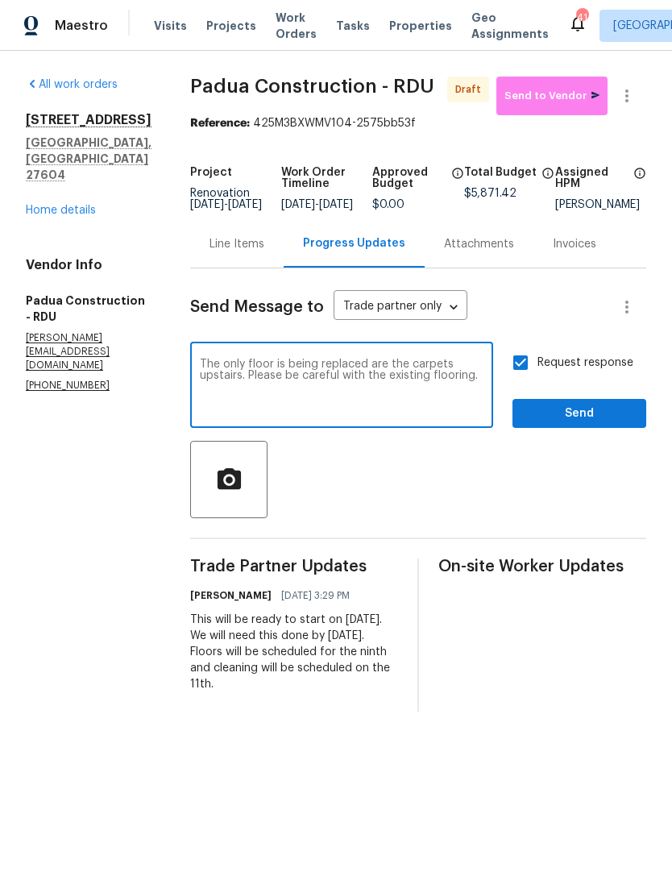
type textarea "The only floor is being replaced are the carpets upstairs. Please be careful wi…"
click at [581, 423] on span "Send" at bounding box center [579, 414] width 108 height 20
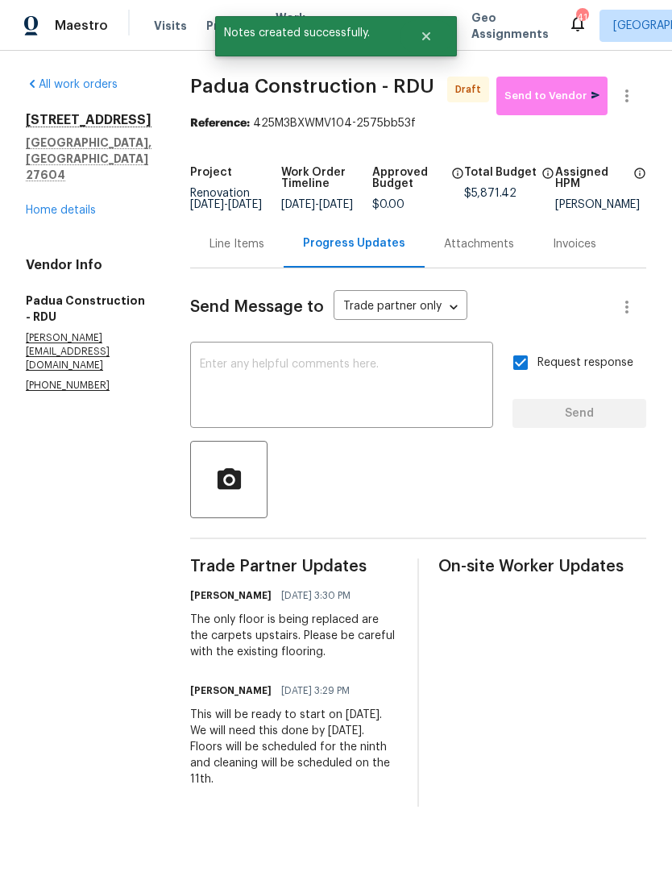
click at [79, 205] on link "Home details" at bounding box center [61, 210] width 70 height 11
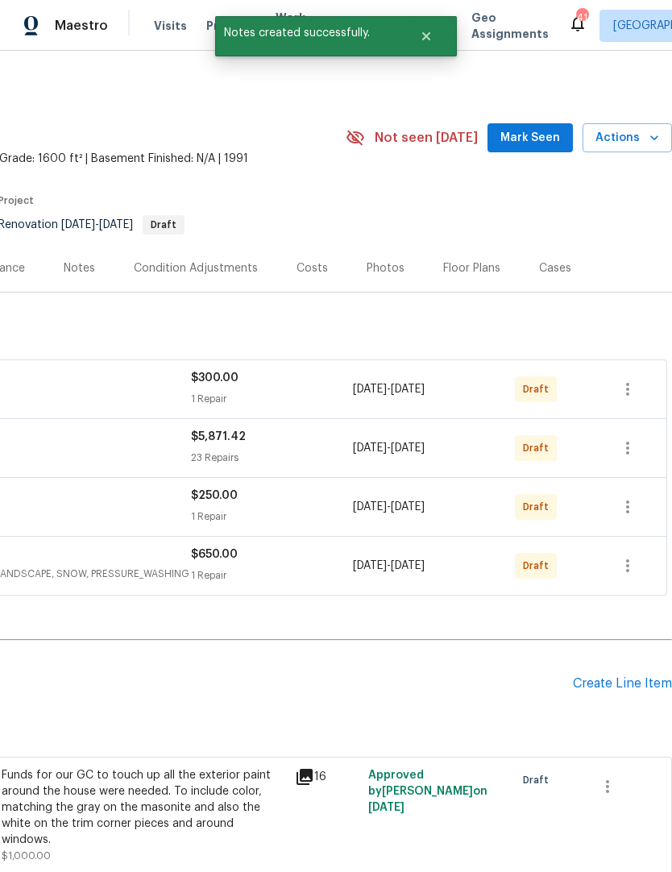
scroll to position [0, 238]
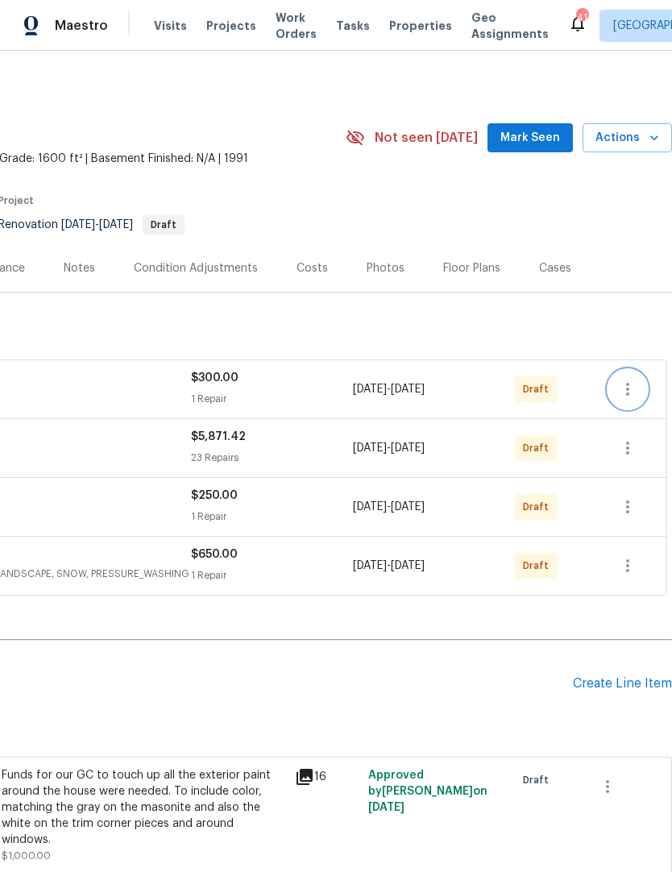
click at [631, 383] on icon "button" at bounding box center [627, 388] width 19 height 19
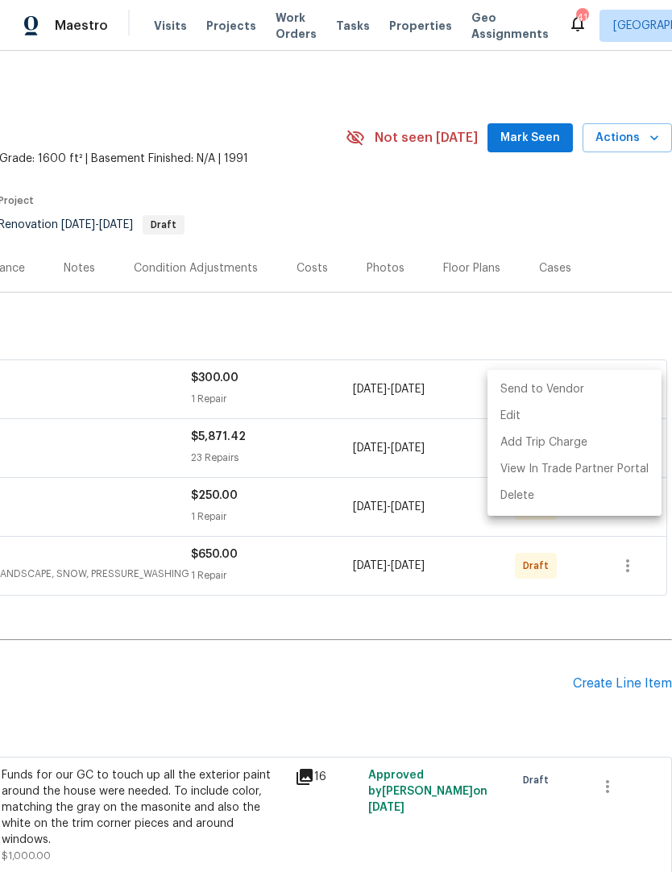
click at [585, 391] on li "Send to Vendor" at bounding box center [574, 389] width 174 height 27
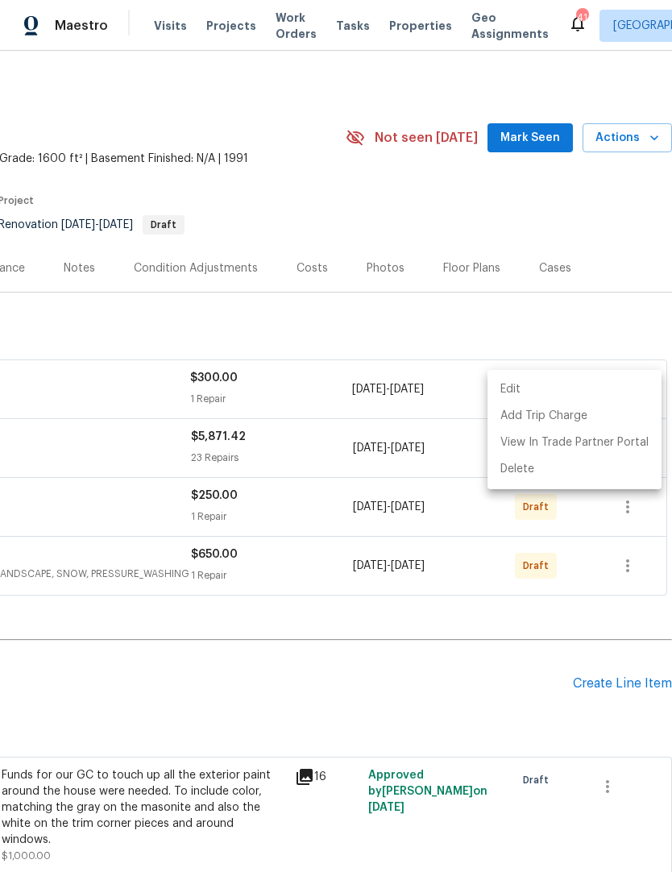
click at [427, 545] on div at bounding box center [336, 436] width 672 height 872
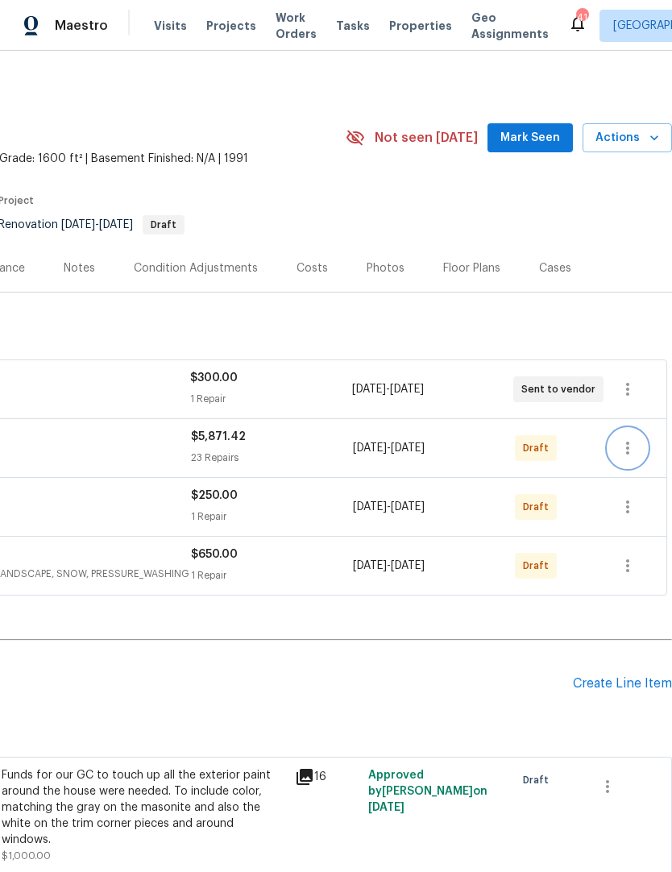
click at [644, 451] on button "button" at bounding box center [627, 448] width 39 height 39
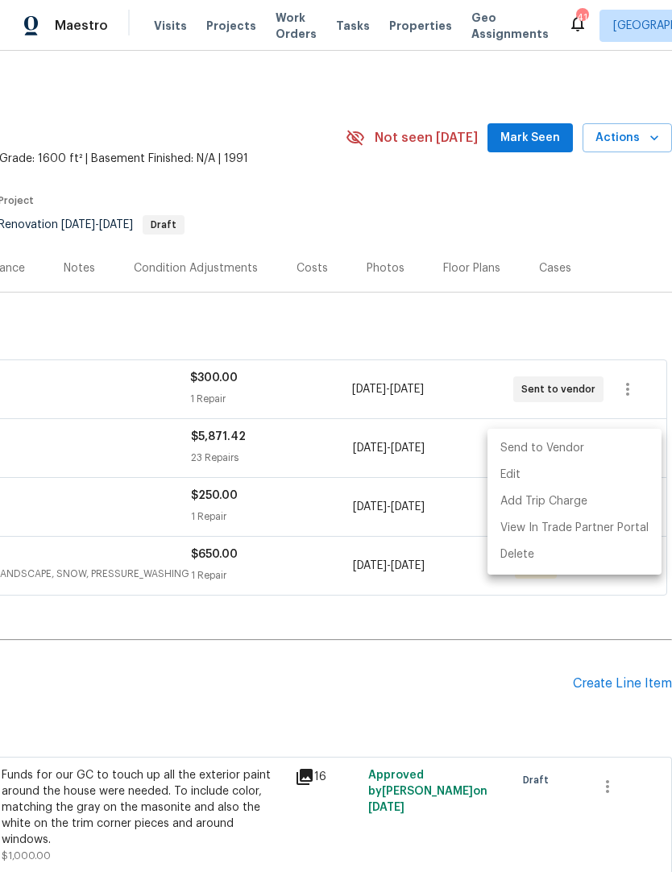
click at [577, 449] on li "Send to Vendor" at bounding box center [574, 448] width 174 height 27
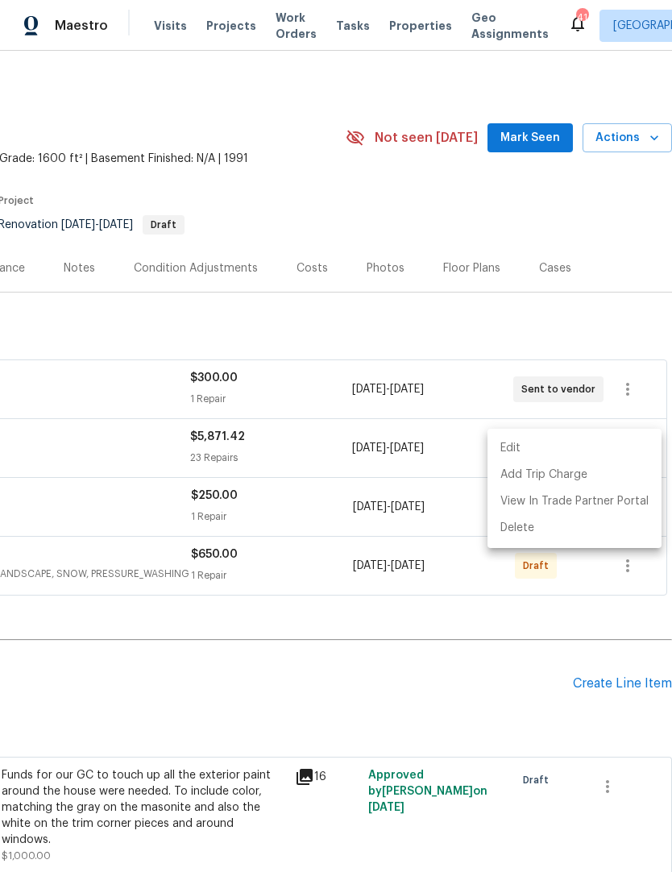
click at [408, 595] on div at bounding box center [336, 436] width 672 height 872
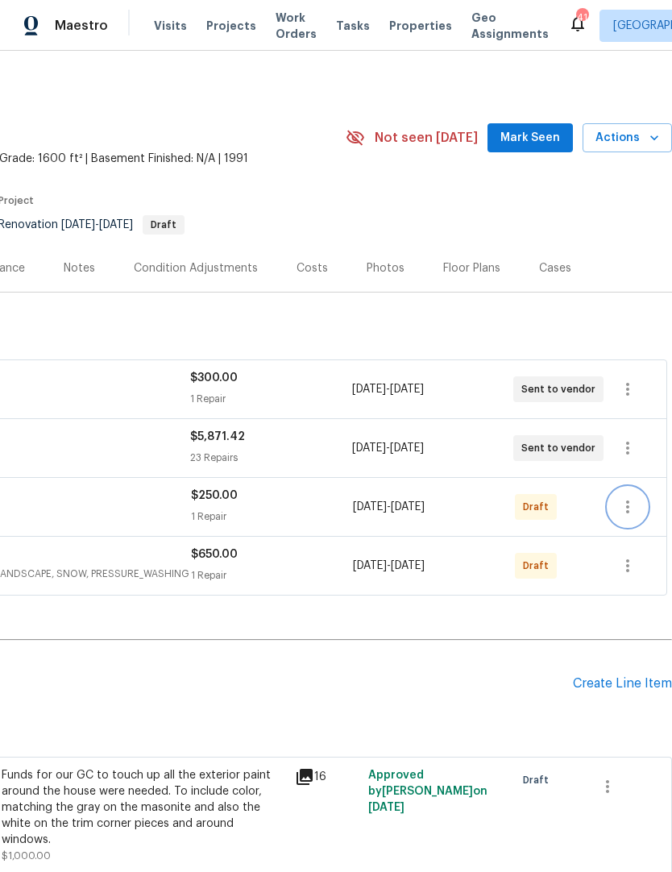
click at [640, 506] on button "button" at bounding box center [627, 506] width 39 height 39
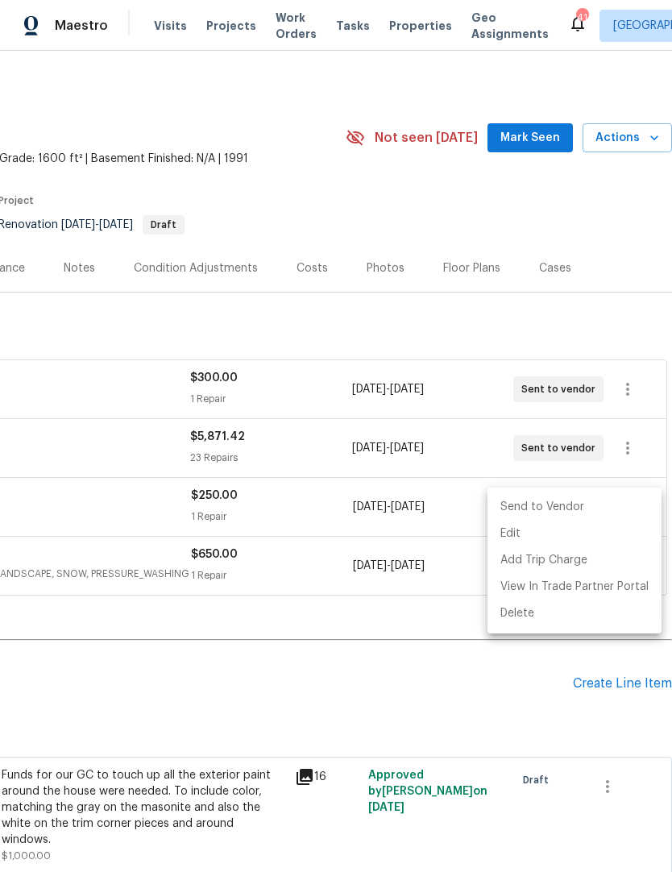
click at [579, 507] on li "Send to Vendor" at bounding box center [574, 507] width 174 height 27
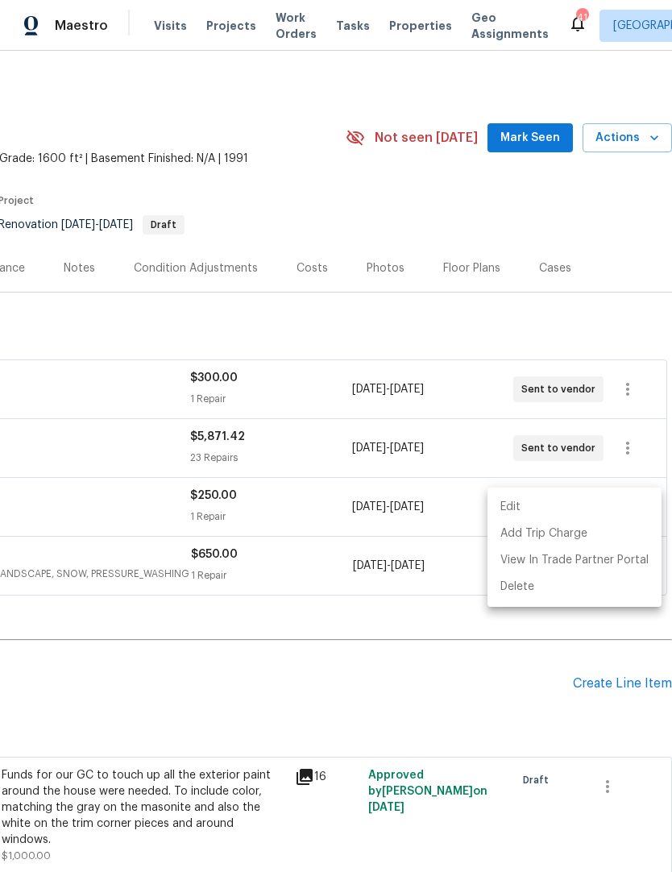
click at [380, 684] on div at bounding box center [336, 436] width 672 height 872
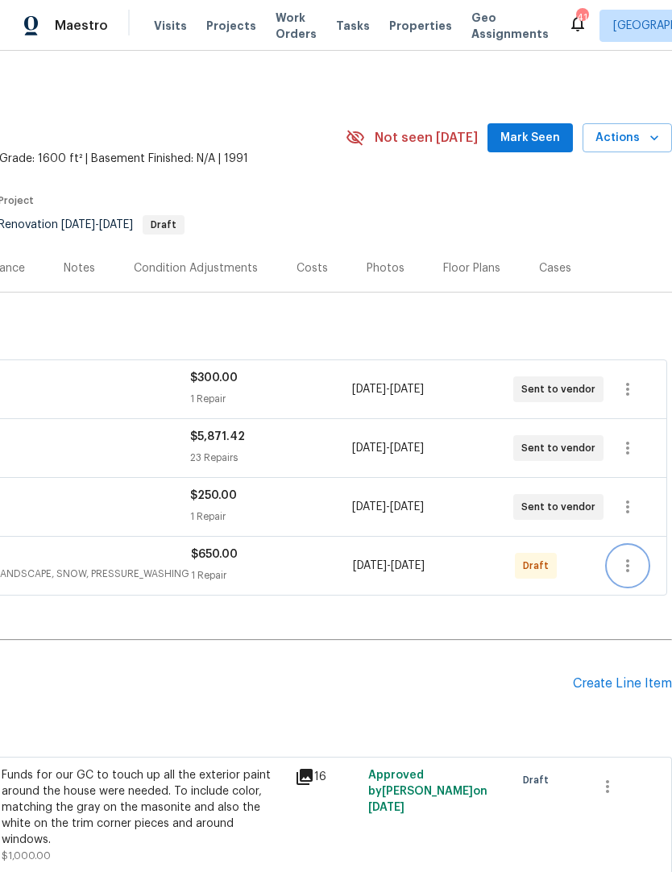
click at [634, 565] on icon "button" at bounding box center [627, 565] width 19 height 19
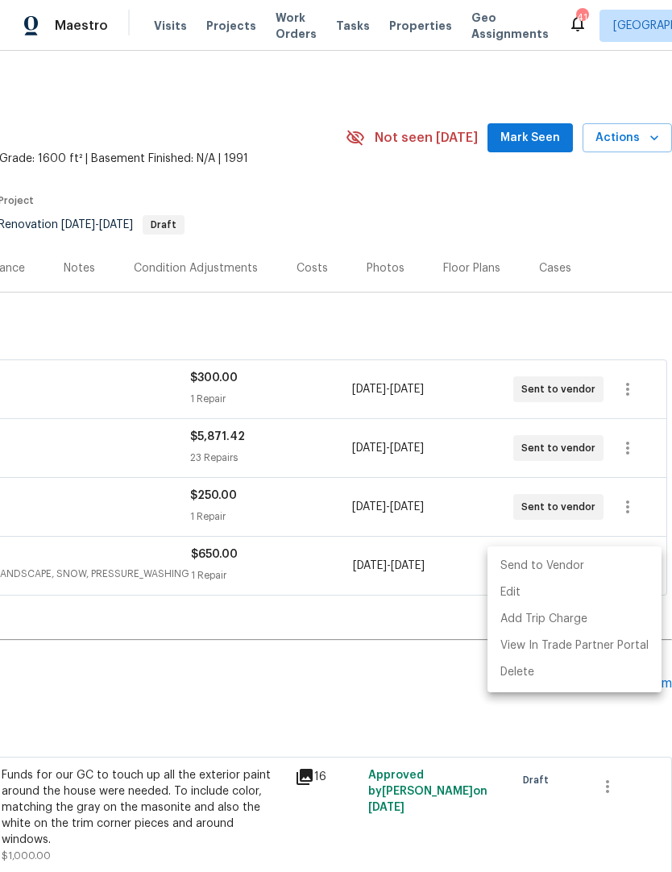
click at [569, 571] on li "Send to Vendor" at bounding box center [574, 566] width 174 height 27
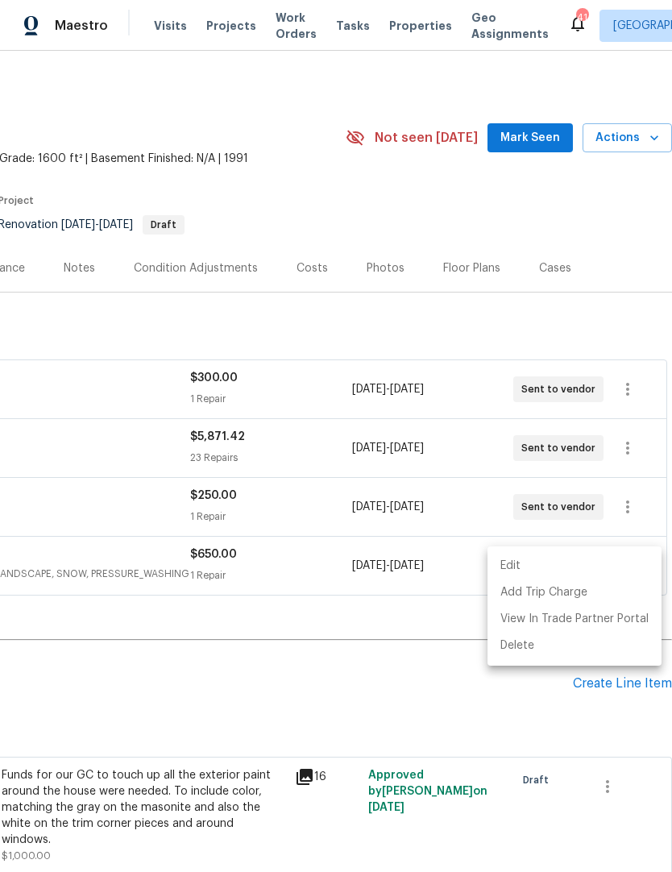
click at [462, 682] on div at bounding box center [336, 436] width 672 height 872
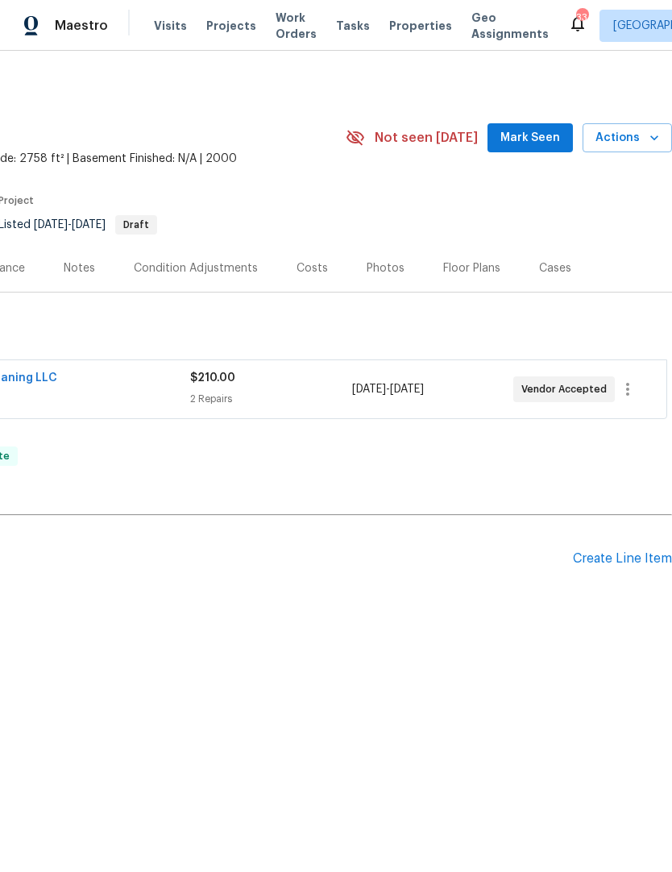
scroll to position [0, 238]
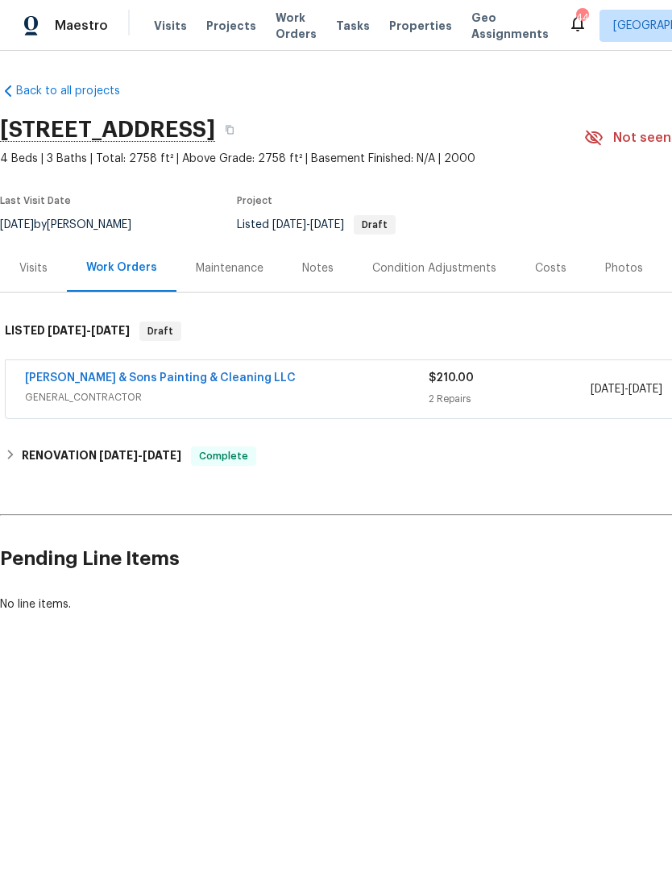
click at [162, 31] on span "Visits" at bounding box center [170, 26] width 33 height 16
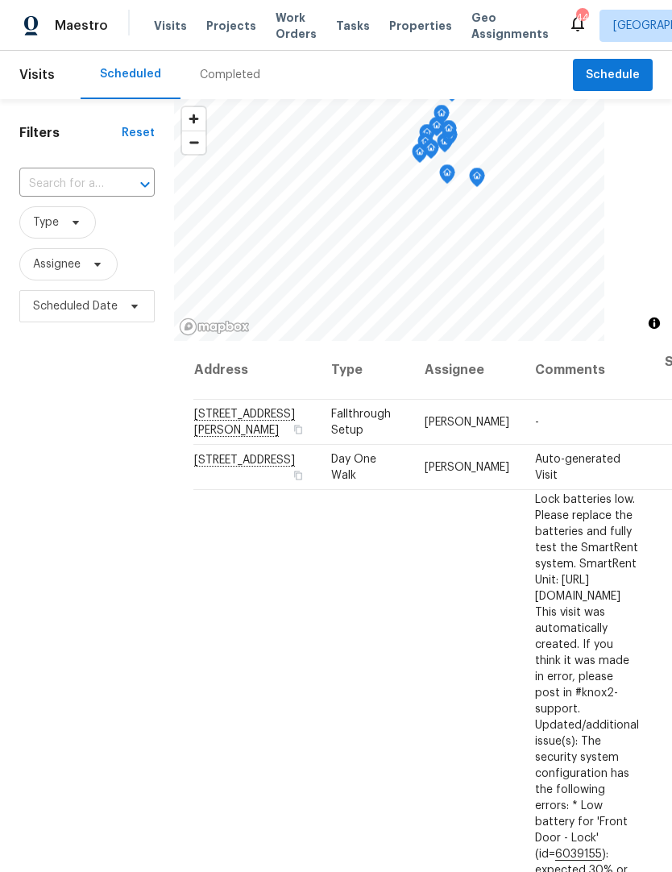
click at [107, 188] on input "text" at bounding box center [64, 184] width 90 height 25
type input "2561"
click at [92, 234] on li "[STREET_ADDRESS]" at bounding box center [86, 221] width 135 height 27
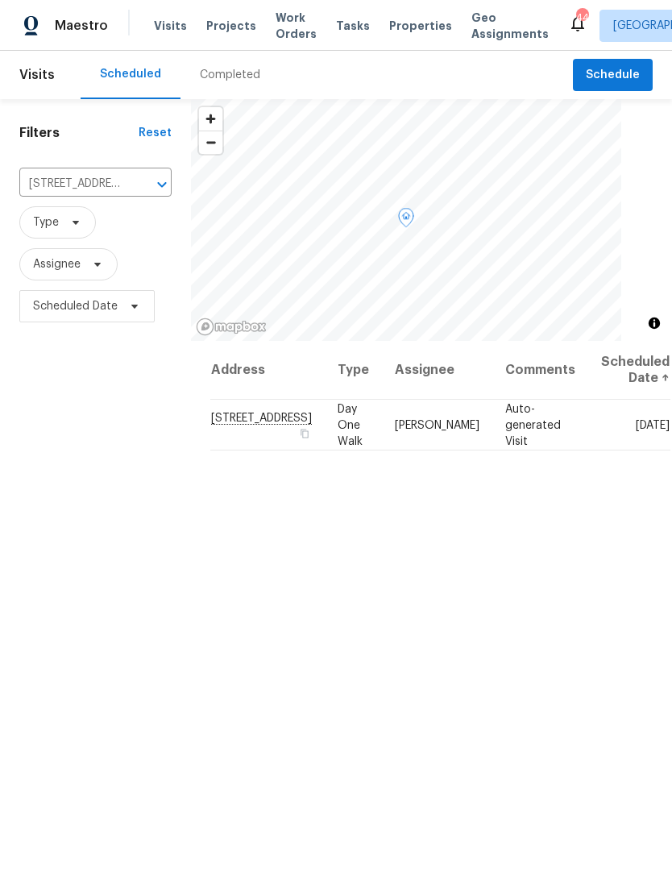
click at [0, 0] on icon at bounding box center [0, 0] width 0 height 0
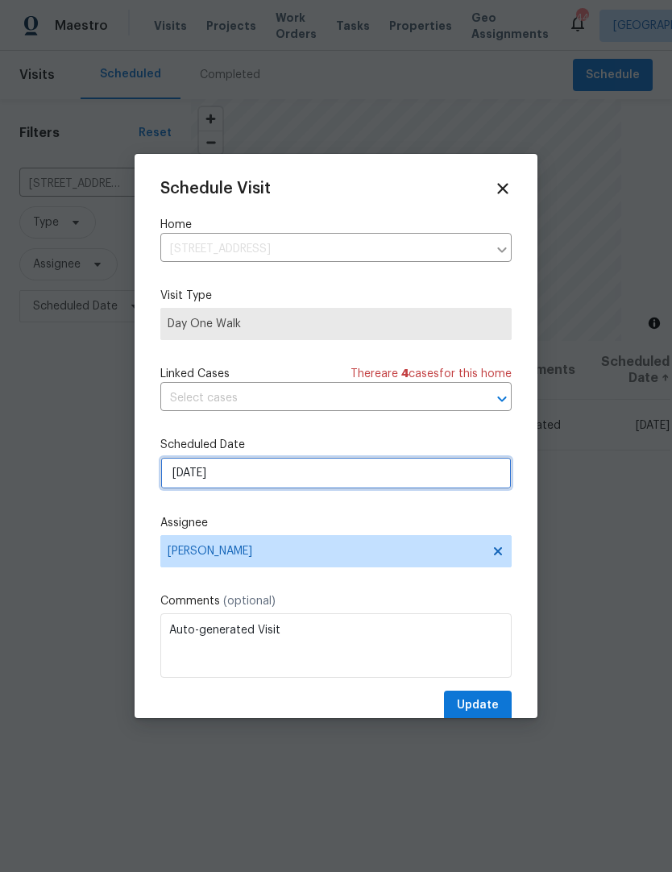
click at [287, 473] on input "[DATE]" at bounding box center [335, 473] width 351 height 32
select select "8"
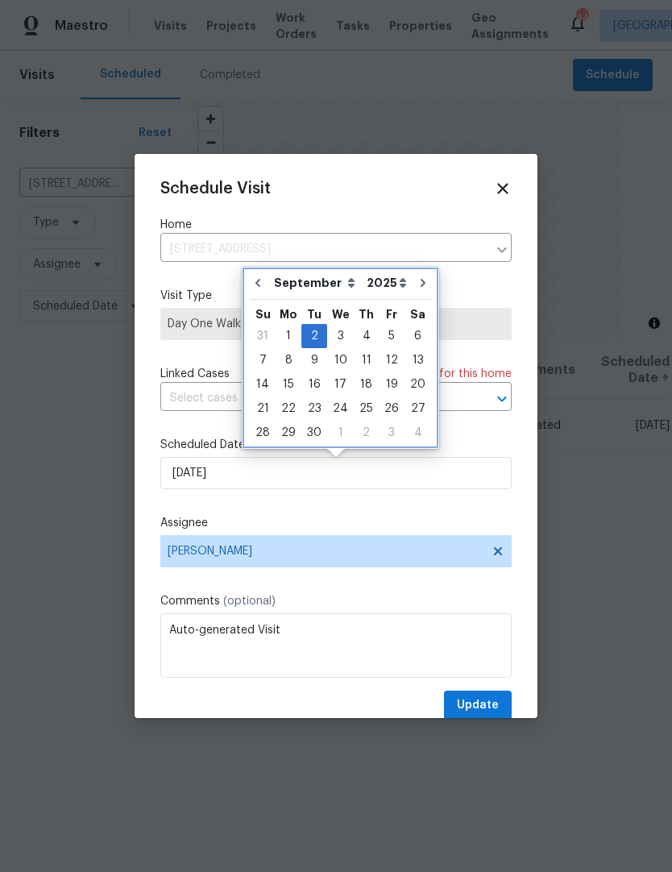
click at [256, 270] on button "Go to previous month" at bounding box center [258, 283] width 24 height 32
type input "[DATE]"
select select "7"
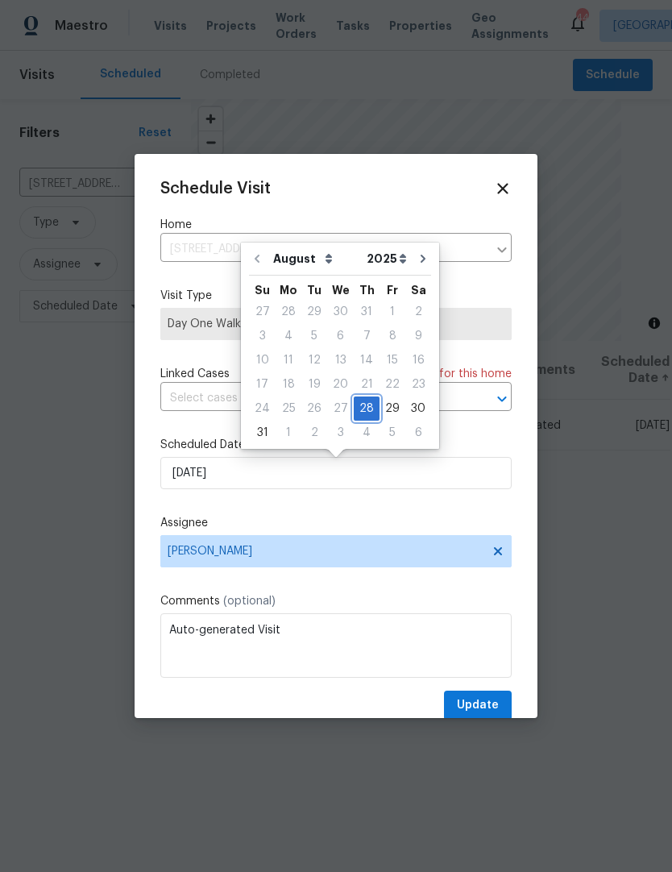
click at [367, 406] on div "28" at bounding box center [367, 408] width 26 height 23
click at [396, 406] on div "29" at bounding box center [392, 408] width 26 height 23
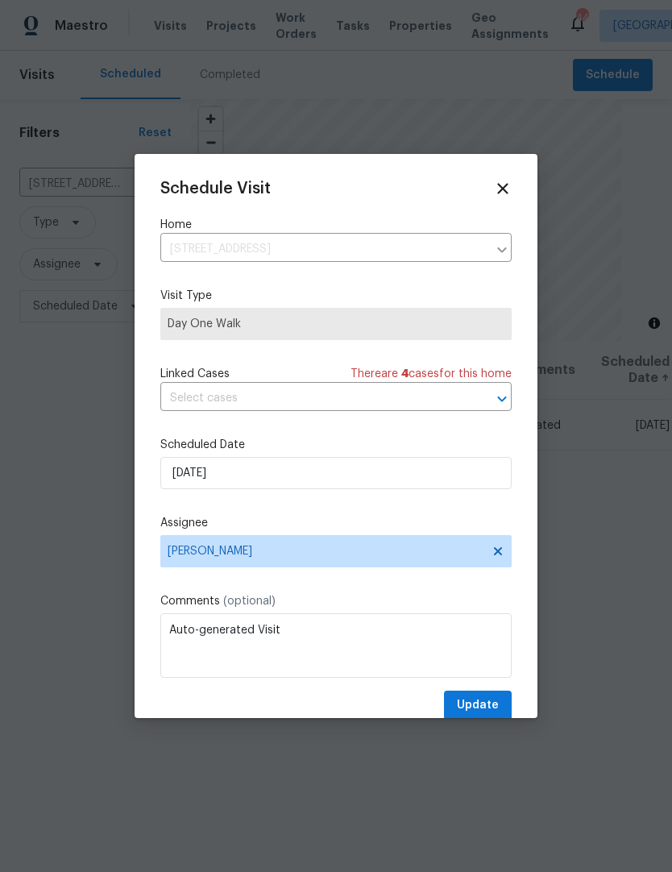
type input "[DATE]"
click at [490, 703] on span "Update" at bounding box center [478, 705] width 42 height 20
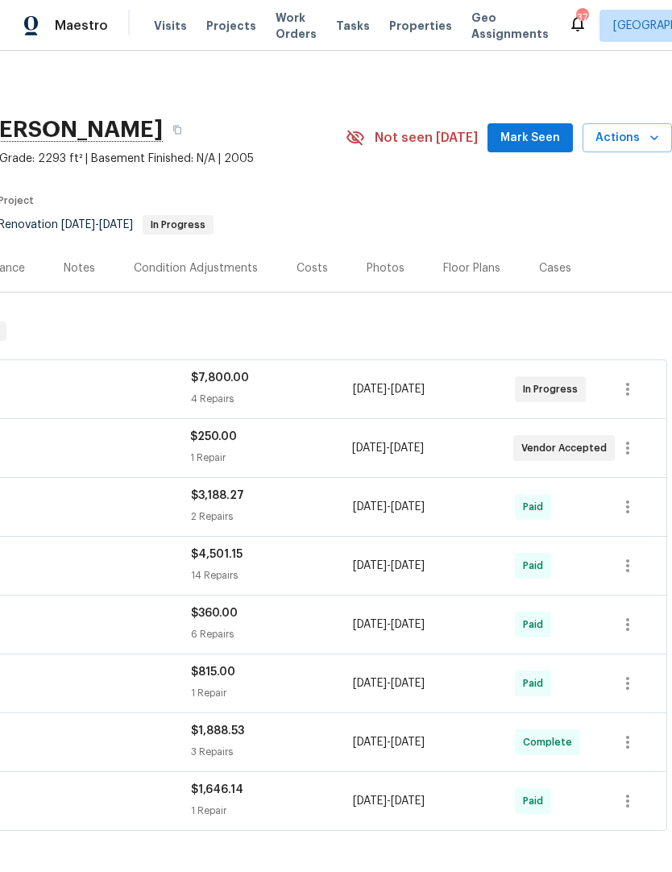
scroll to position [0, 238]
click at [424, 442] on span "8/13/2025" at bounding box center [407, 447] width 34 height 11
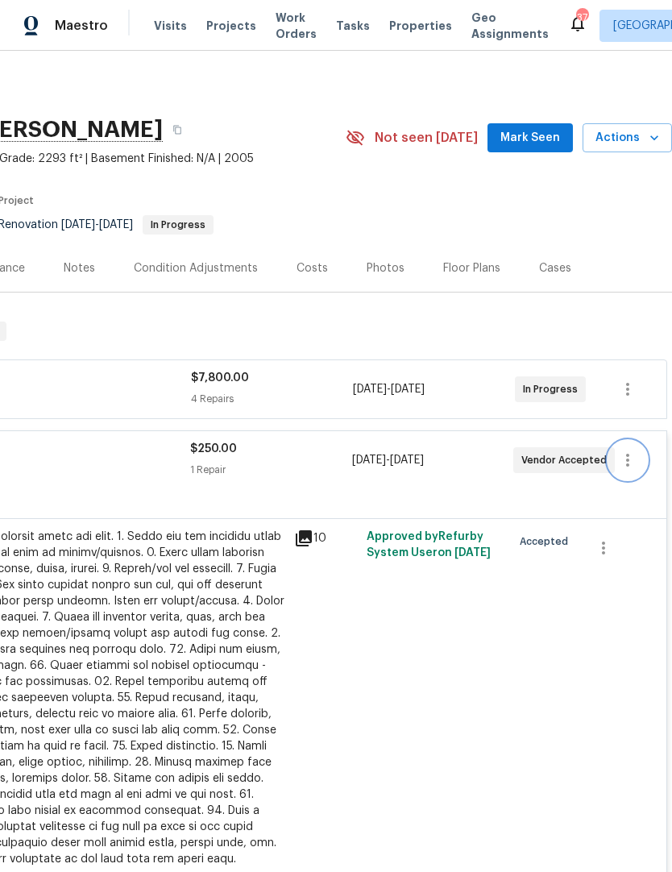
click at [639, 465] on button "button" at bounding box center [627, 460] width 39 height 39
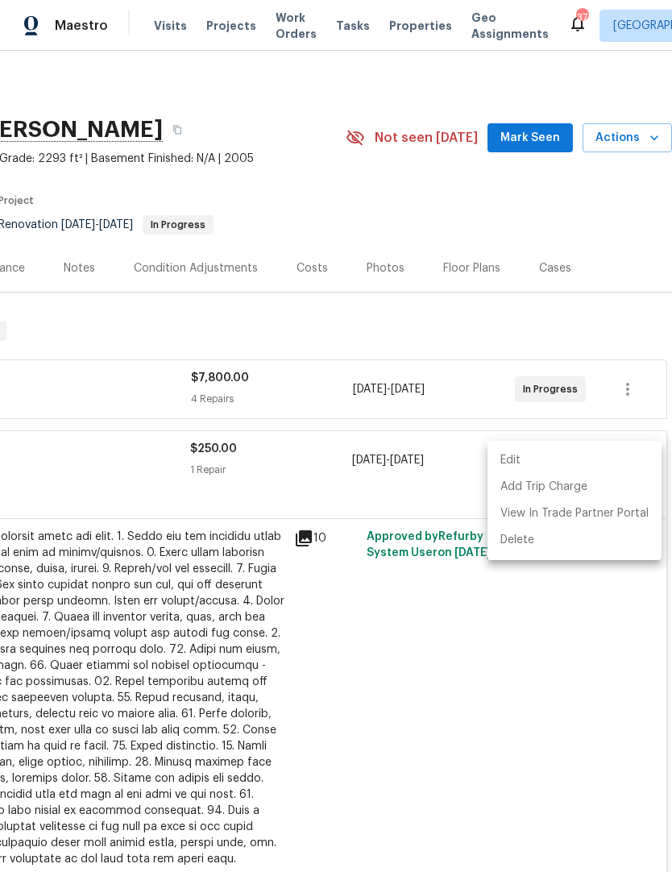
click at [581, 466] on li "Edit" at bounding box center [574, 460] width 174 height 27
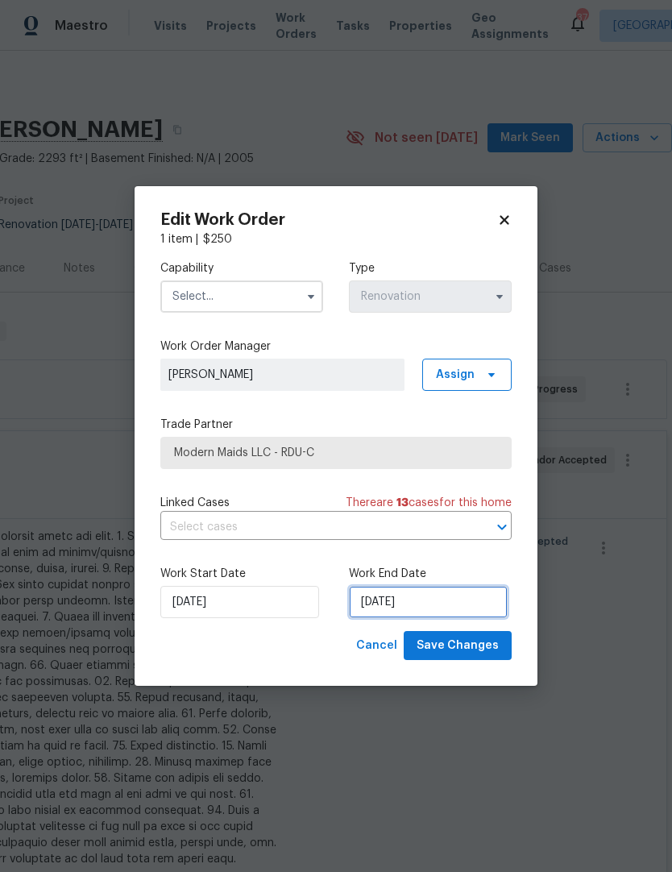
click at [418, 611] on input "8/13/2025" at bounding box center [428, 602] width 159 height 32
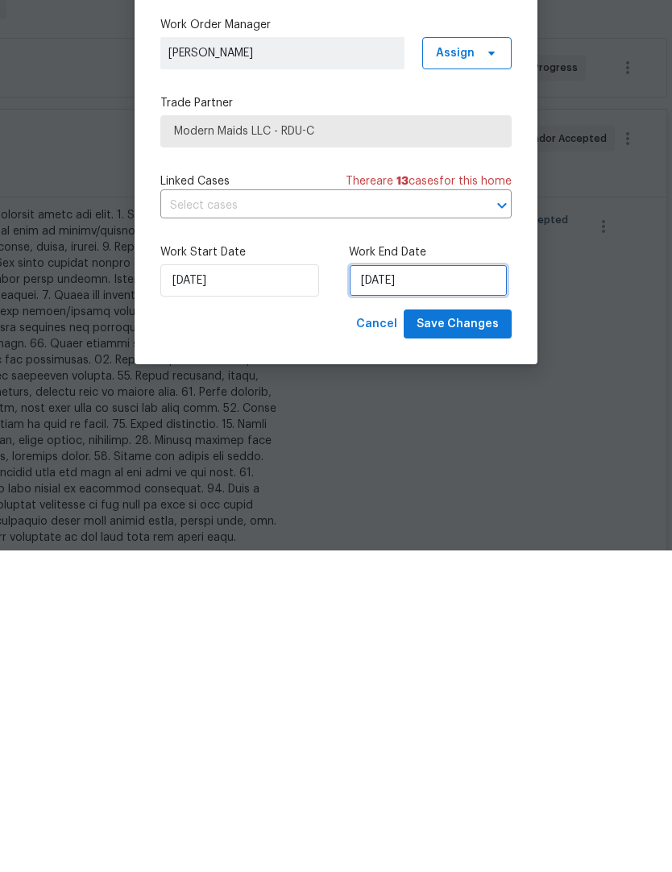
select select "7"
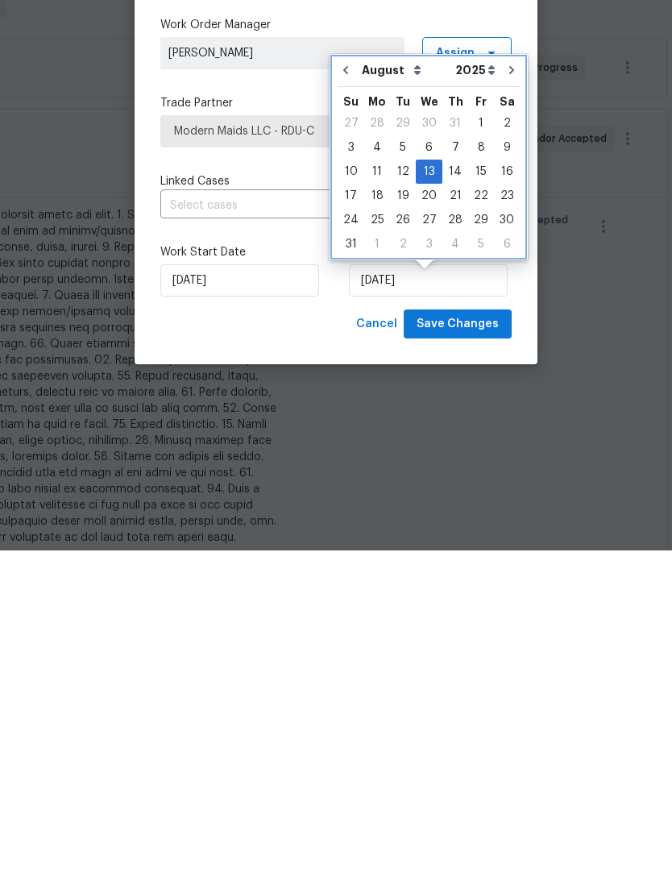
click at [514, 375] on button "Go to next month" at bounding box center [511, 391] width 24 height 32
type input "9/13/2025"
select select "8"
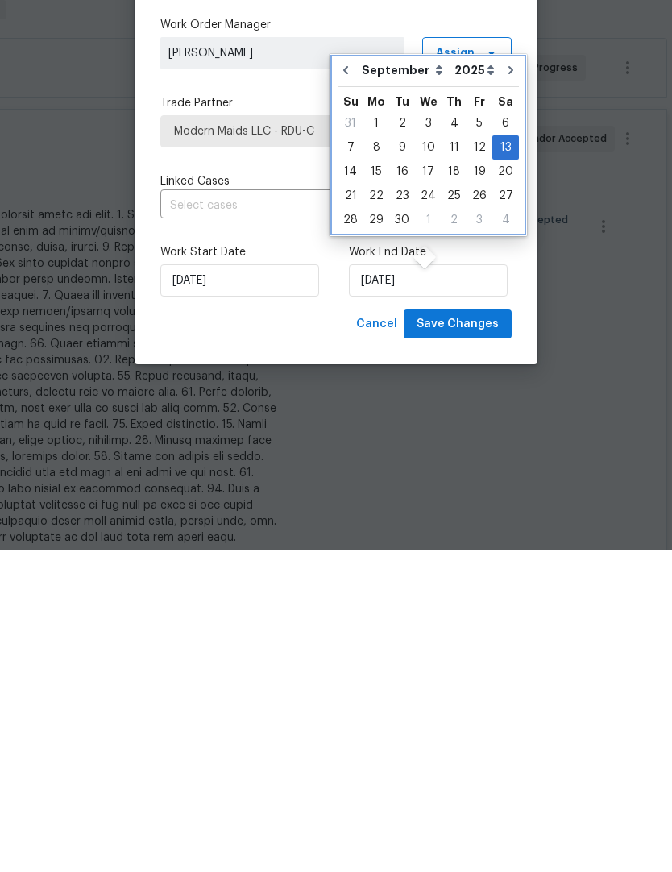
scroll to position [66, 0]
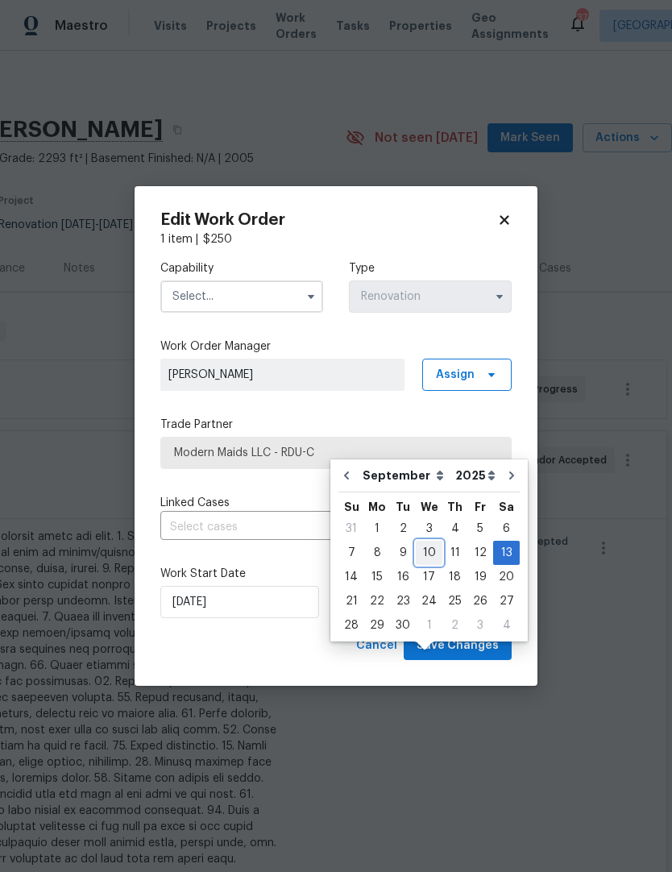
click at [429, 541] on div "10" at bounding box center [429, 552] width 27 height 23
type input "9/10/2025"
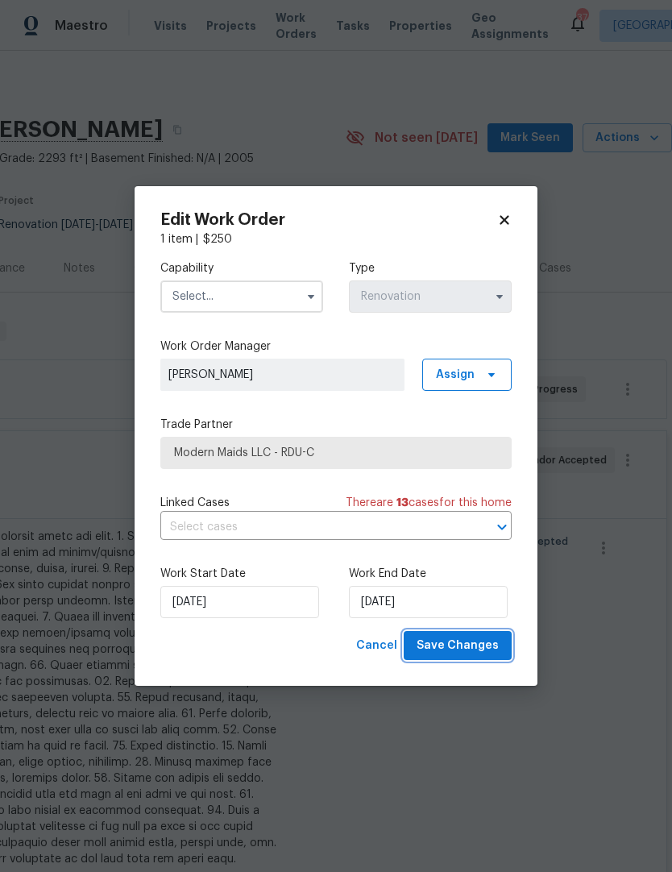
click at [461, 652] on span "Save Changes" at bounding box center [457, 646] width 82 height 20
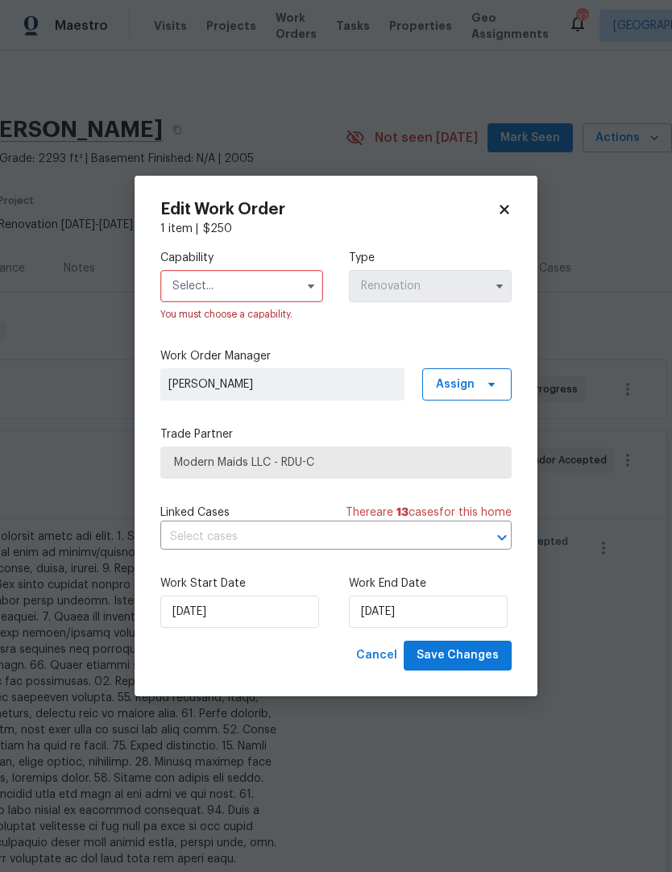
click at [272, 294] on input "text" at bounding box center [241, 286] width 163 height 32
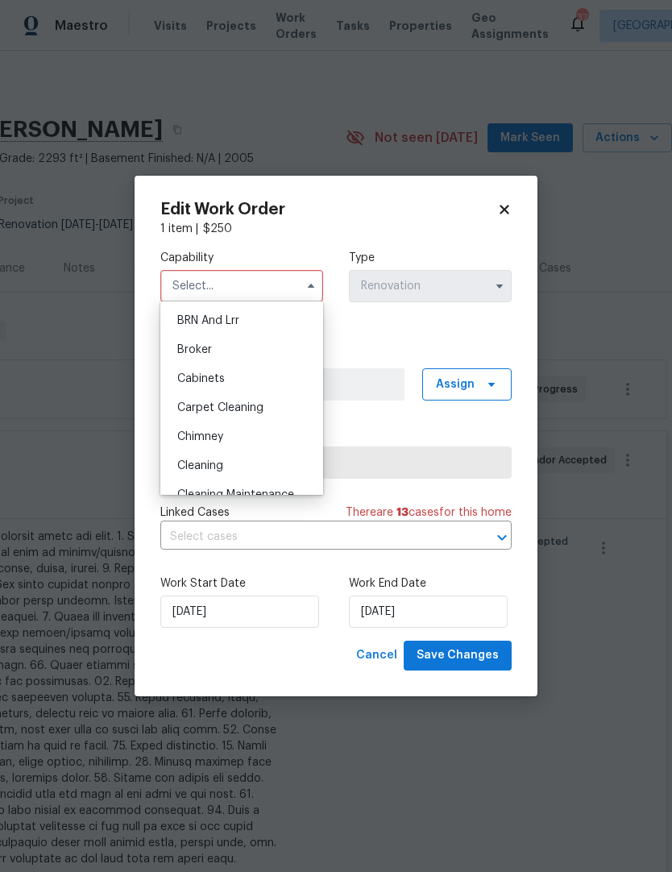
scroll to position [96, 0]
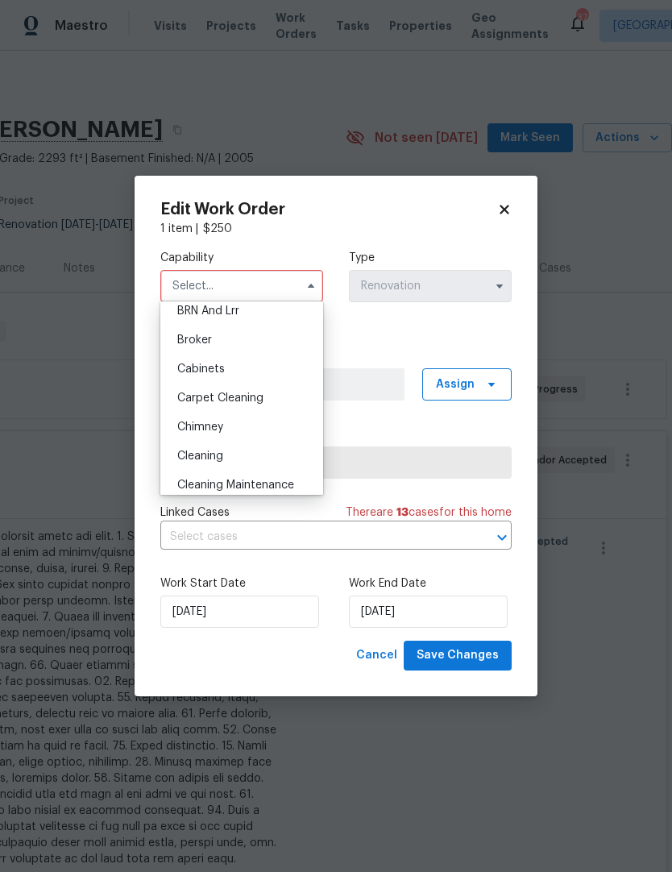
click at [223, 452] on span "Cleaning" at bounding box center [200, 455] width 46 height 11
type input "Cleaning"
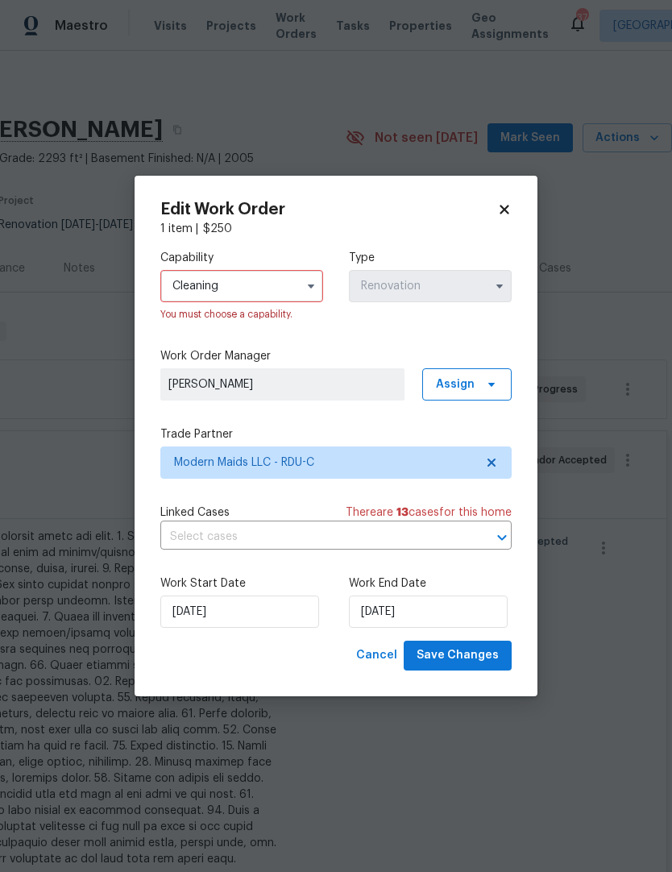
click at [480, 337] on div "Capability Cleaning You must choose a capability. Type Renovation Work Order Ma…" at bounding box center [335, 439] width 351 height 404
click at [470, 654] on span "Save Changes" at bounding box center [457, 655] width 82 height 20
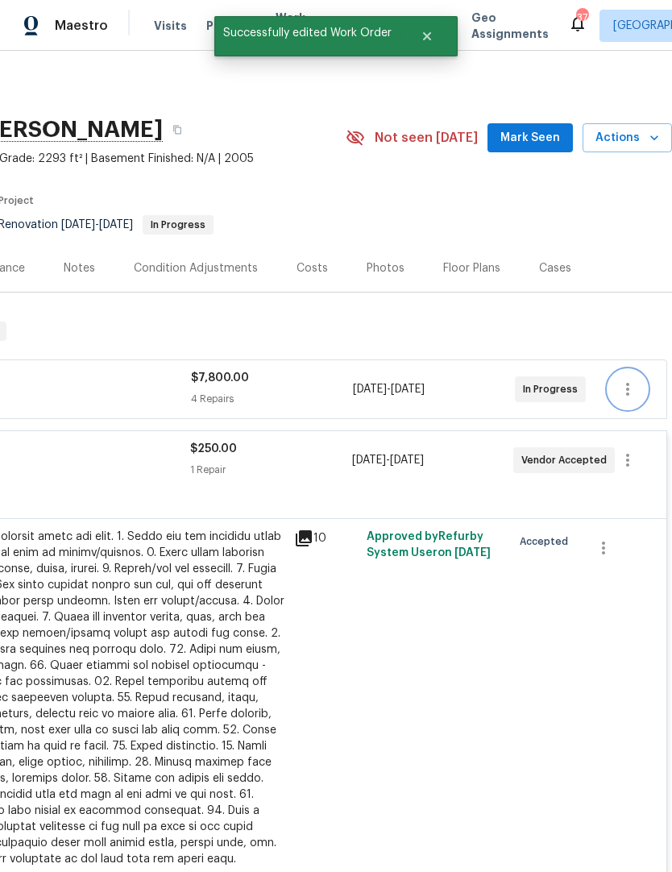
click at [634, 379] on icon "button" at bounding box center [627, 388] width 19 height 19
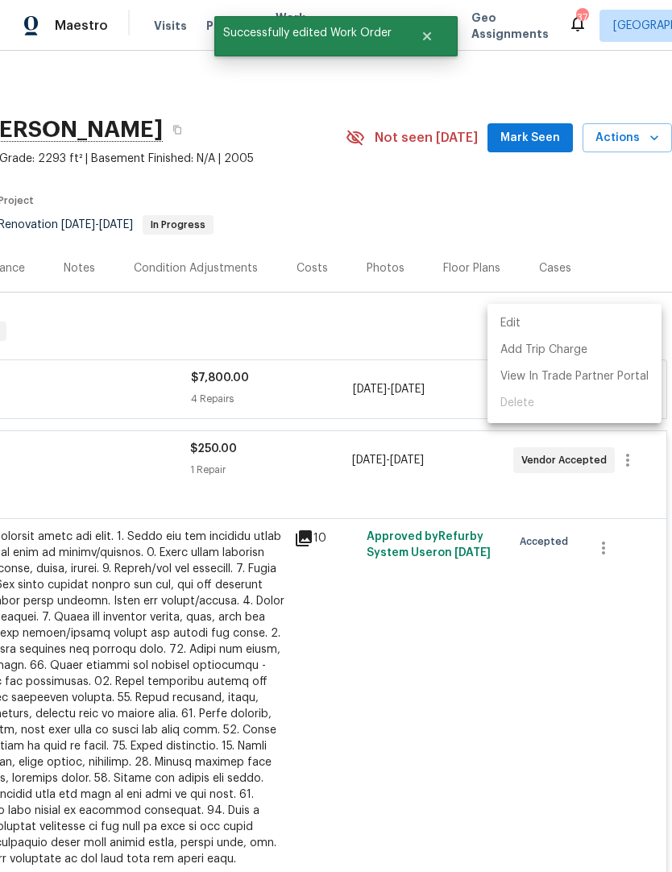
click at [541, 326] on li "Edit" at bounding box center [574, 323] width 174 height 27
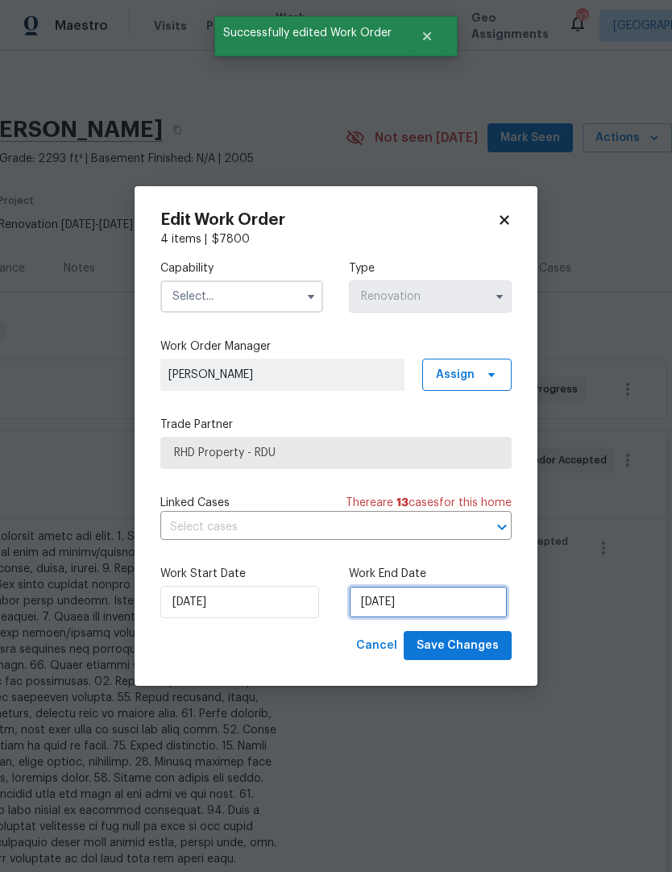
click at [407, 594] on input "[DATE]" at bounding box center [428, 602] width 159 height 32
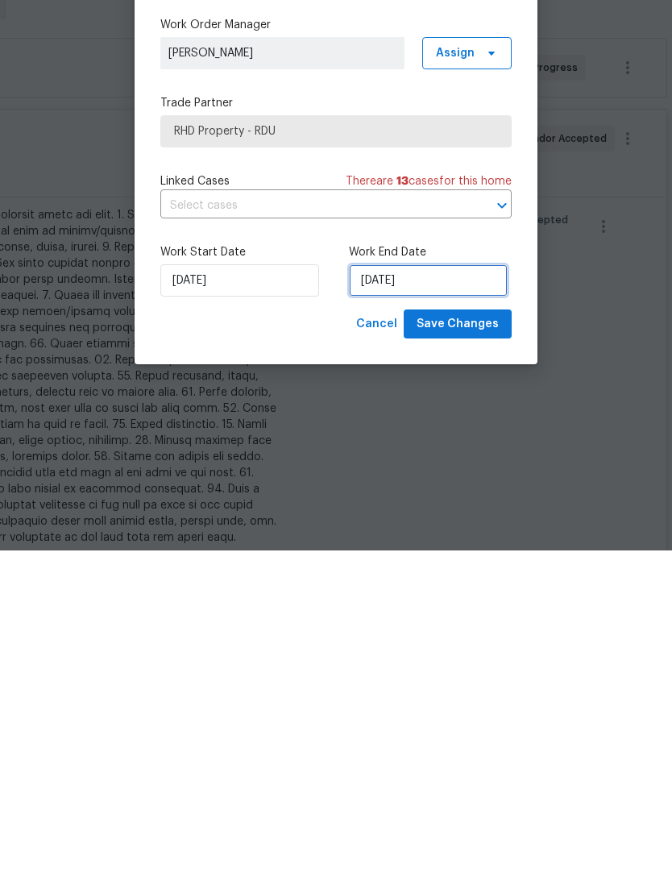
select select "7"
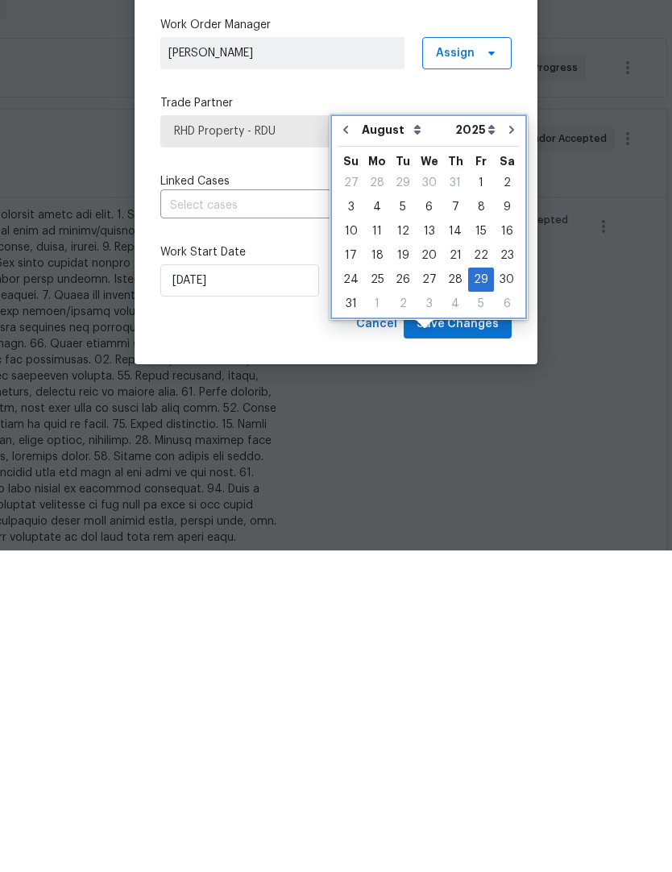
click at [505, 445] on icon "Go to next month" at bounding box center [511, 451] width 13 height 13
type input "9/29/2025"
select select "8"
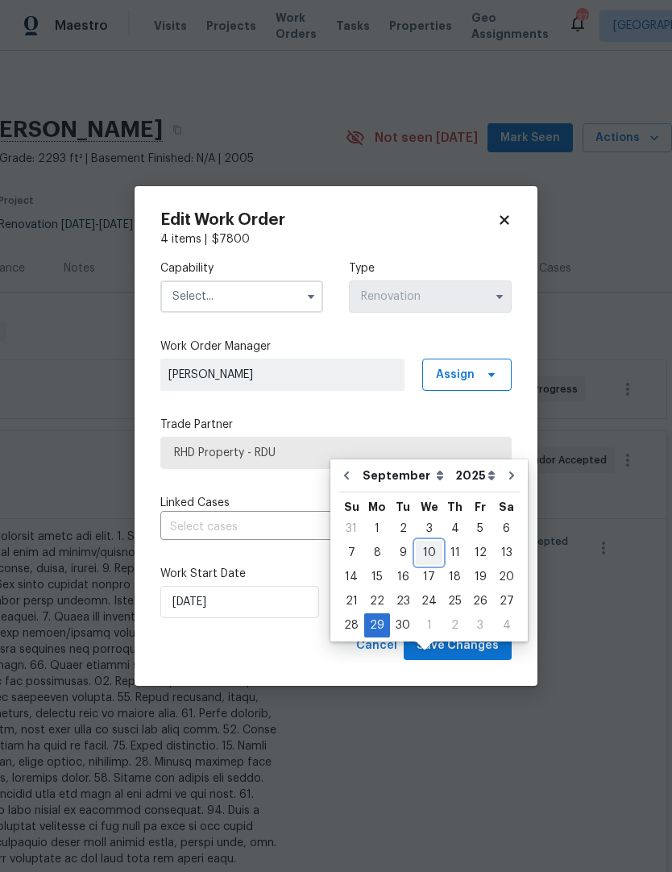
click at [437, 541] on div "7 8 9 10 11 12 13" at bounding box center [428, 553] width 181 height 24
click at [422, 541] on div "10" at bounding box center [429, 552] width 27 height 23
type input "9/10/2025"
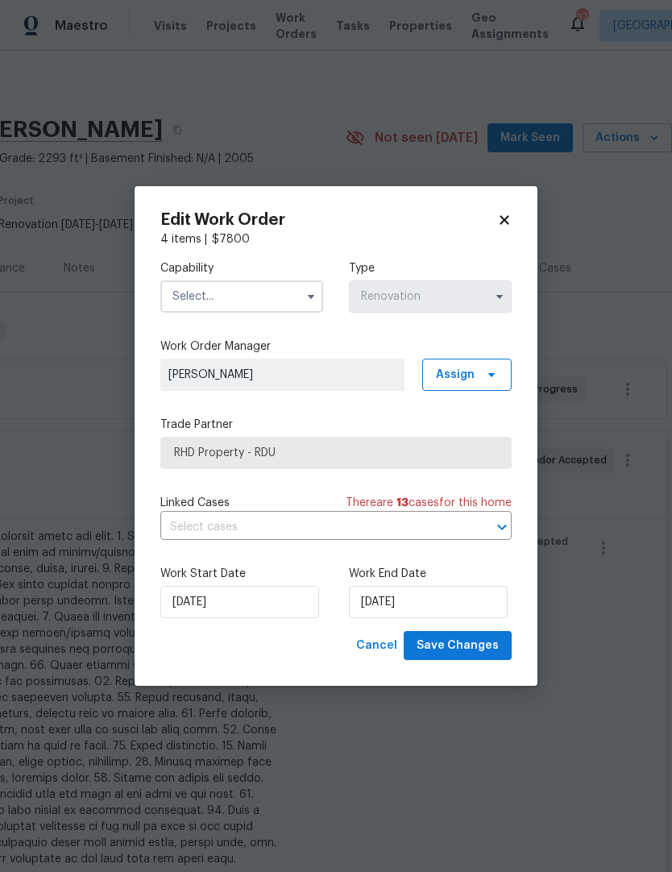
click at [288, 283] on input "text" at bounding box center [241, 296] width 163 height 32
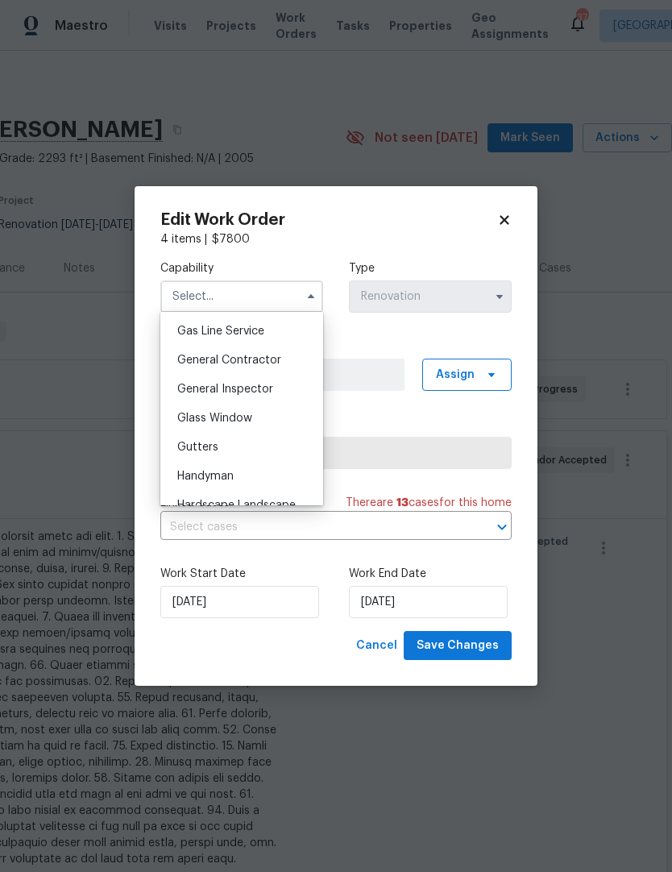
scroll to position [719, 0]
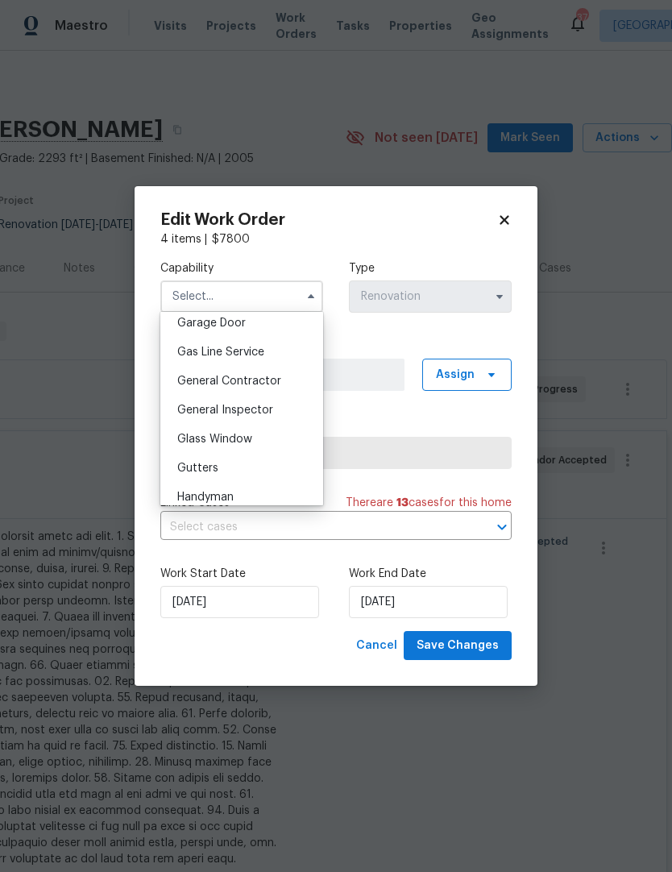
click at [266, 408] on span "General Inspector" at bounding box center [225, 409] width 96 height 11
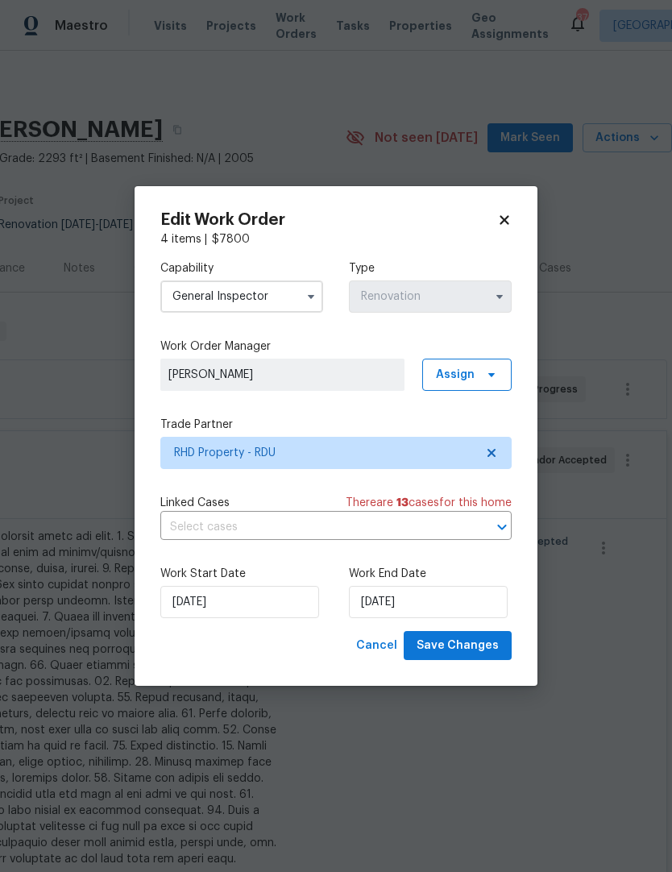
click at [316, 300] on icon "button" at bounding box center [310, 296] width 13 height 13
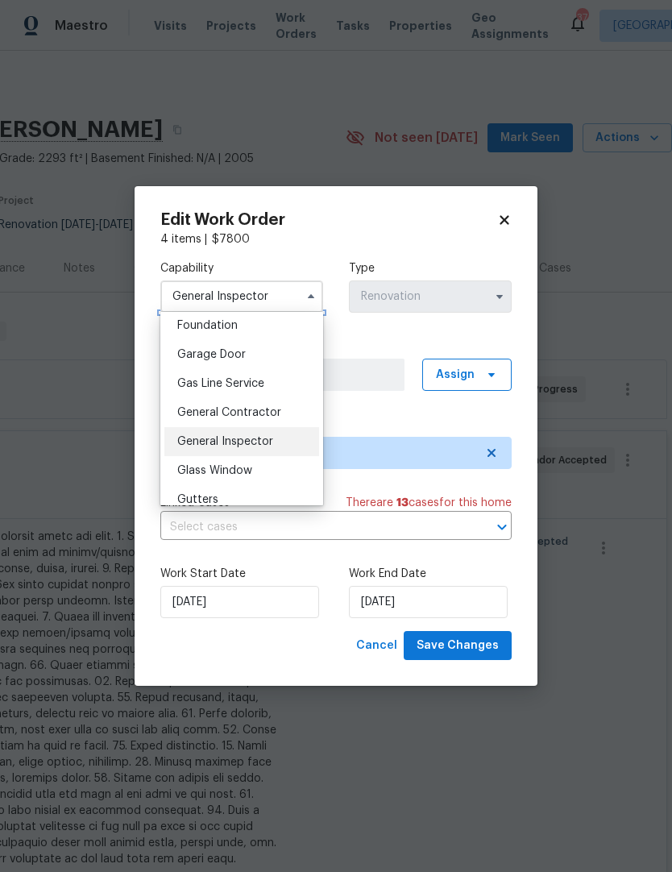
scroll to position [689, 0]
click at [269, 416] on span "General Contractor" at bounding box center [229, 411] width 104 height 11
type input "General Contractor"
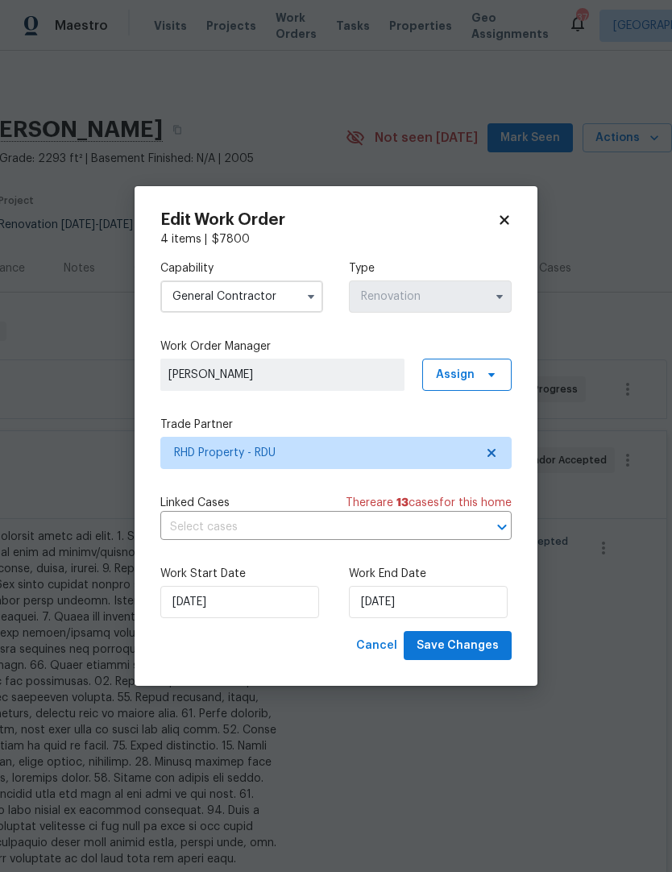
click at [382, 338] on label "Work Order Manager" at bounding box center [335, 346] width 351 height 16
click at [472, 650] on span "Save Changes" at bounding box center [457, 646] width 82 height 20
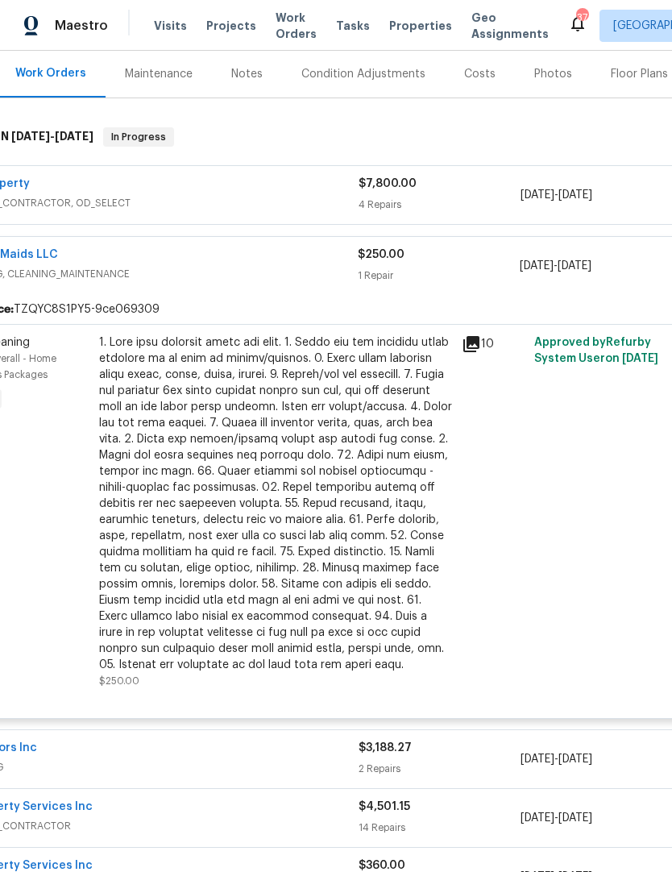
scroll to position [157, 64]
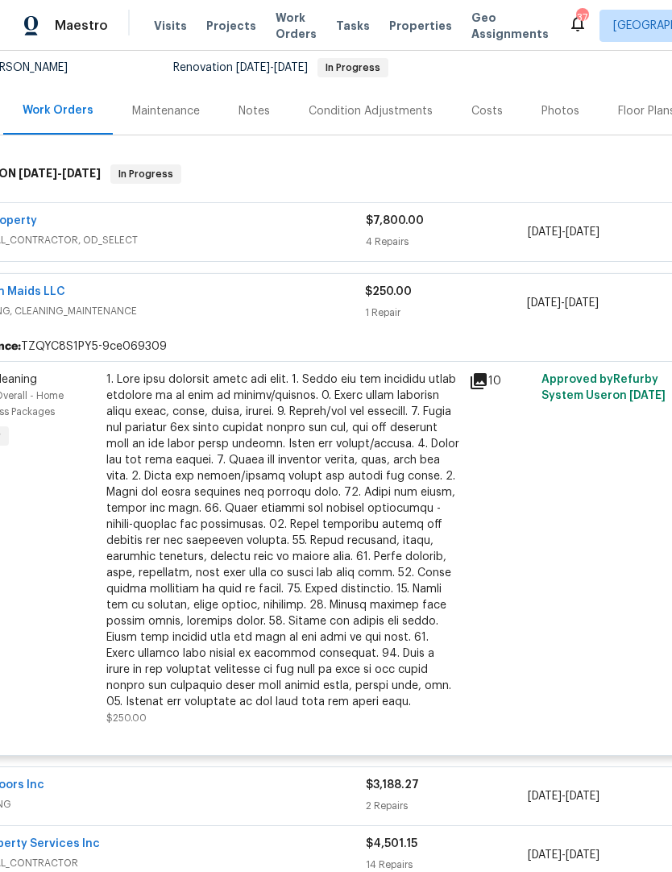
click at [211, 303] on span "CLEANING, CLEANING_MAINTENANCE" at bounding box center [163, 311] width 404 height 16
